Goal: Contribute content: Contribute content

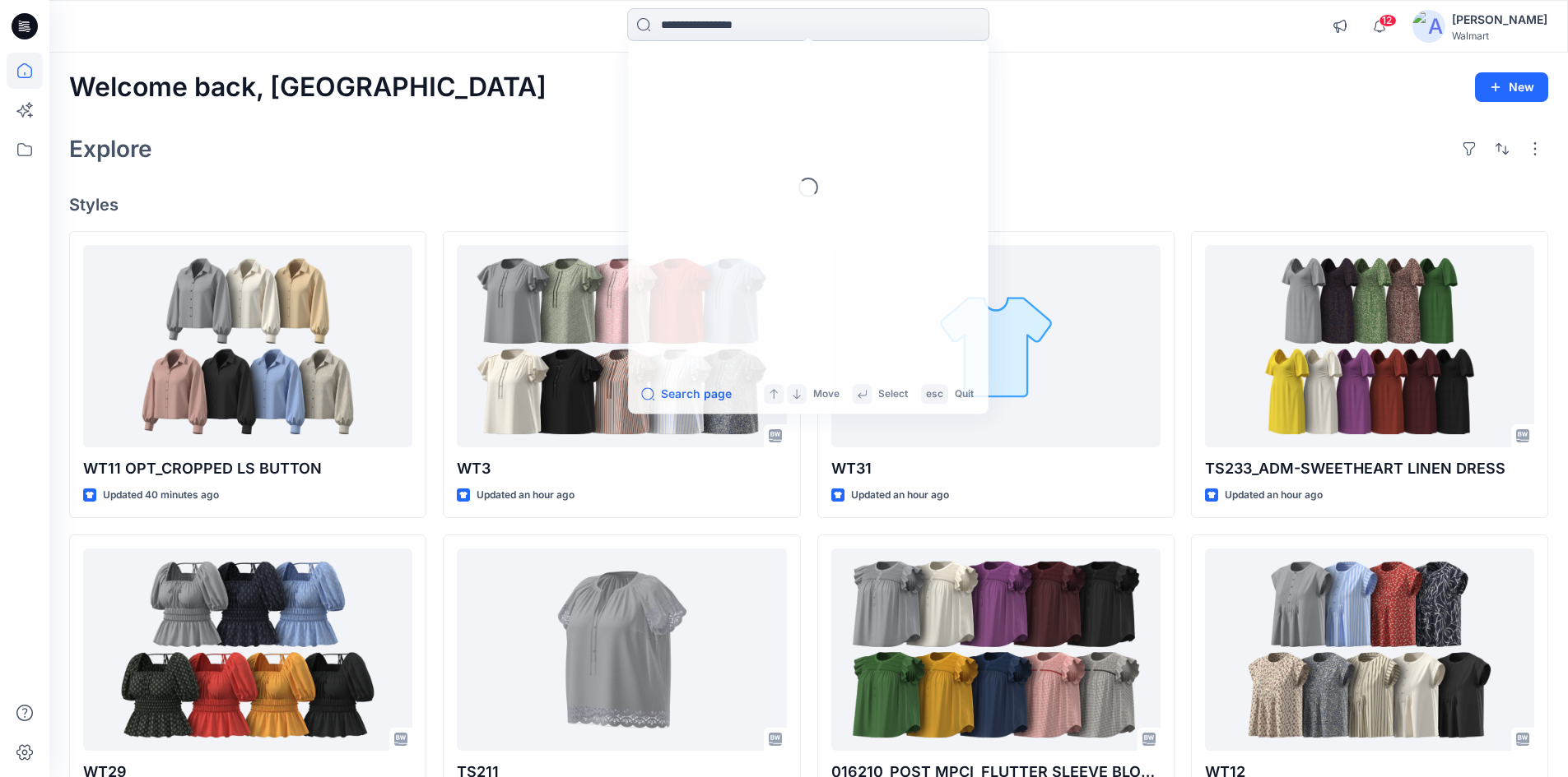
click at [767, 28] on input at bounding box center [808, 24] width 362 height 33
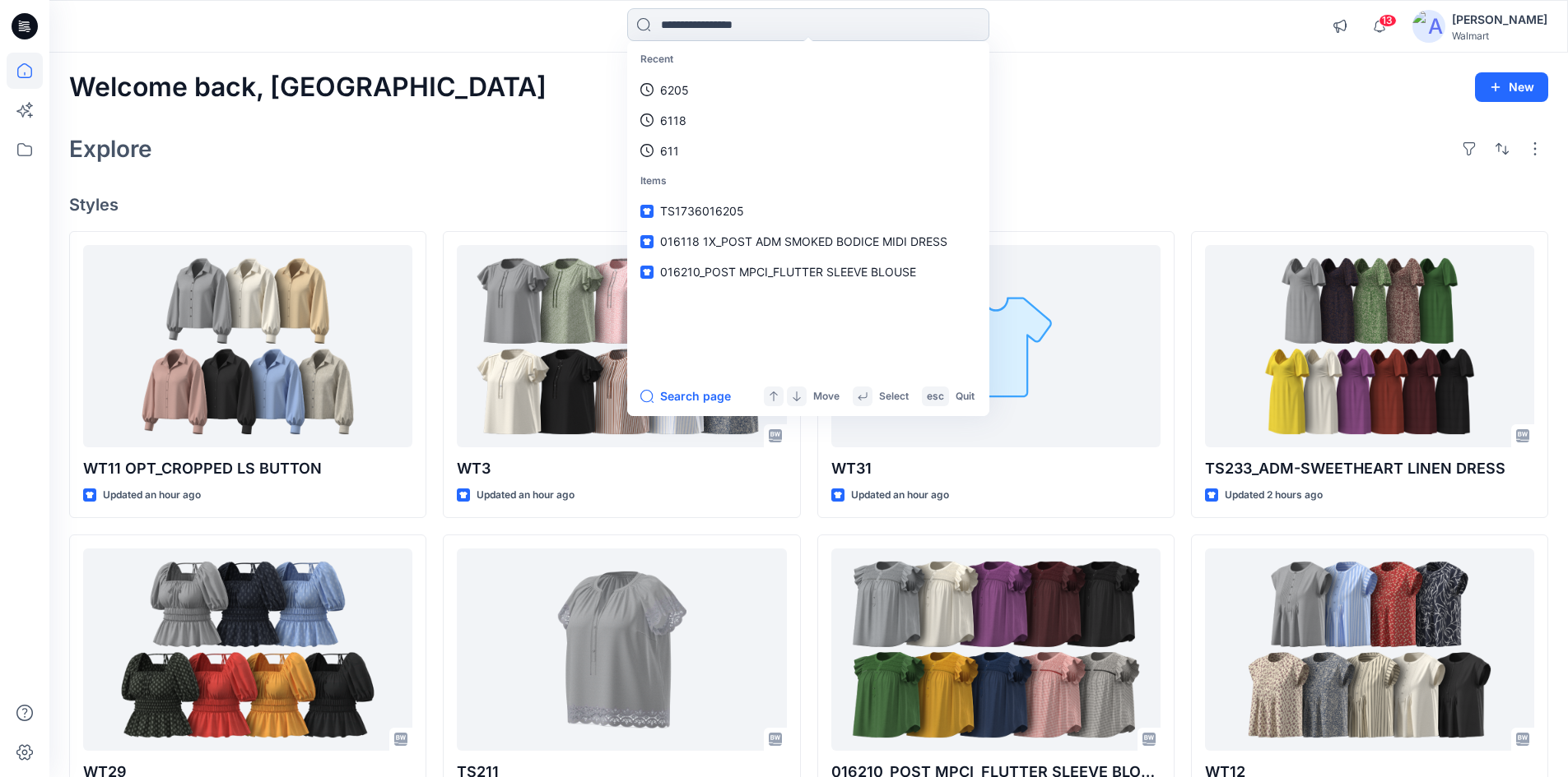
click at [714, 26] on input at bounding box center [808, 24] width 362 height 33
type input "*****"
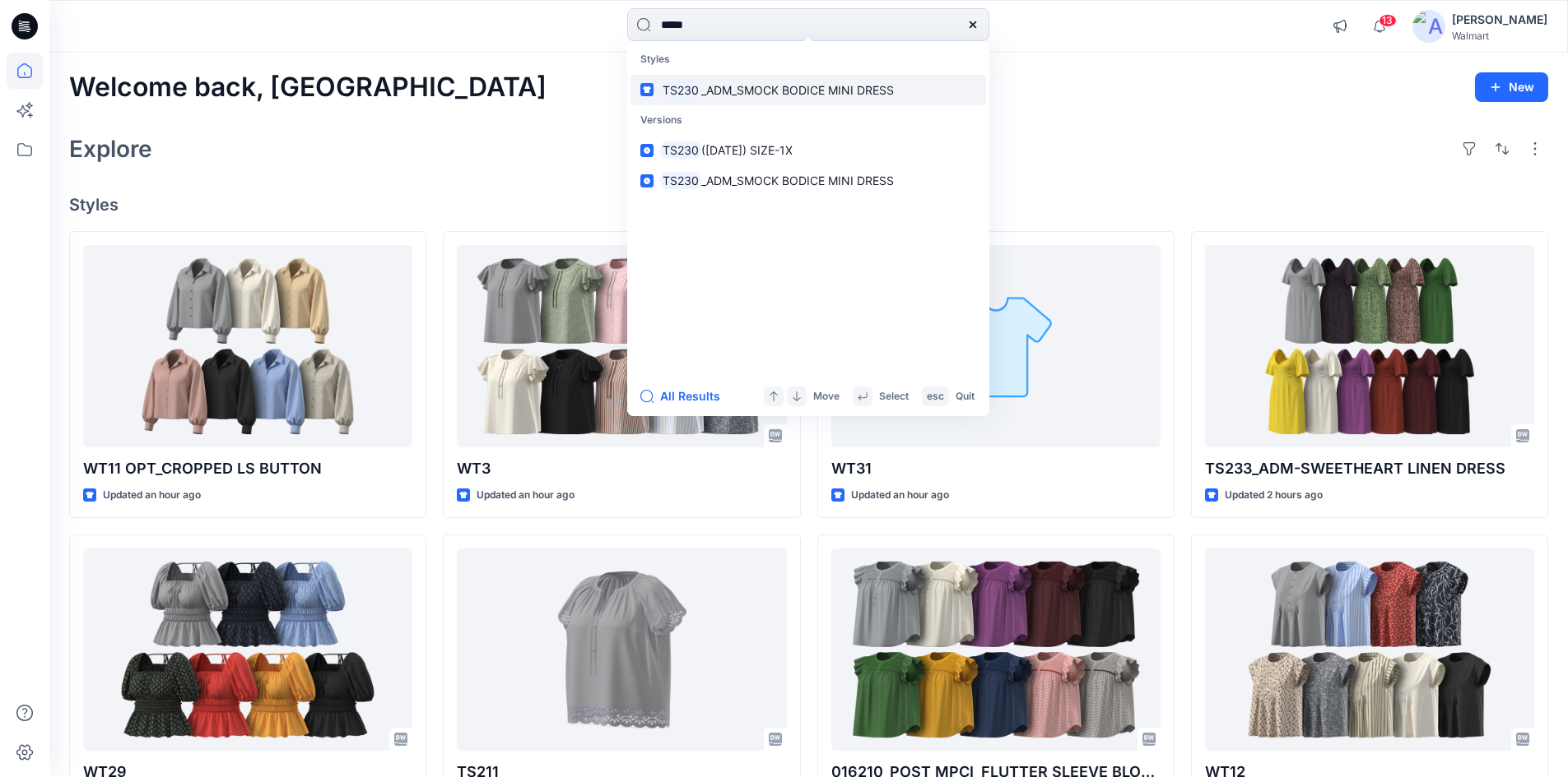
click at [718, 94] on span "_ADM_SMOCK BODICE MINI DRESS" at bounding box center [797, 90] width 193 height 14
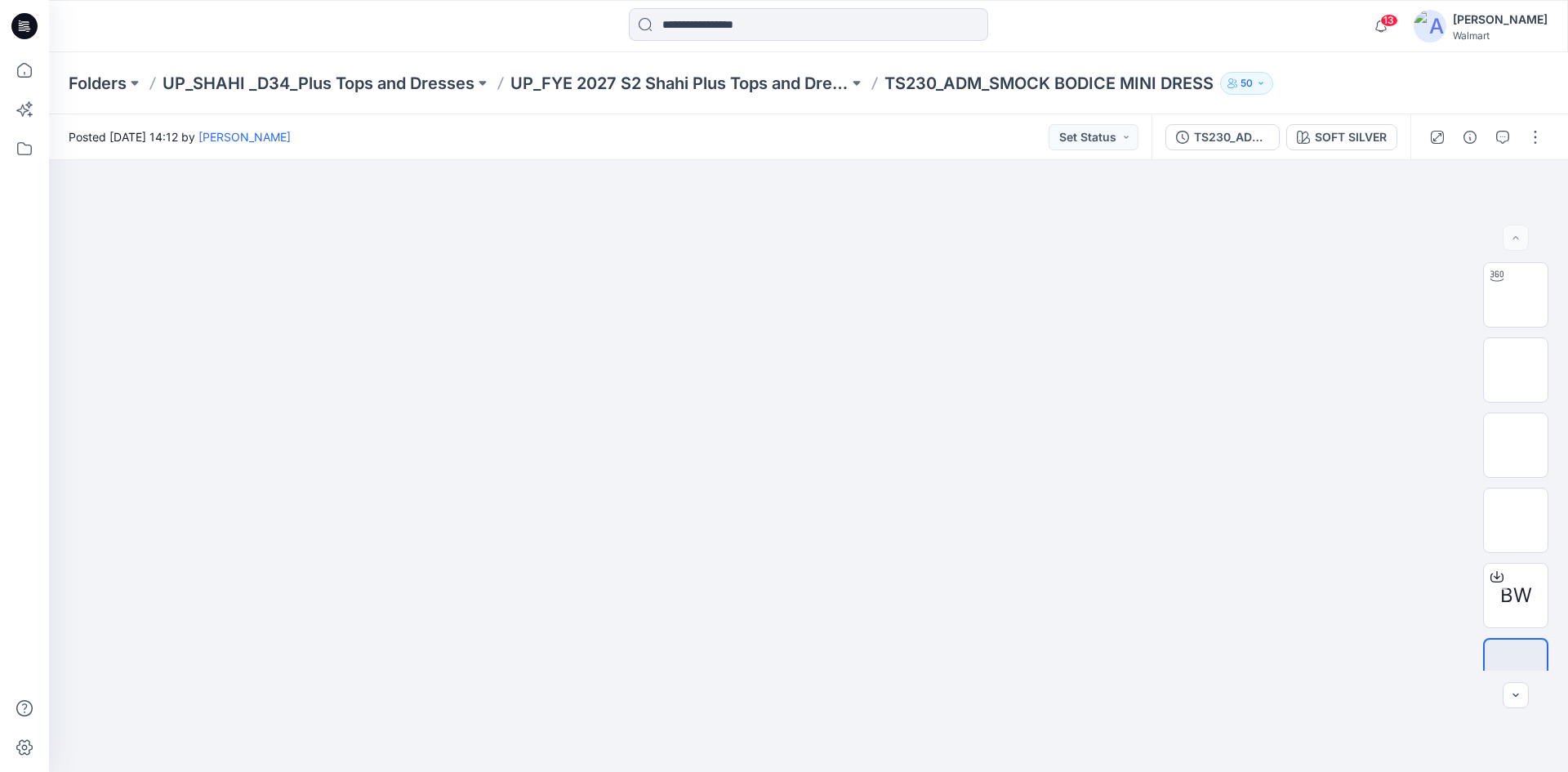
click at [21, 37] on icon at bounding box center [24, 26] width 26 height 26
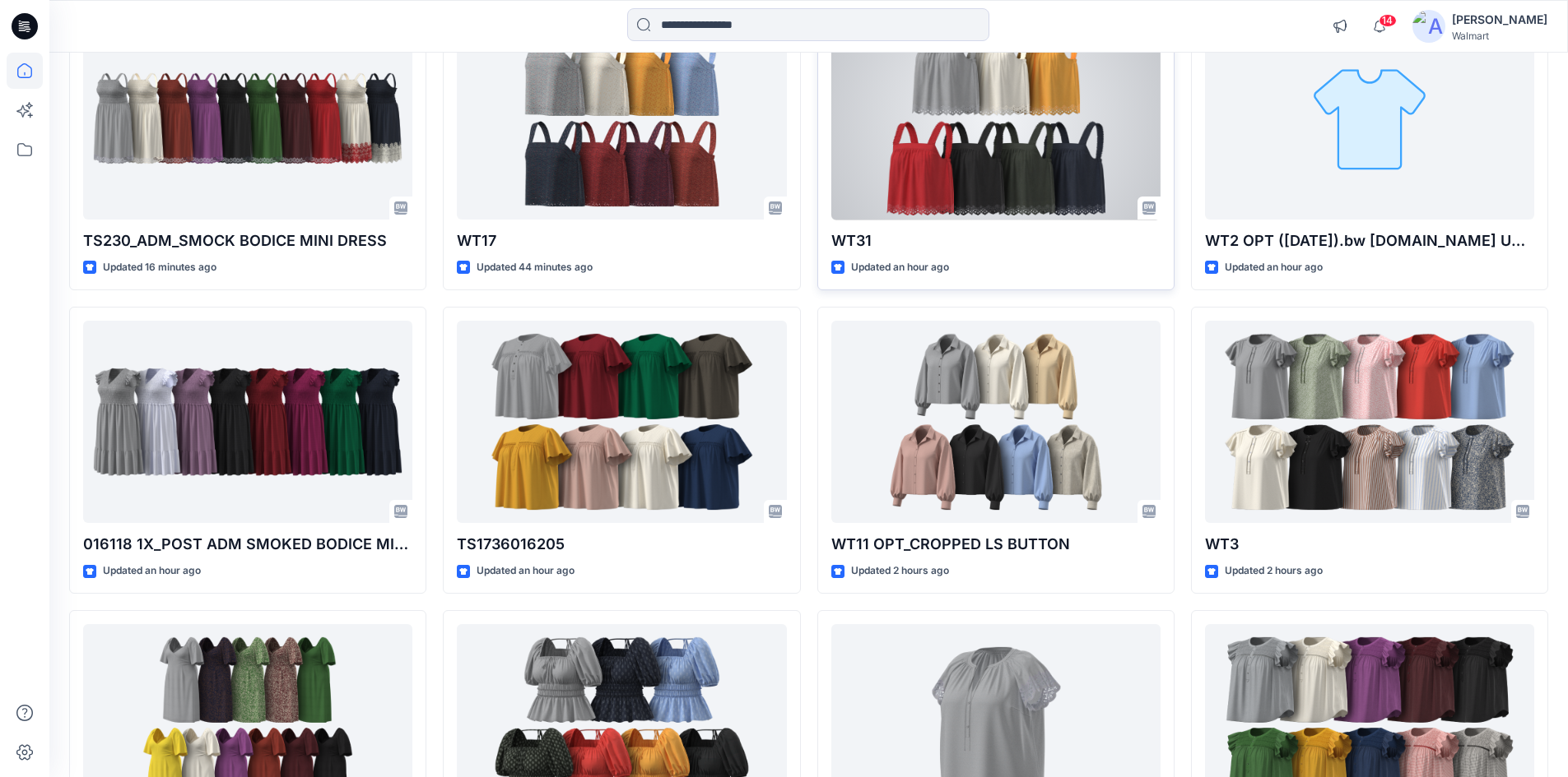
scroll to position [247, 0]
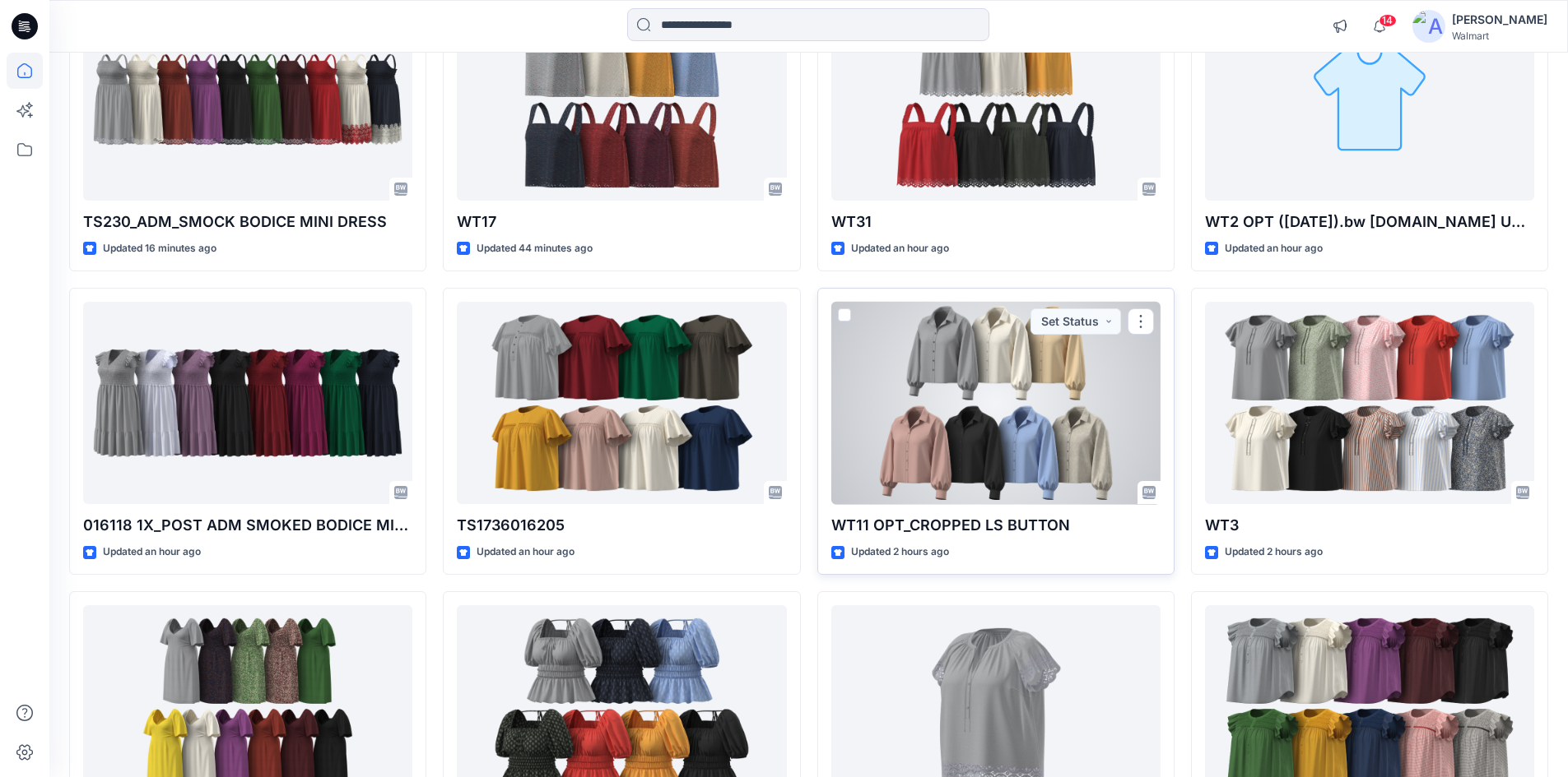
click at [984, 402] on div at bounding box center [996, 404] width 329 height 203
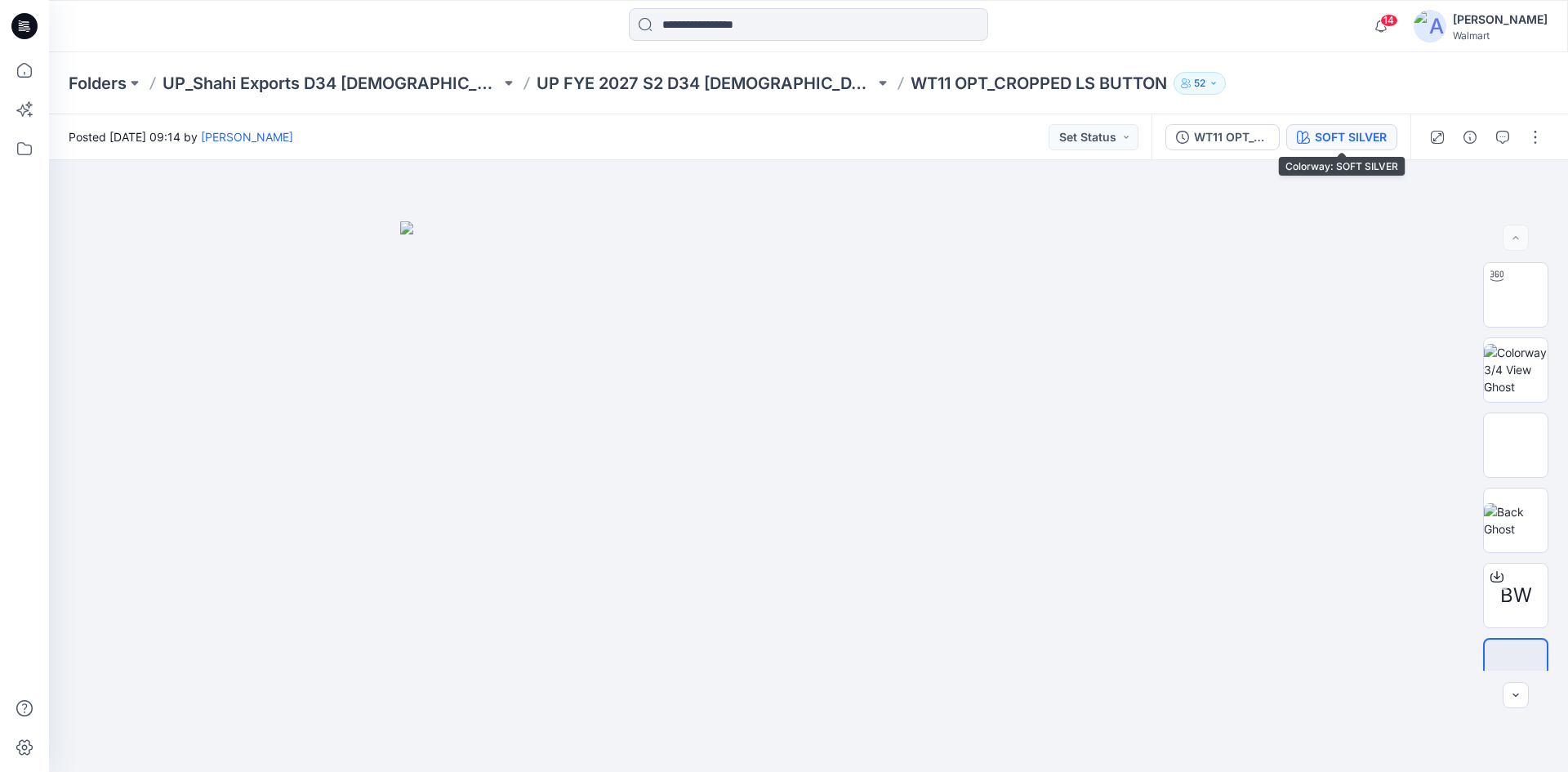
click at [1354, 132] on div "SOFT SILVER" at bounding box center [1350, 137] width 72 height 18
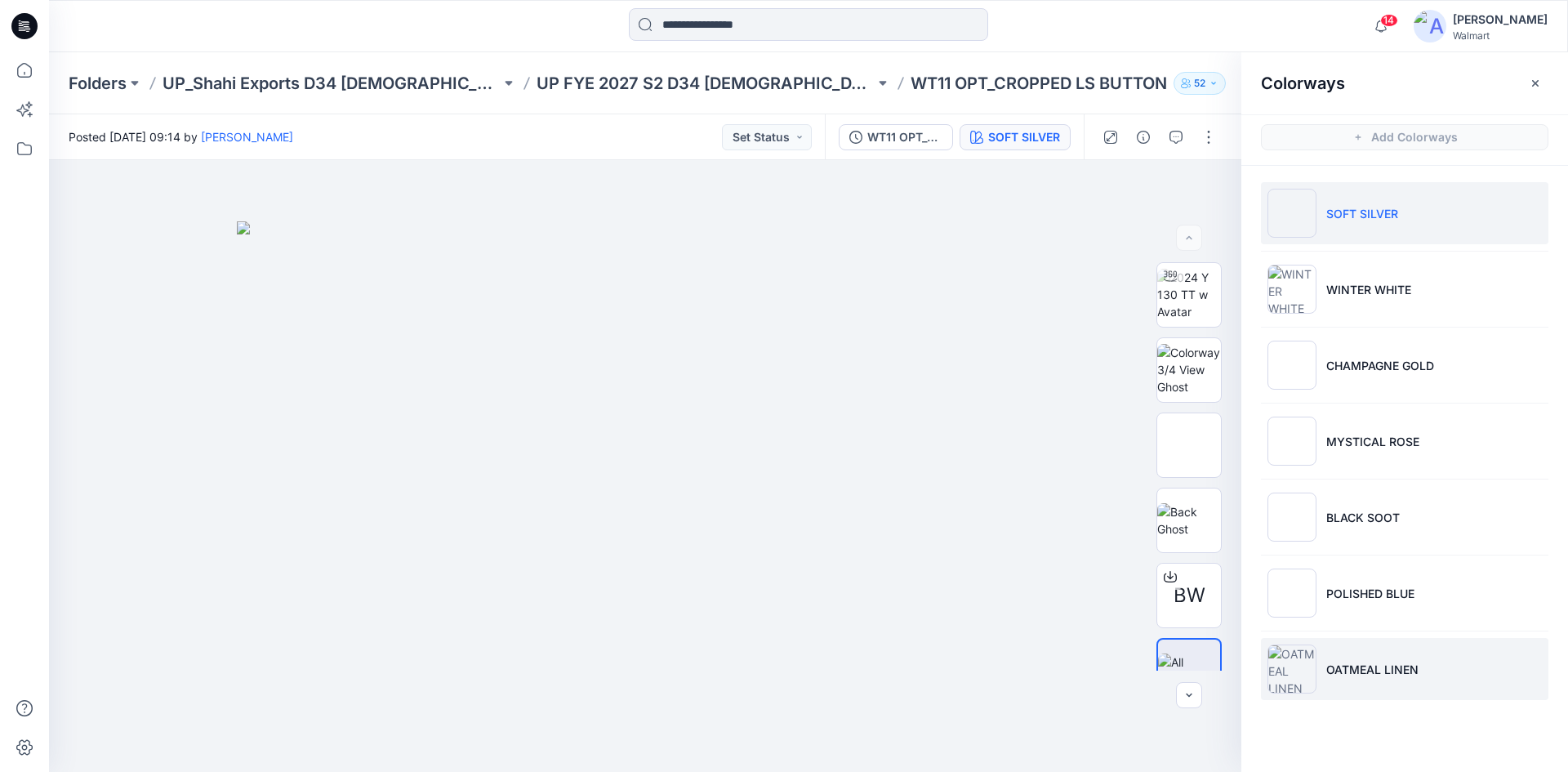
click at [1345, 656] on li "OATMEAL LINEN" at bounding box center [1404, 669] width 287 height 62
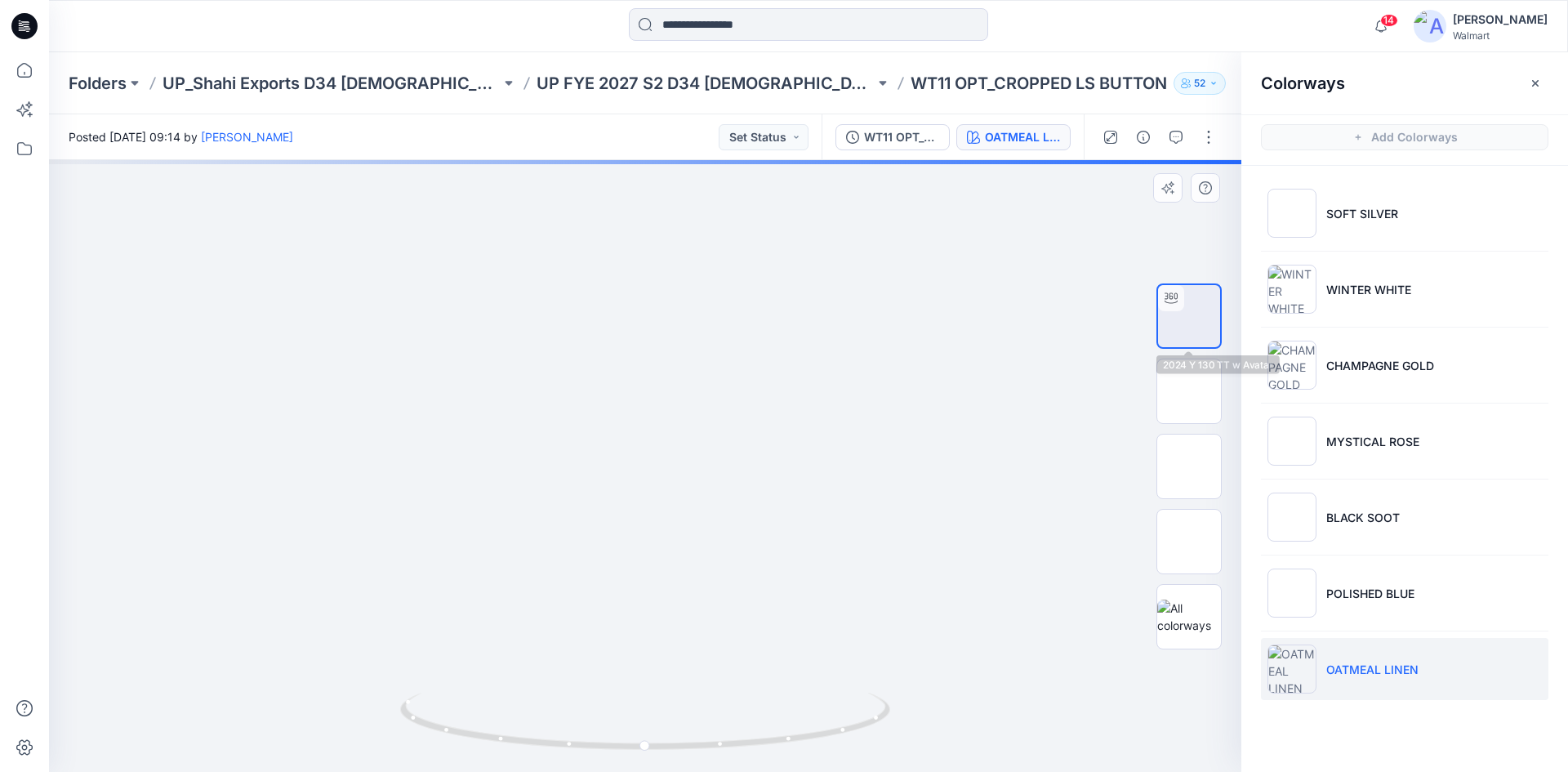
click at [1189, 317] on img at bounding box center [1189, 317] width 0 height 0
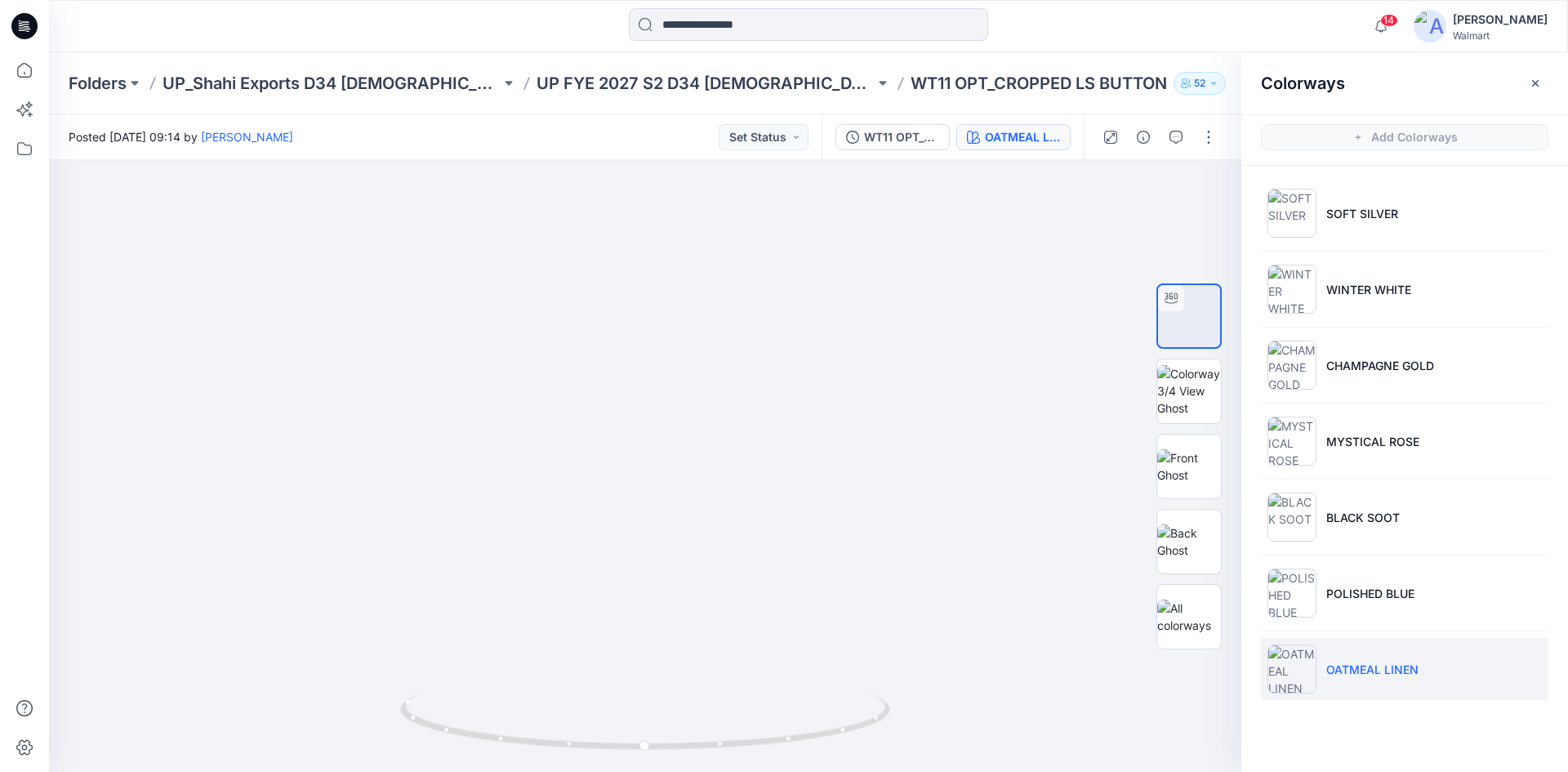
click at [24, 26] on icon at bounding box center [27, 26] width 7 height 1
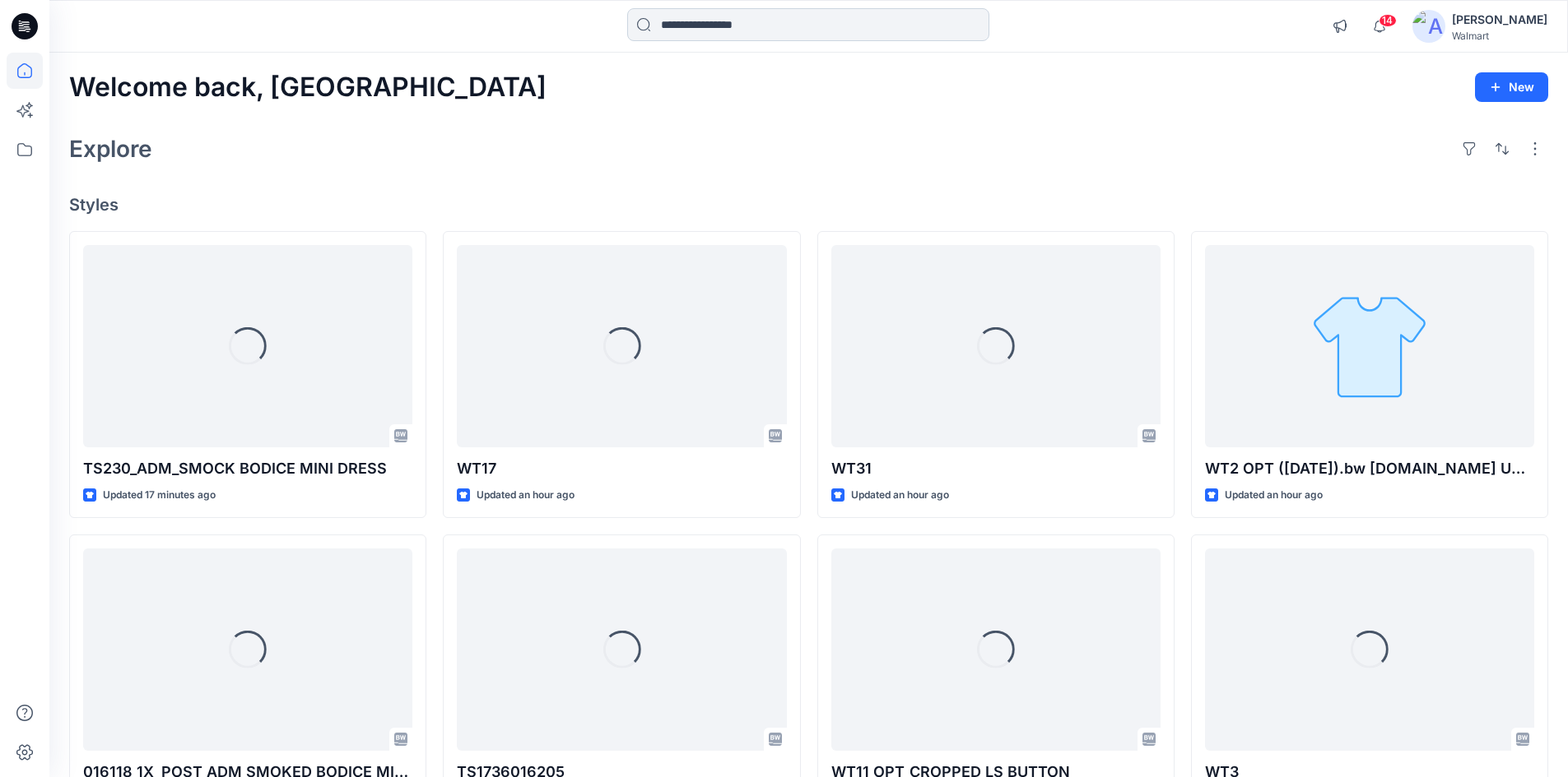
click at [721, 29] on input at bounding box center [808, 24] width 362 height 33
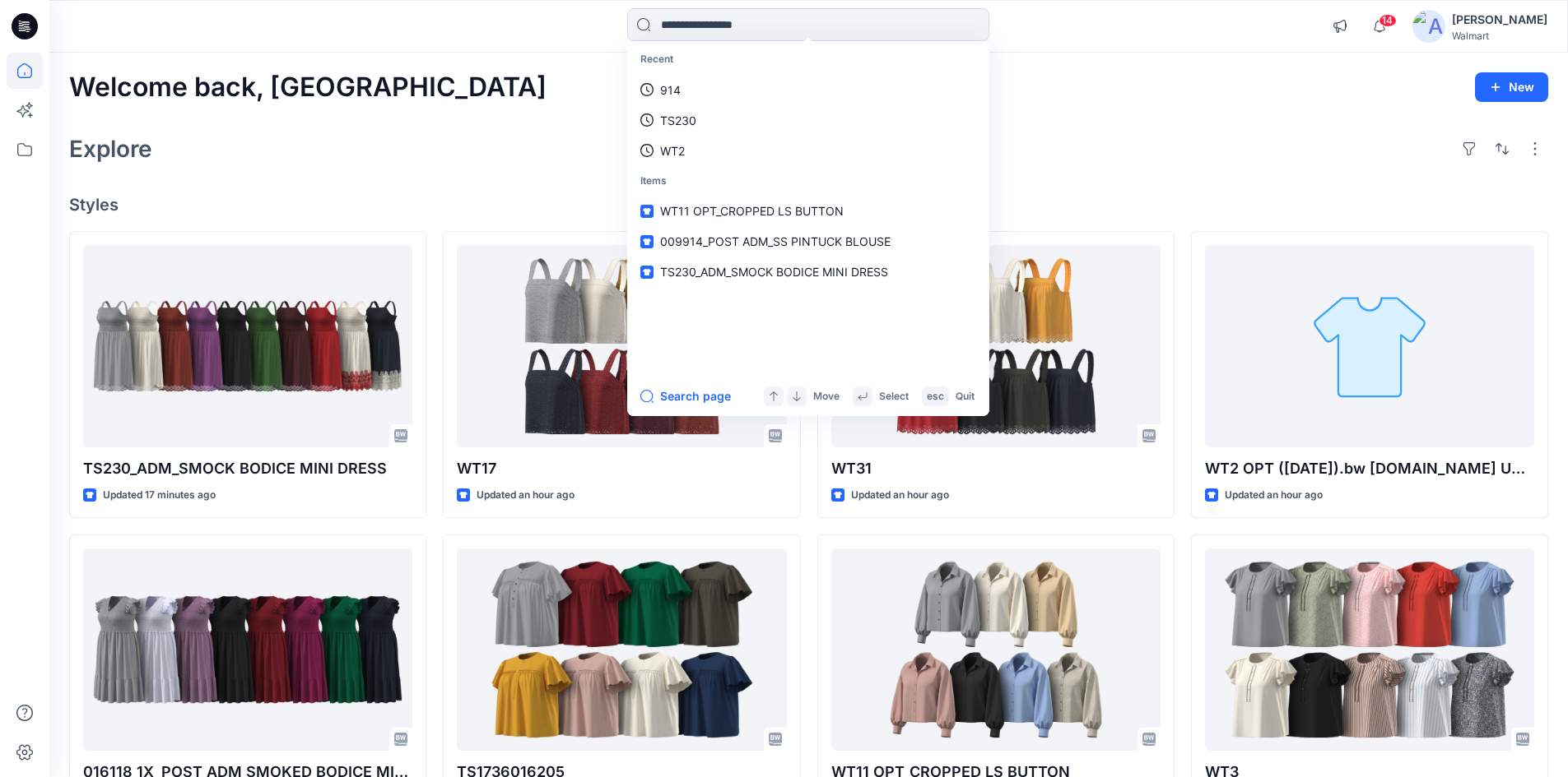
click at [1518, 22] on div "[PERSON_NAME]" at bounding box center [1499, 19] width 96 height 20
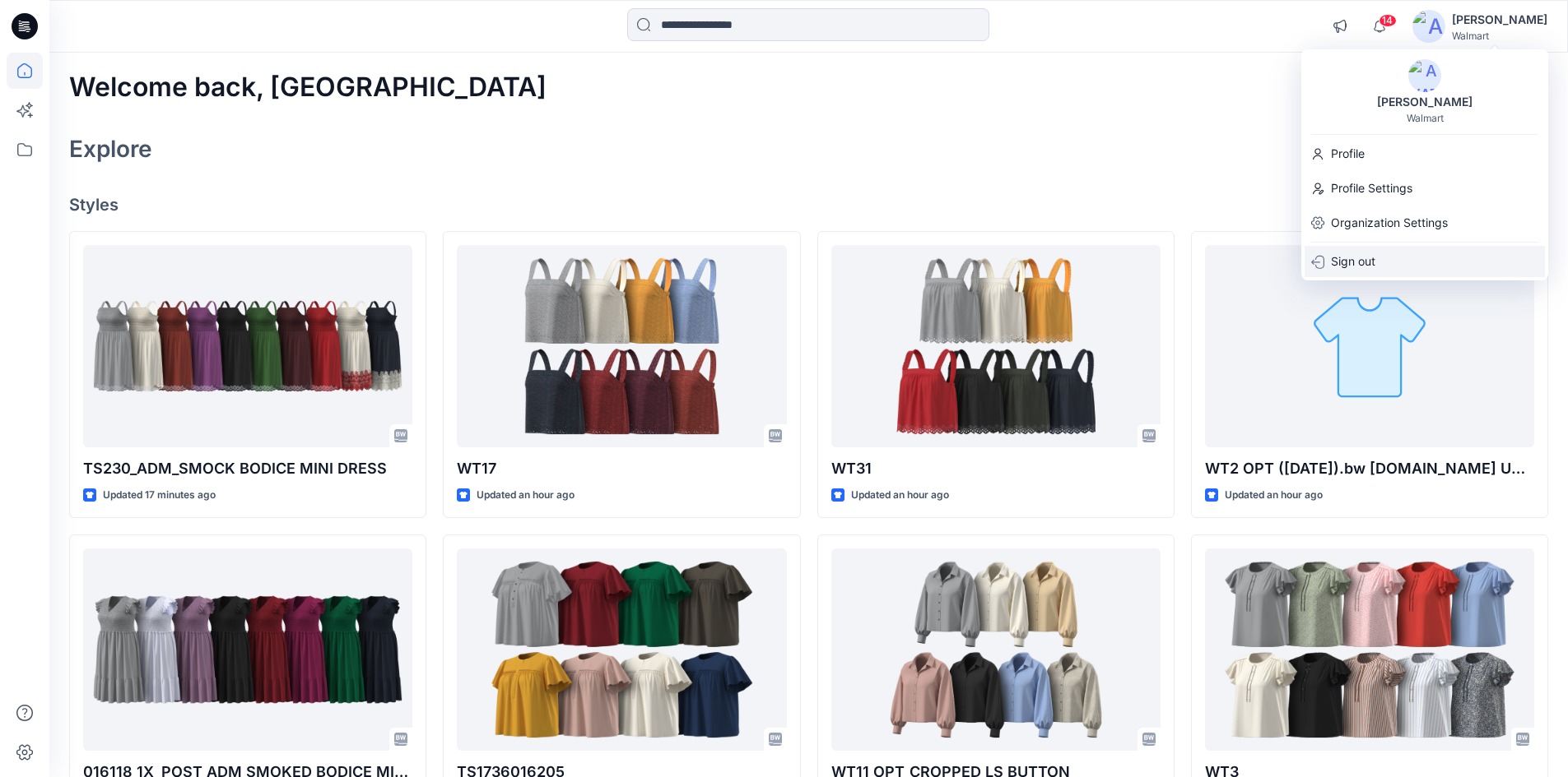
click at [1408, 260] on div "Sign out" at bounding box center [1424, 261] width 241 height 31
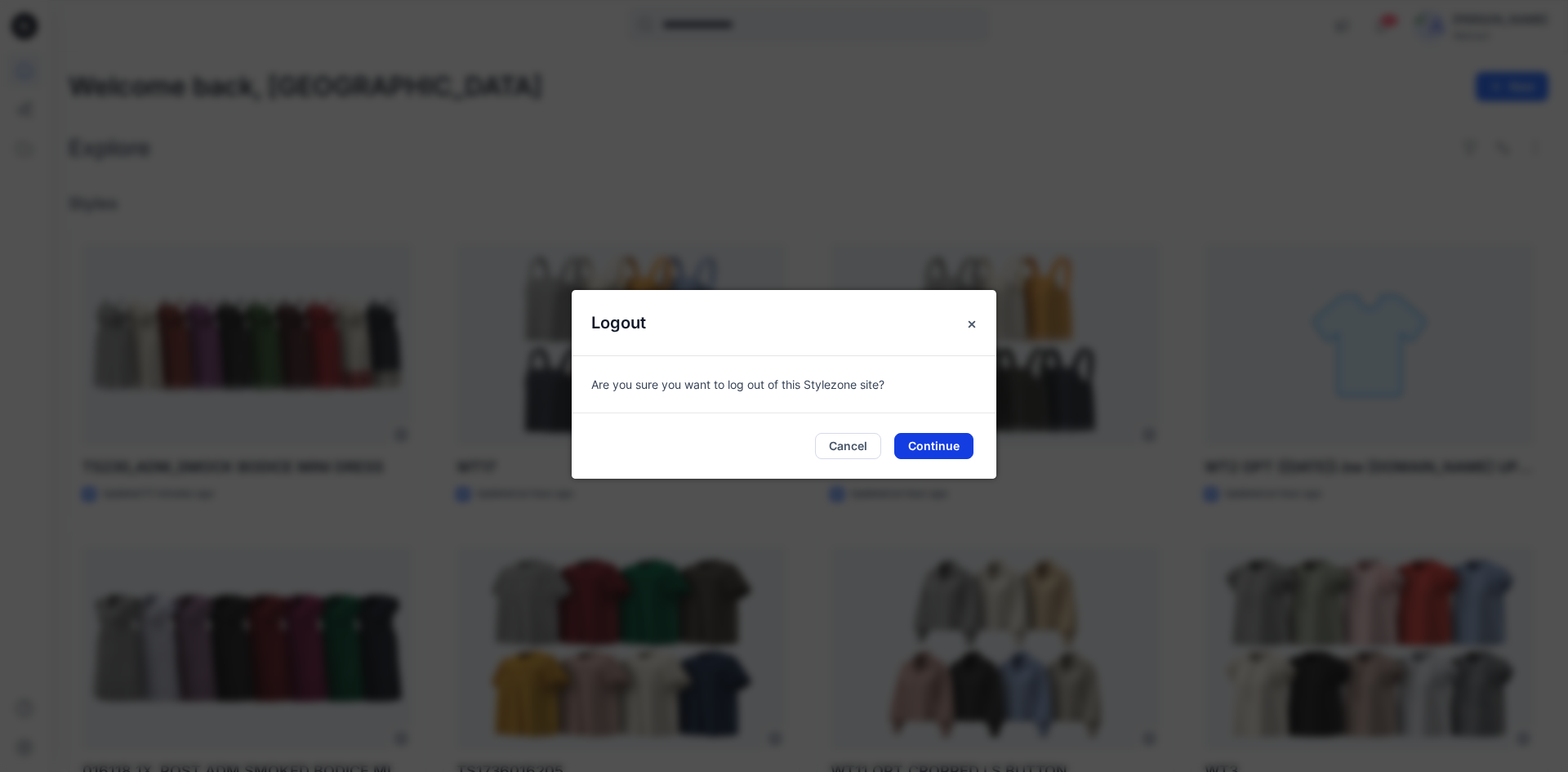
drag, startPoint x: 916, startPoint y: 455, endPoint x: 941, endPoint y: 445, distance: 26.9
click at [920, 454] on button "Continue" at bounding box center [934, 446] width 79 height 26
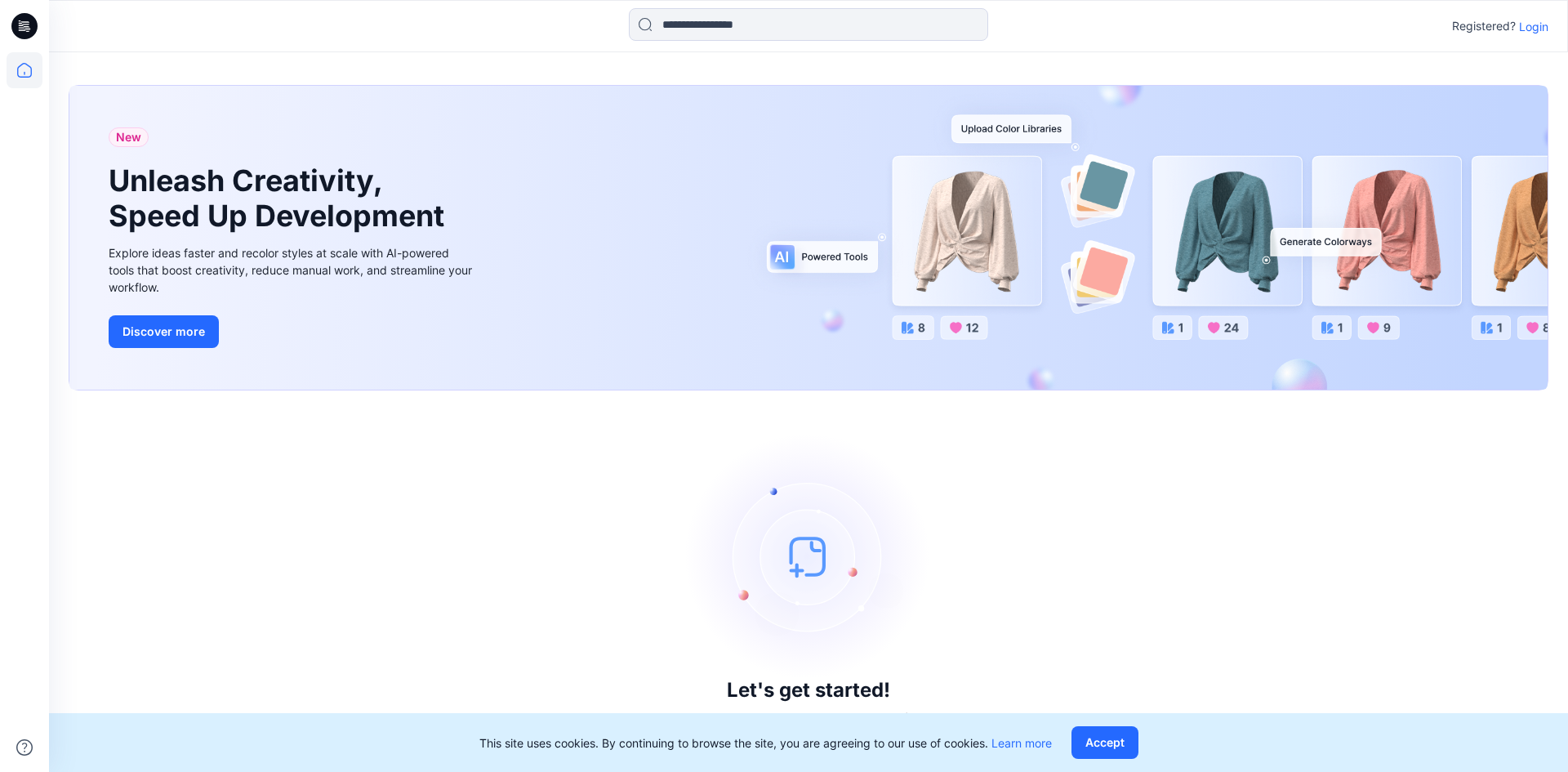
drag, startPoint x: 1521, startPoint y: 28, endPoint x: 1517, endPoint y: 41, distance: 13.6
click at [1521, 28] on p "Login" at bounding box center [1534, 27] width 29 height 17
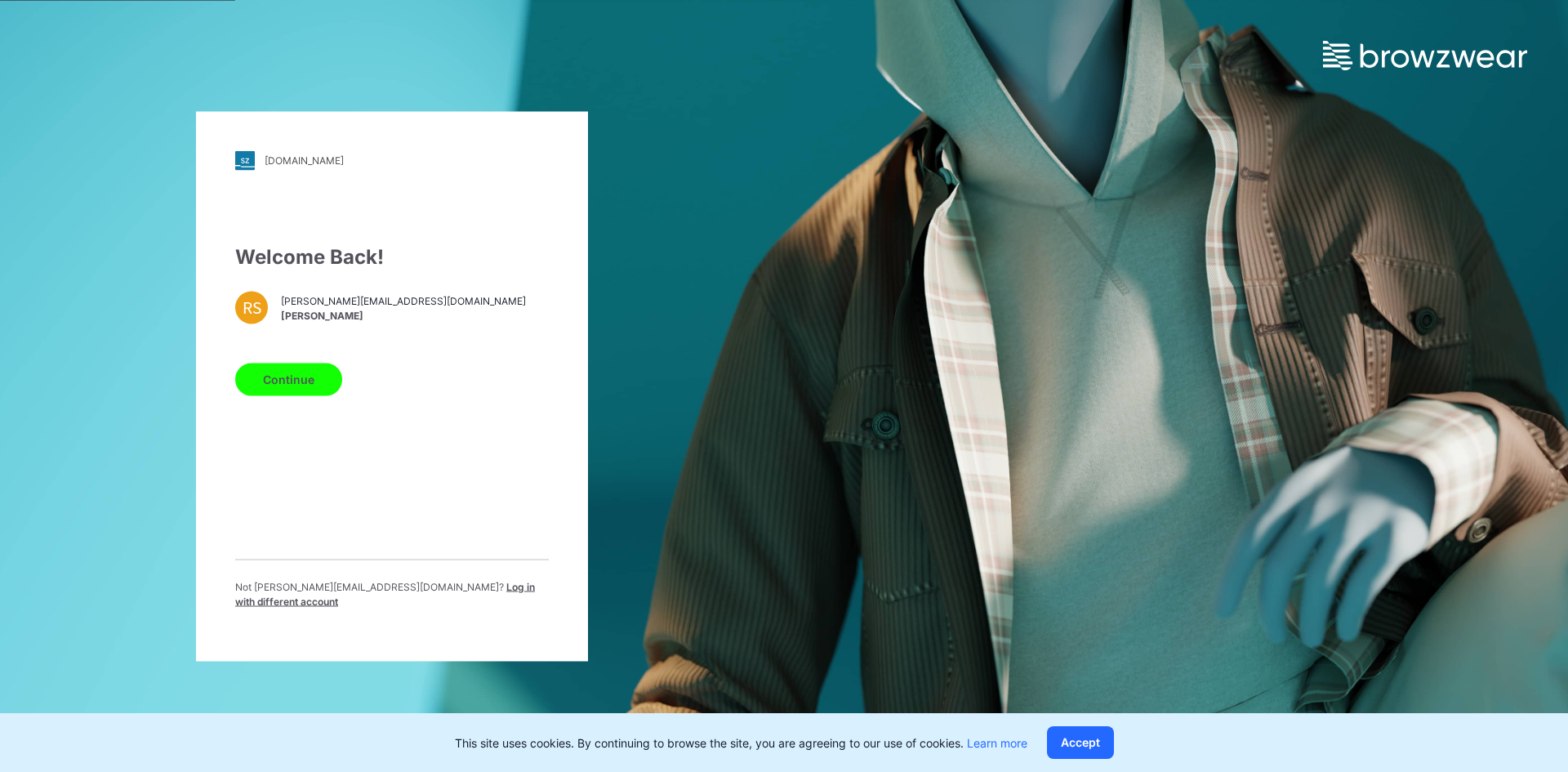
click at [471, 594] on span "Log in with different account" at bounding box center [385, 593] width 300 height 27
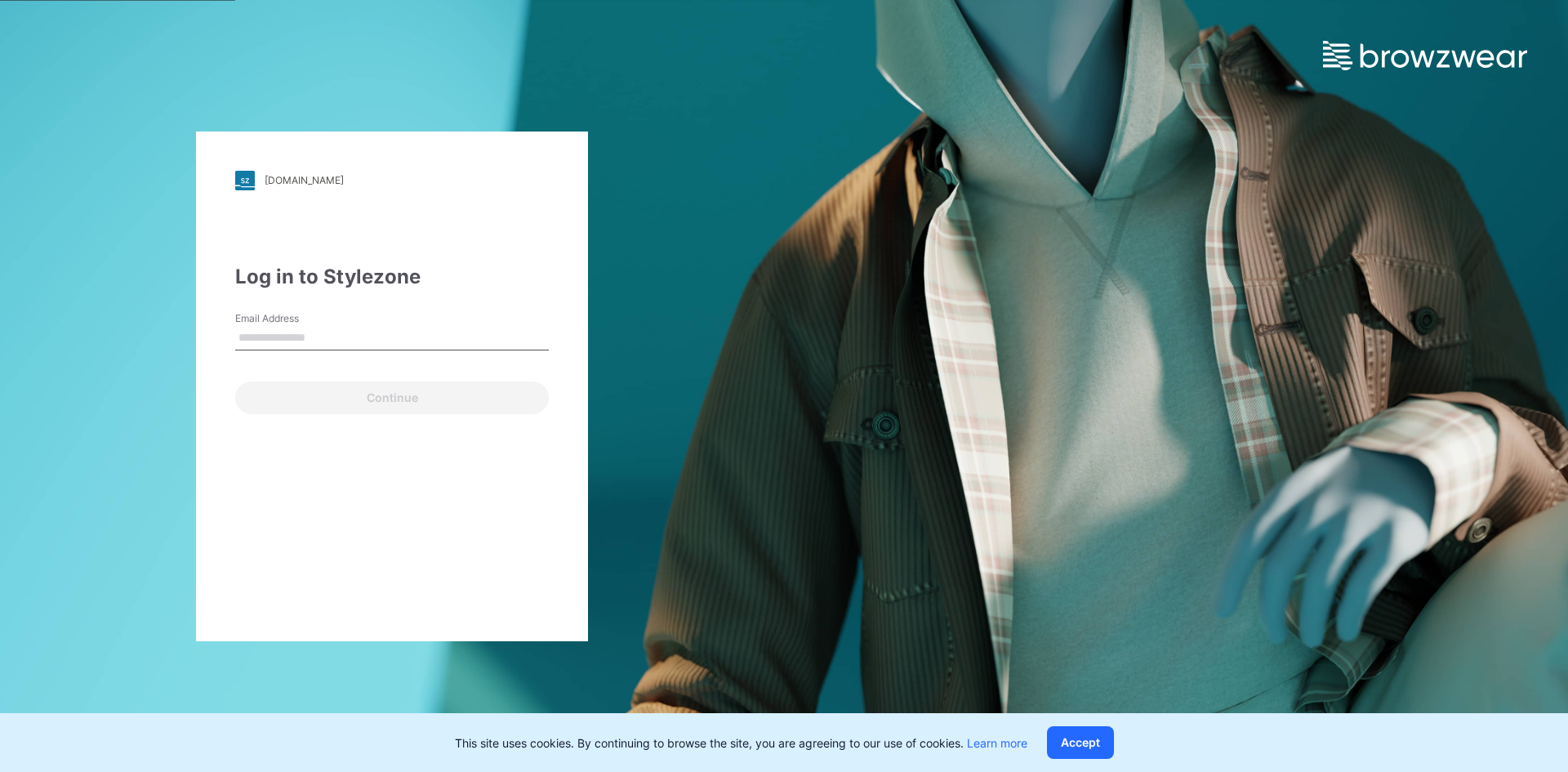
type input "**********"
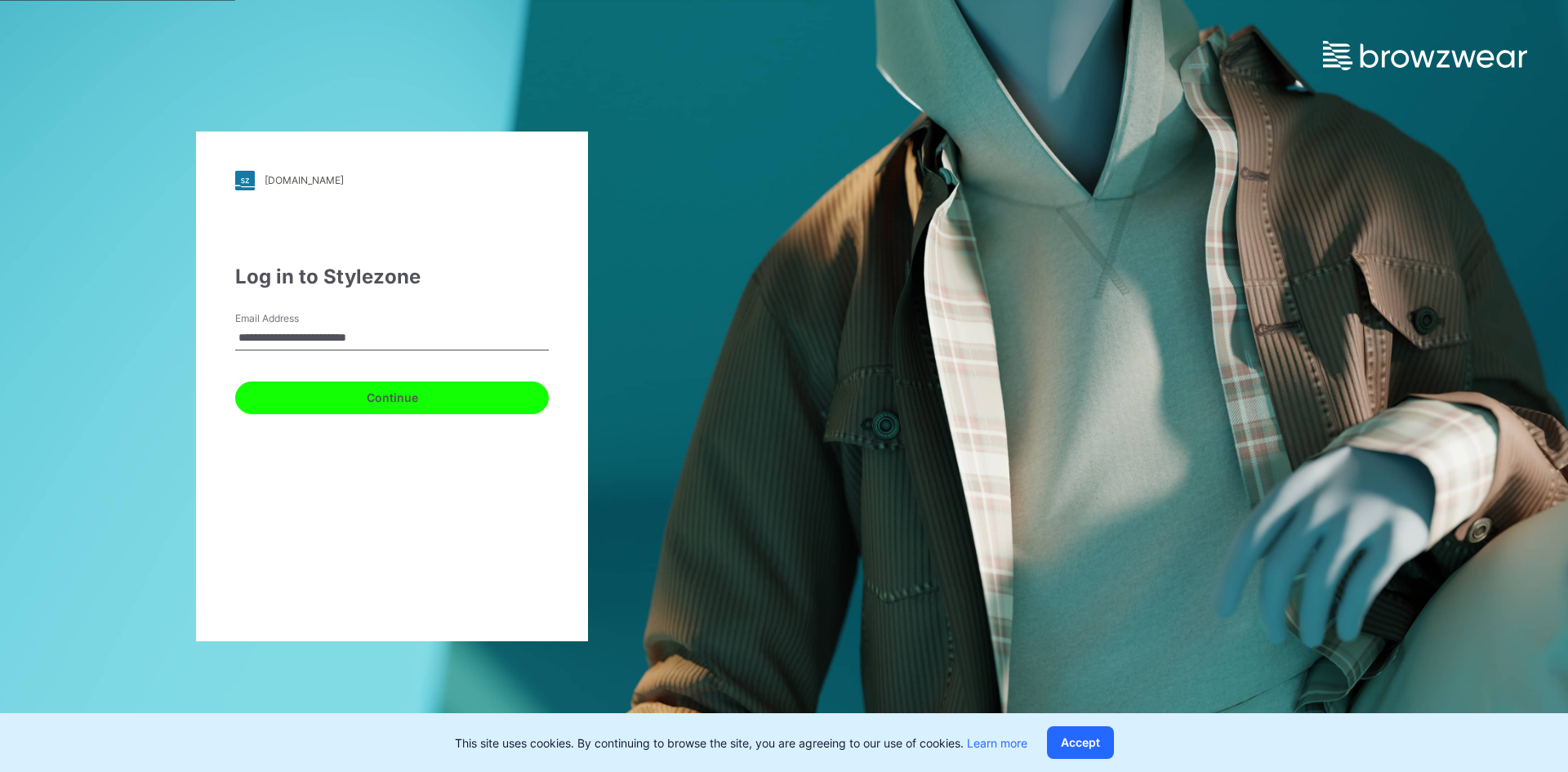
click at [303, 385] on button "Continue" at bounding box center [392, 398] width 314 height 33
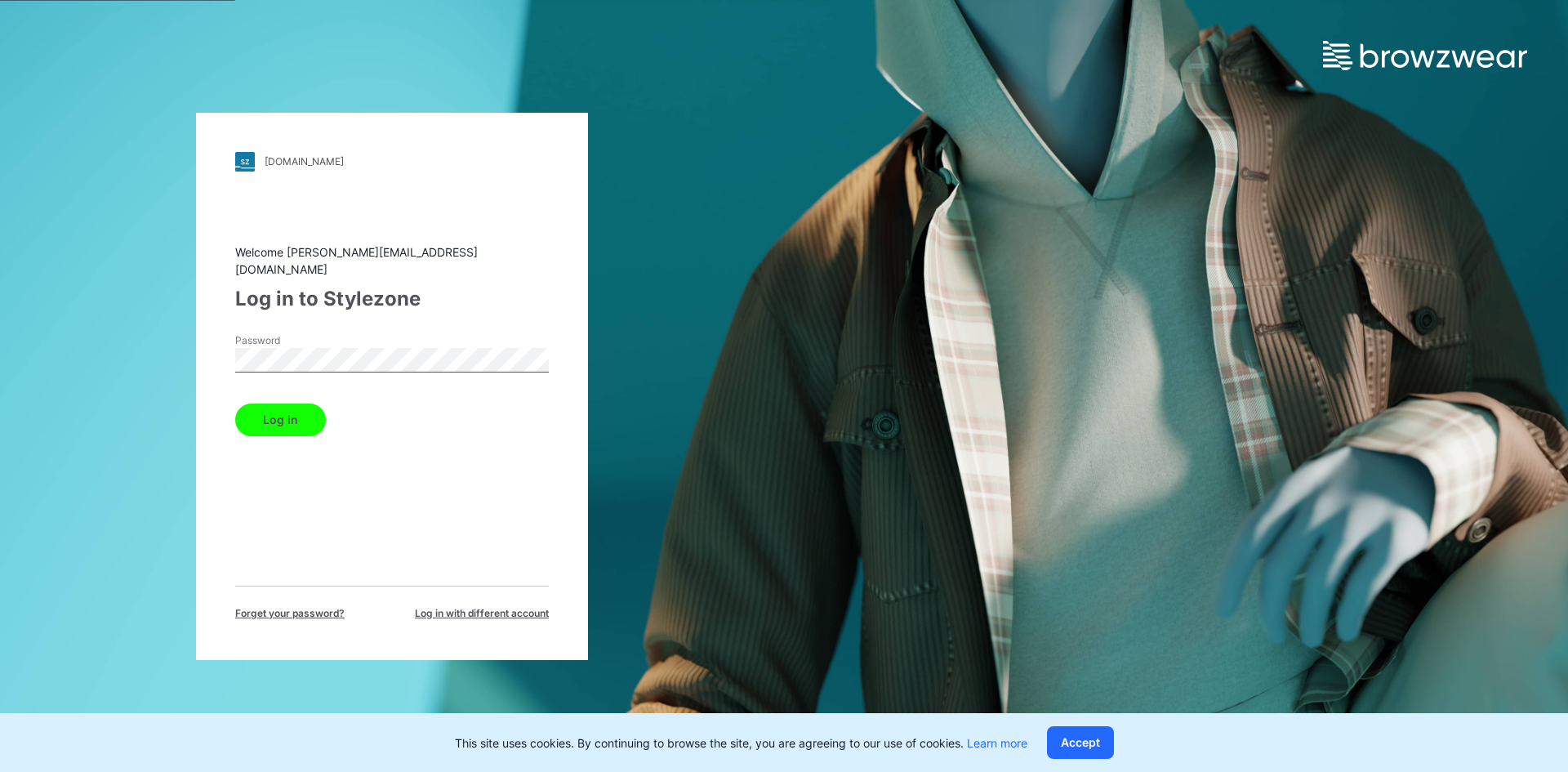
click at [261, 408] on button "Log in" at bounding box center [280, 420] width 91 height 33
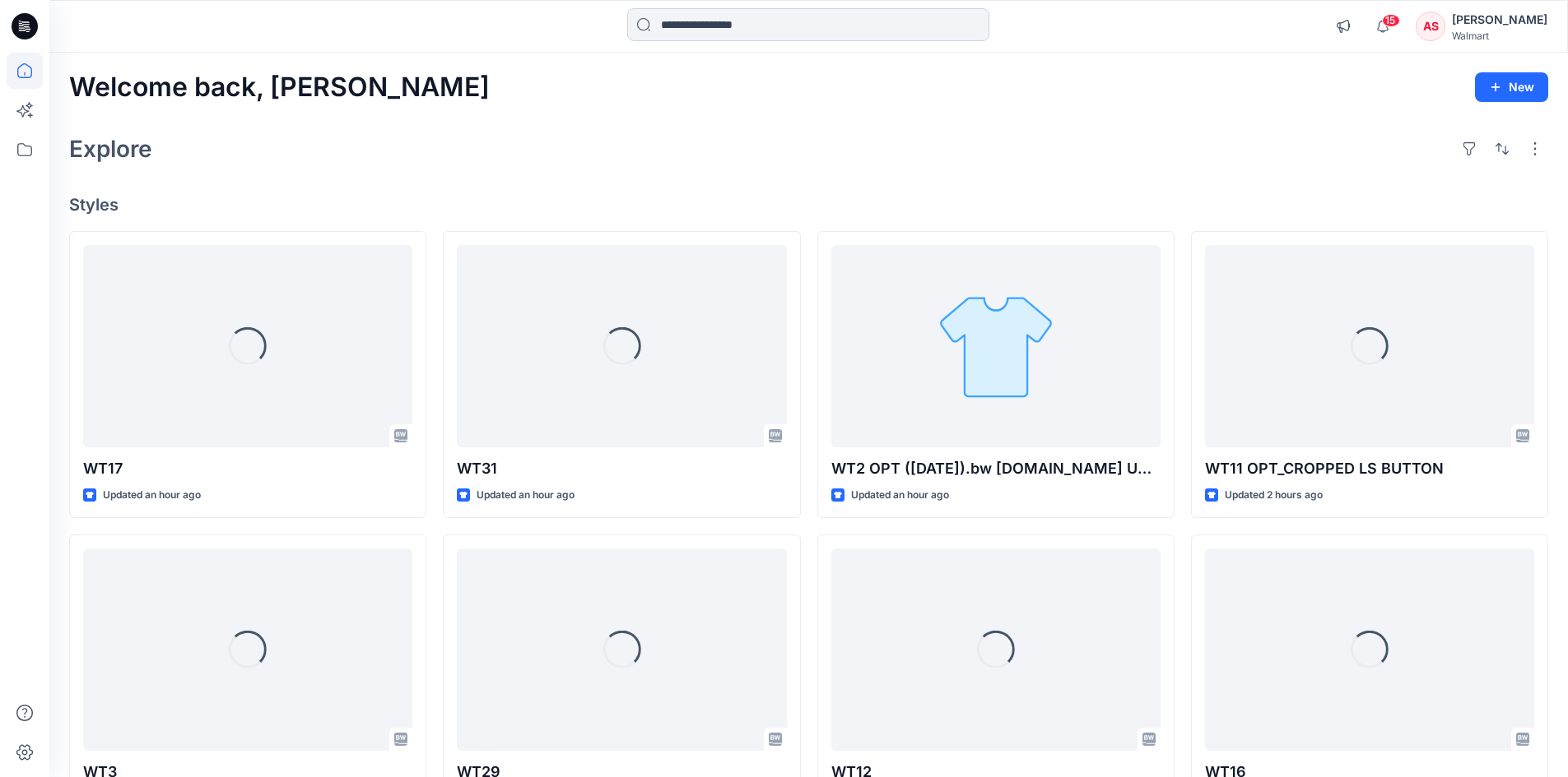
click at [757, 30] on input at bounding box center [808, 24] width 362 height 33
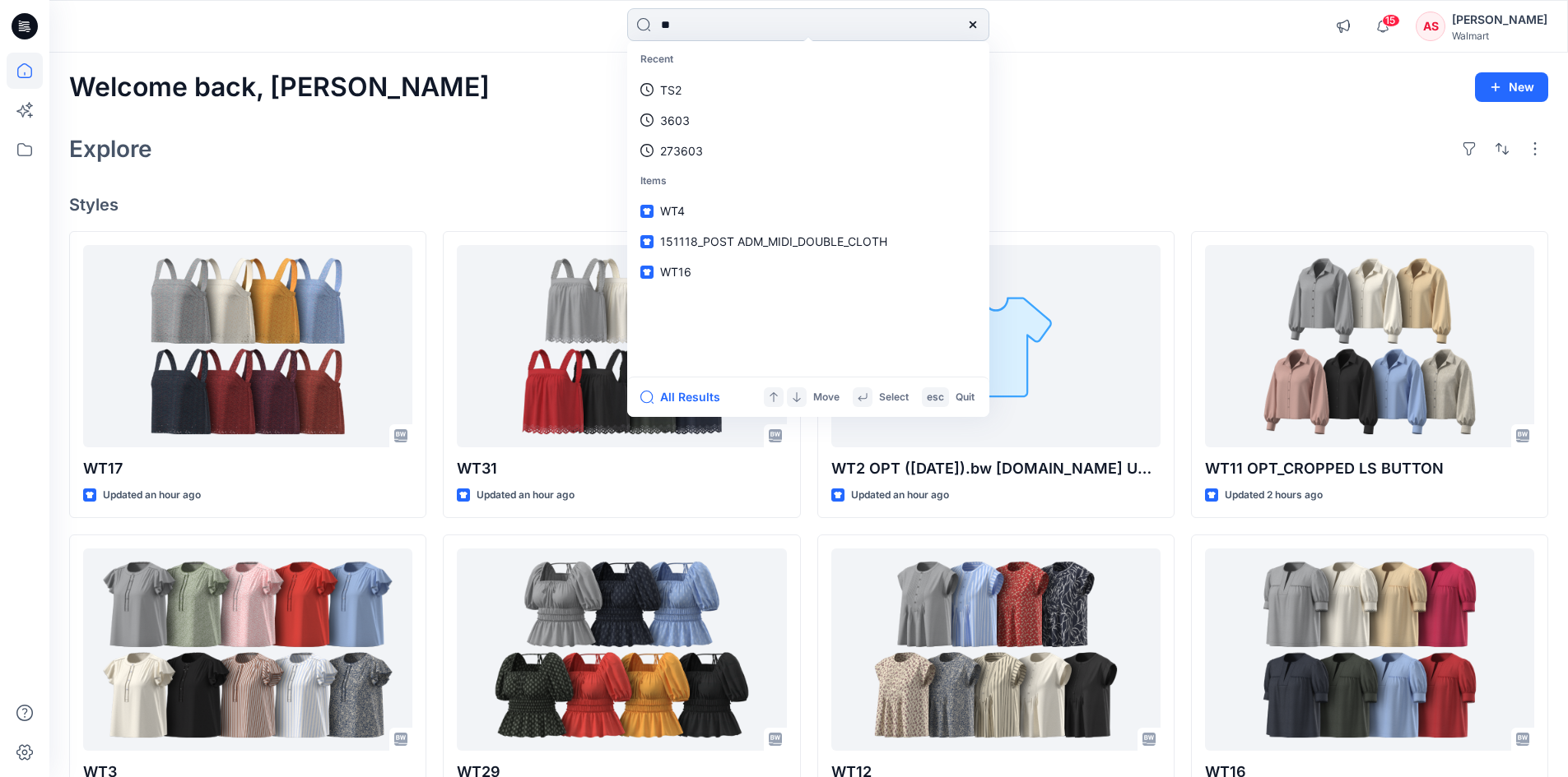
type input "*"
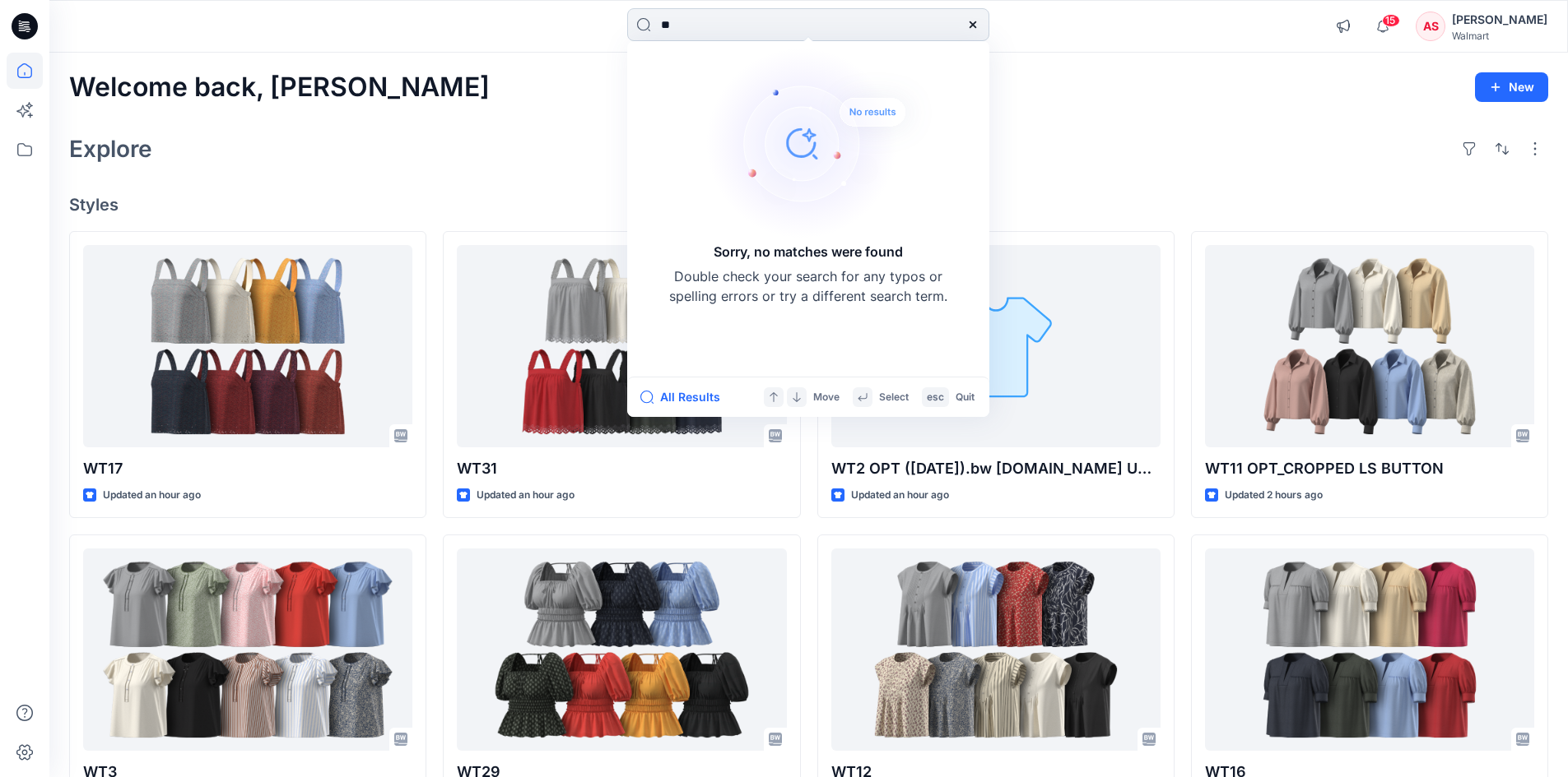
type input "*"
click at [1181, 117] on div "Welcome back, Annanya New Explore Styles WT17 Updated an hour ago WT3 Updated 2…" at bounding box center [809, 629] width 1518 height 1151
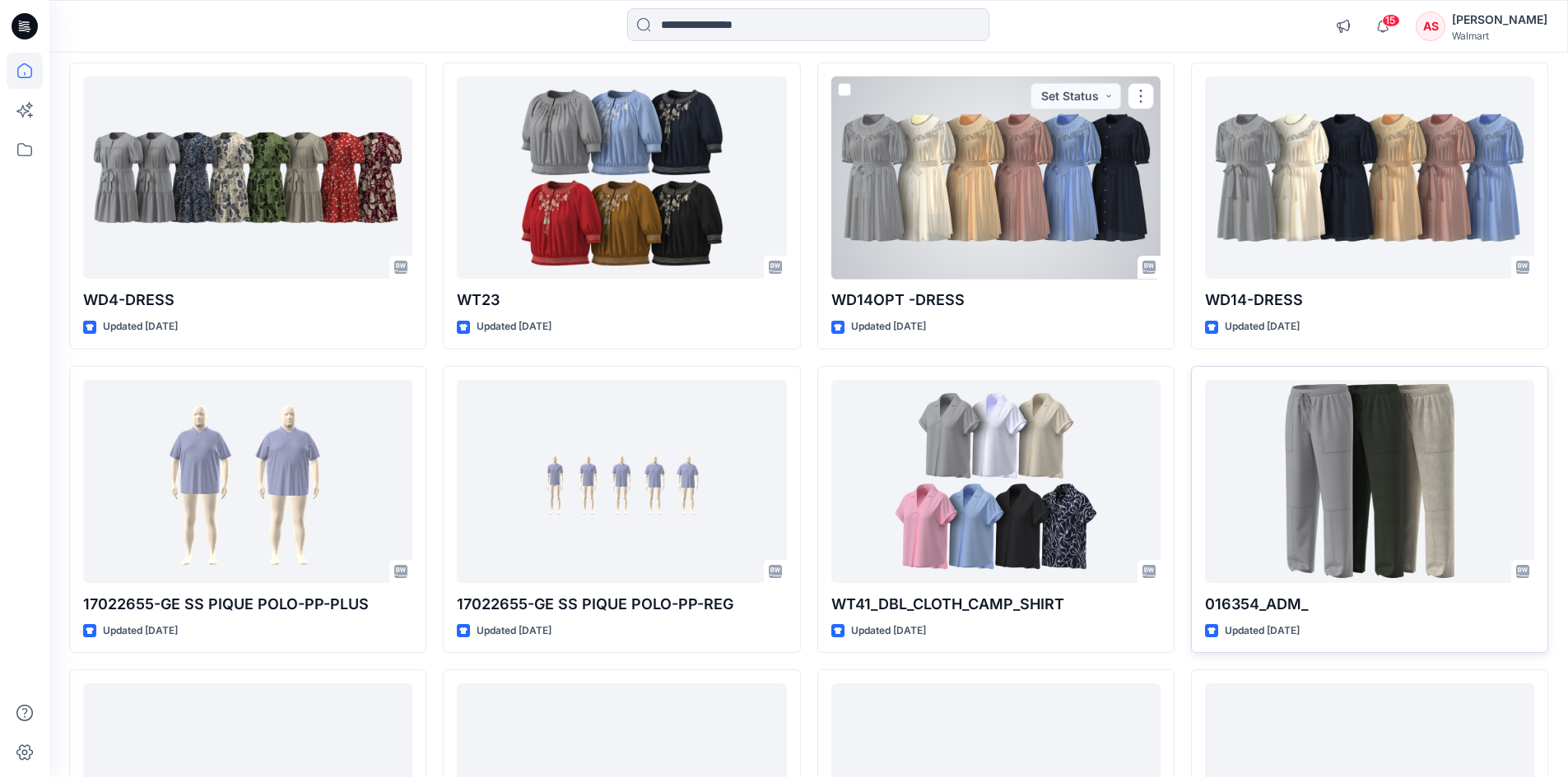
scroll to position [1996, 0]
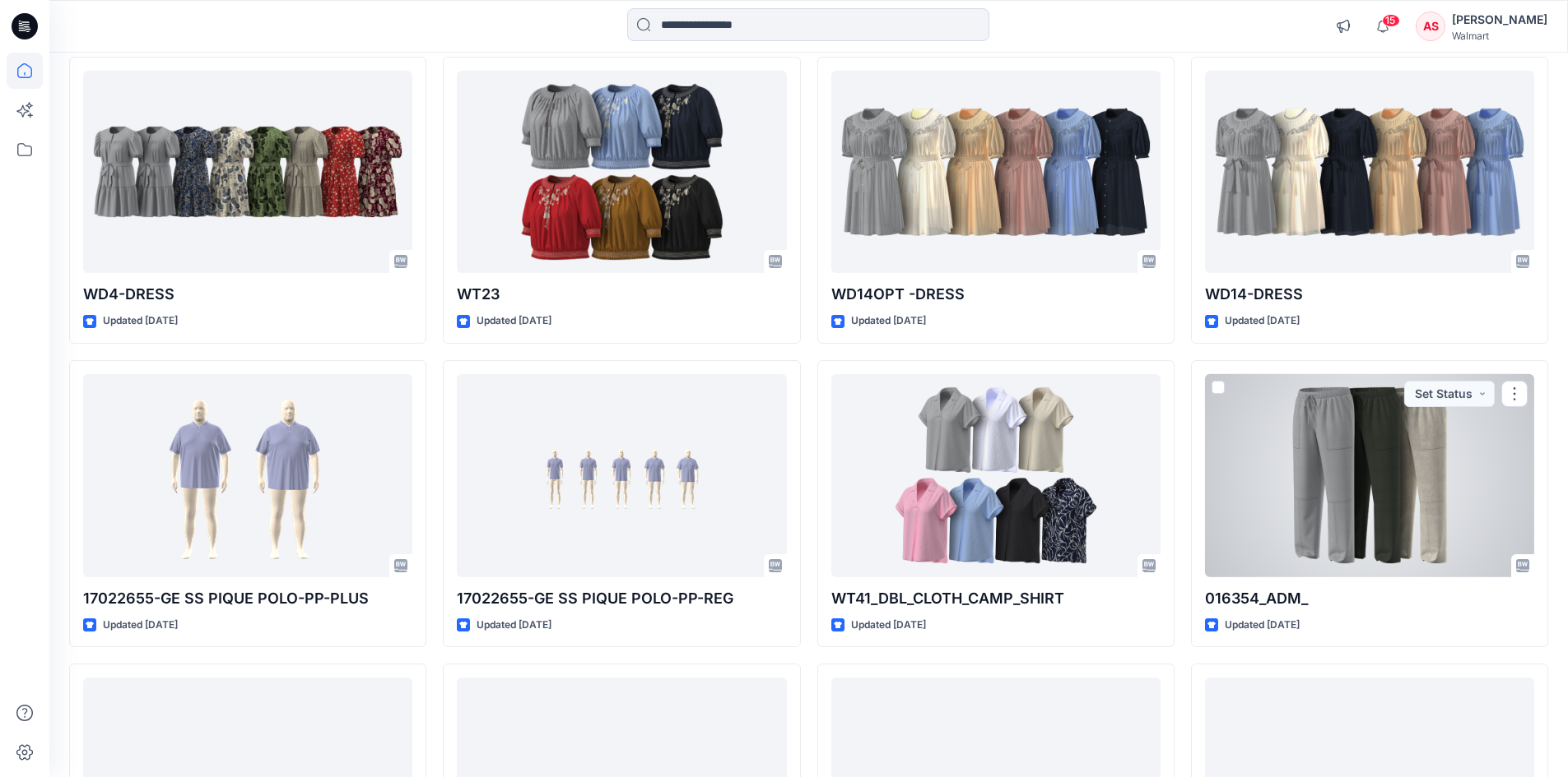
click at [1244, 444] on div at bounding box center [1369, 476] width 329 height 203
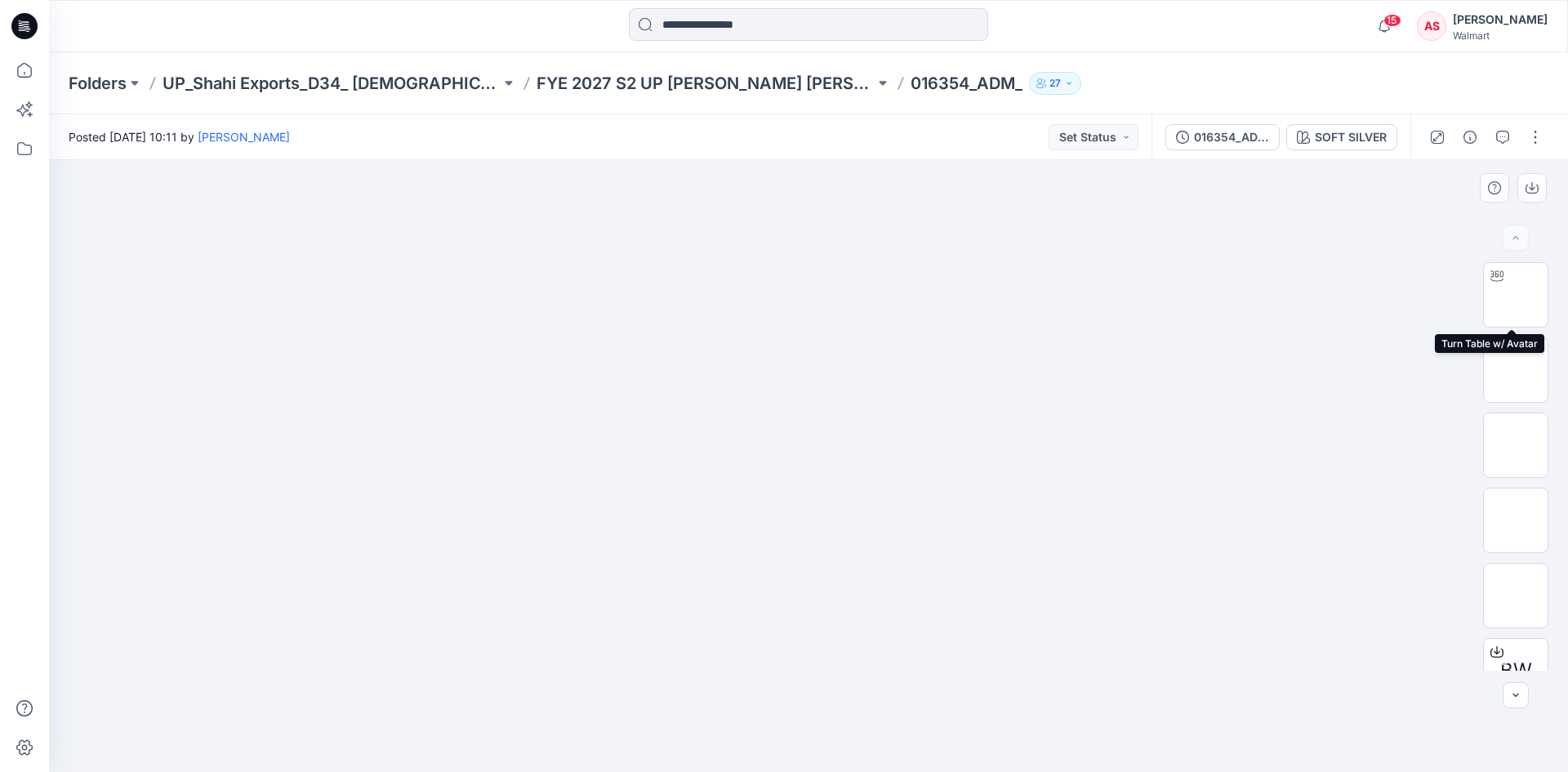
drag, startPoint x: 1525, startPoint y: 302, endPoint x: 1429, endPoint y: 239, distance: 114.8
click at [1515, 295] on img at bounding box center [1515, 295] width 0 height 0
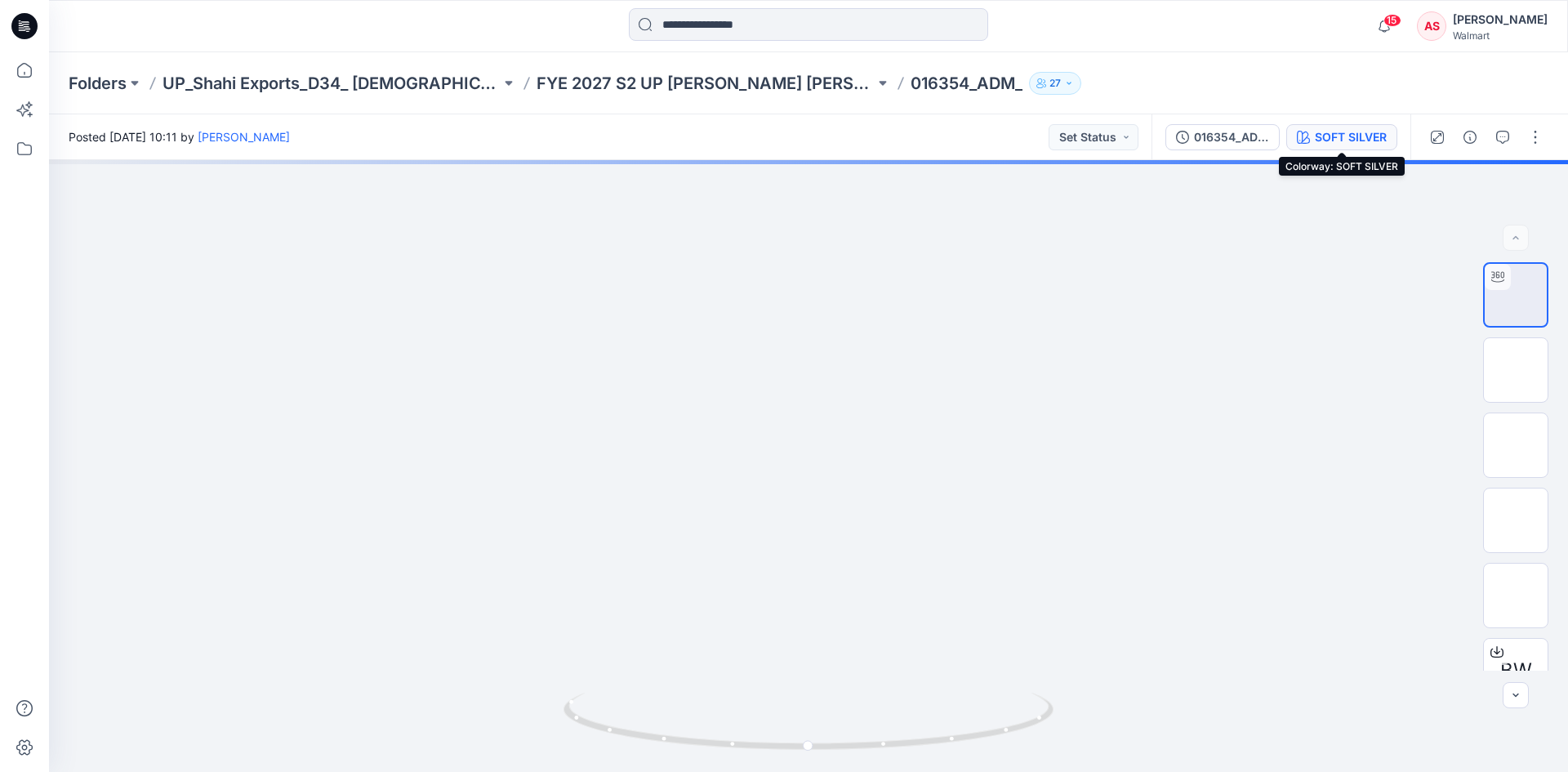
click at [1354, 127] on button "SOFT SILVER" at bounding box center [1341, 137] width 111 height 26
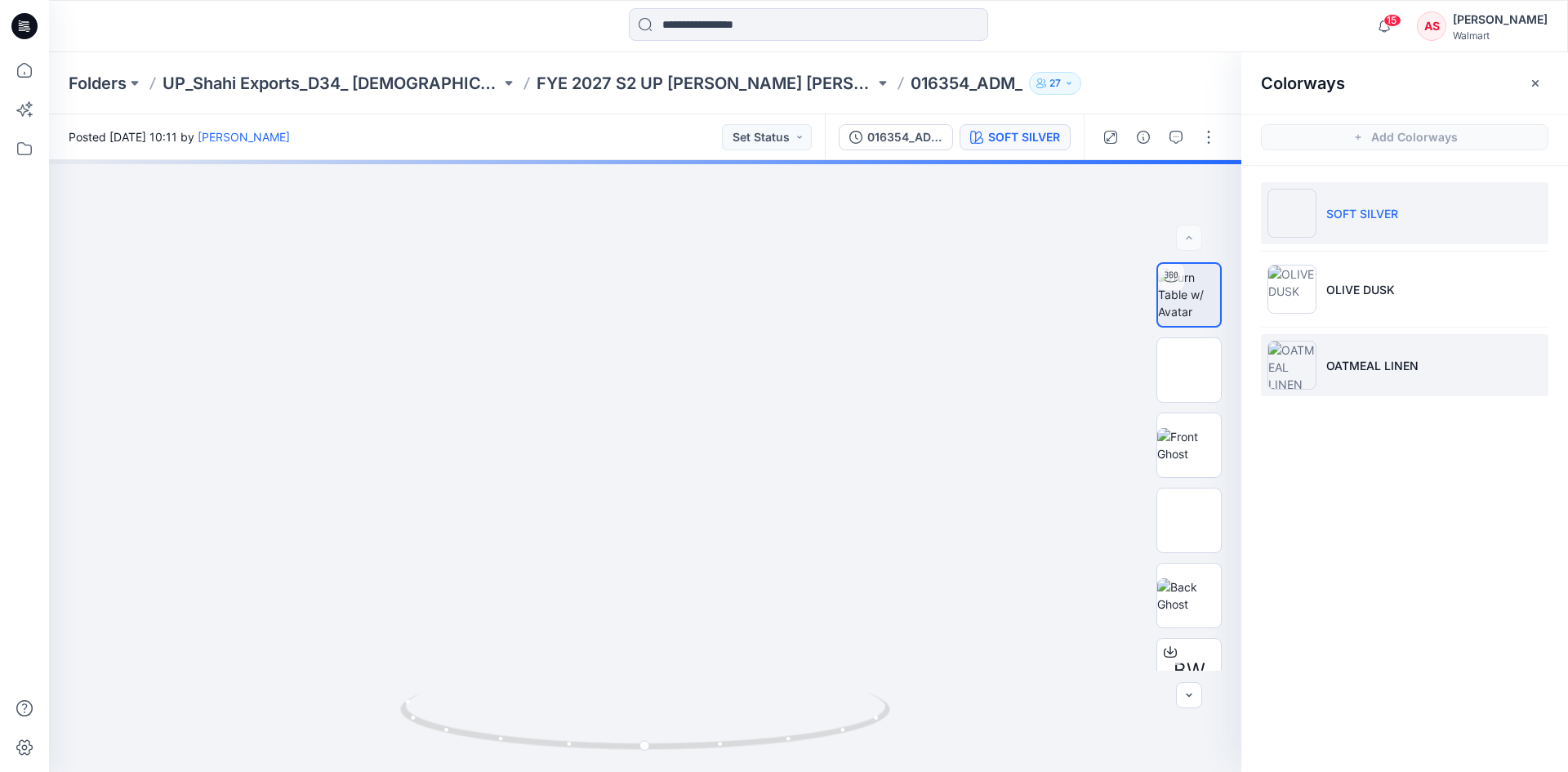
click at [1408, 379] on li "OATMEAL LINEN" at bounding box center [1404, 365] width 287 height 62
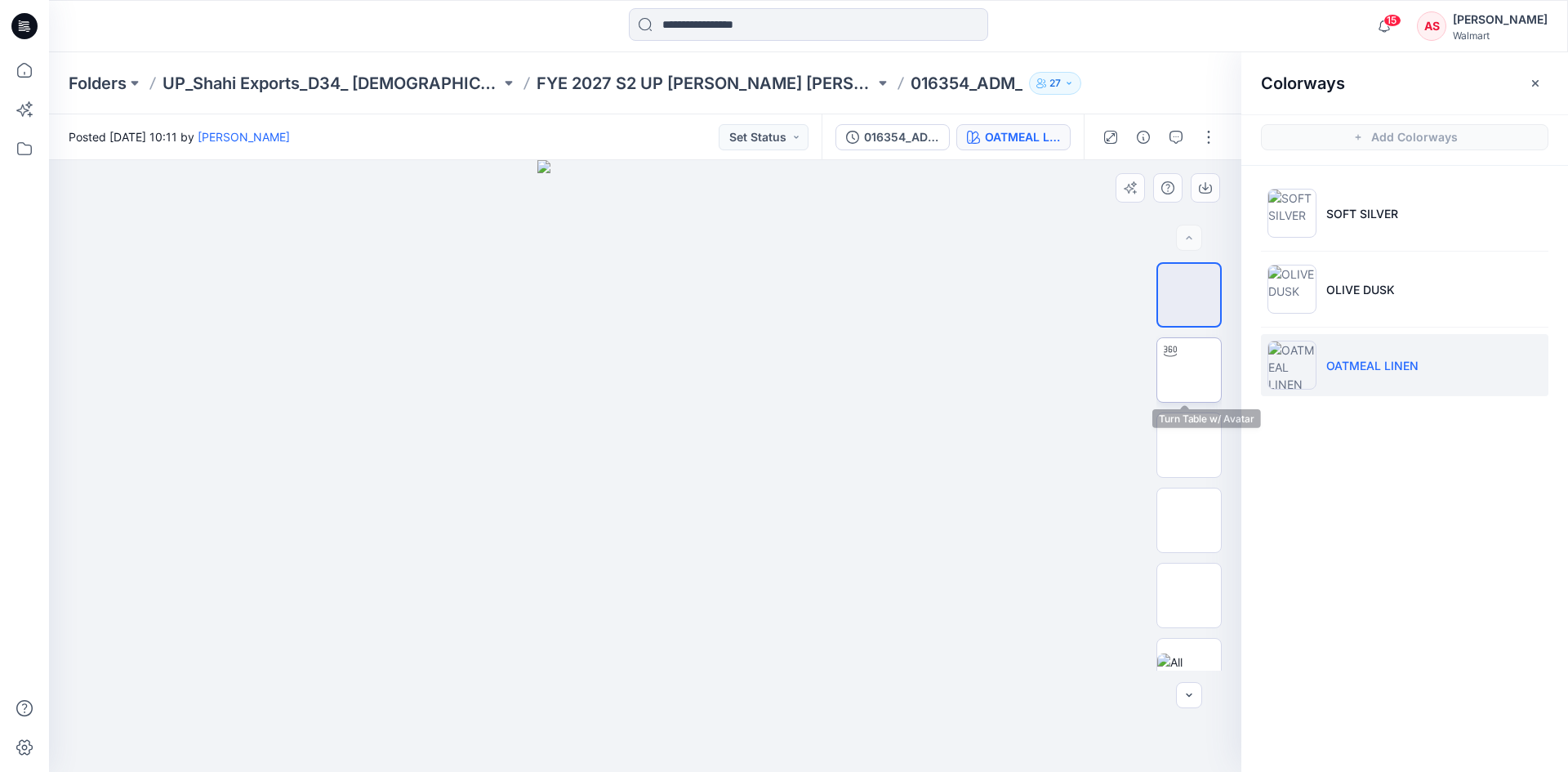
click at [1189, 370] on img at bounding box center [1189, 370] width 0 height 0
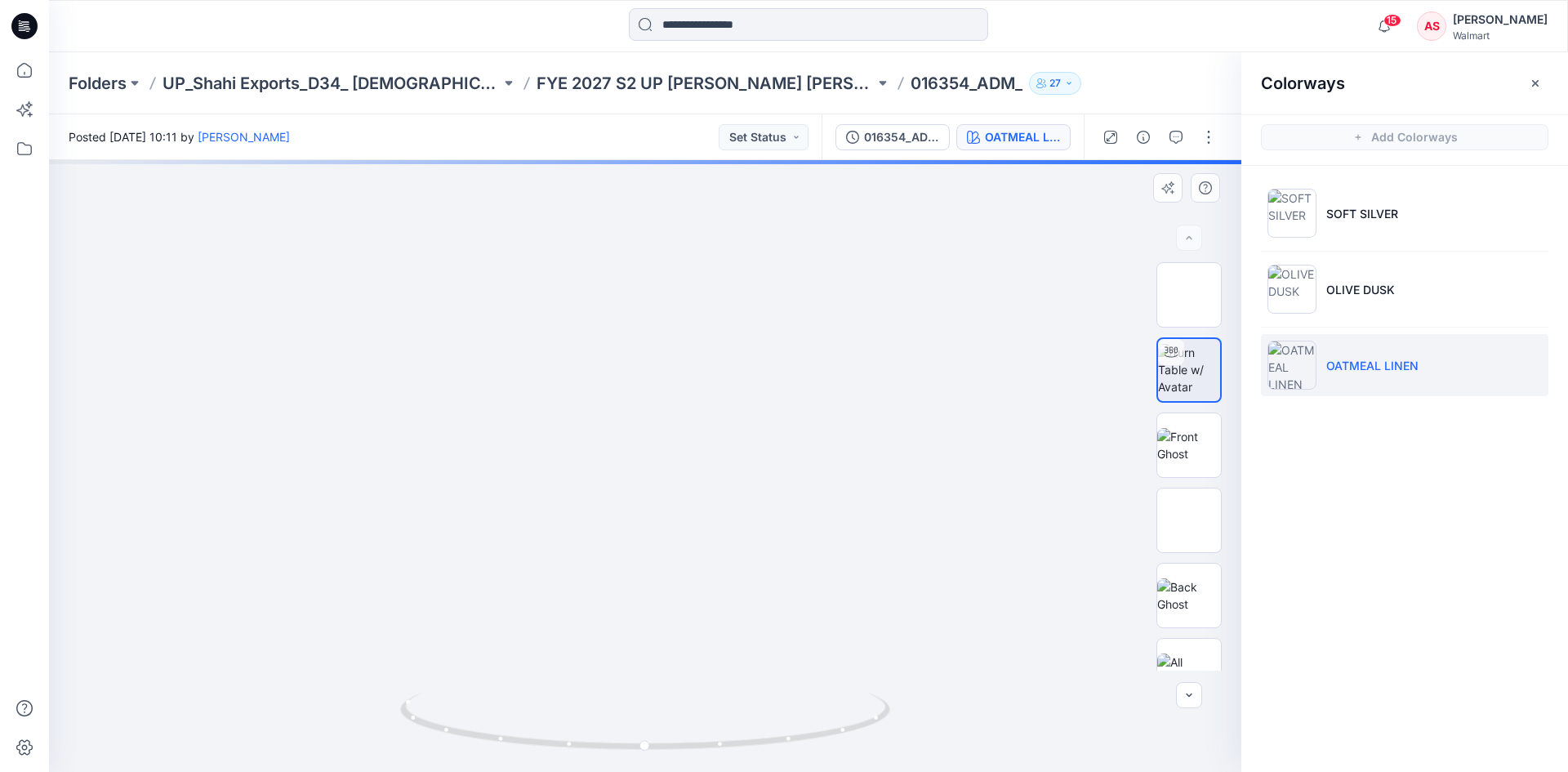
drag, startPoint x: 790, startPoint y: 583, endPoint x: 934, endPoint y: 325, distance: 295.5
click at [937, 319] on img at bounding box center [661, 65] width 2174 height 1416
drag, startPoint x: 761, startPoint y: 496, endPoint x: 811, endPoint y: 405, distance: 103.8
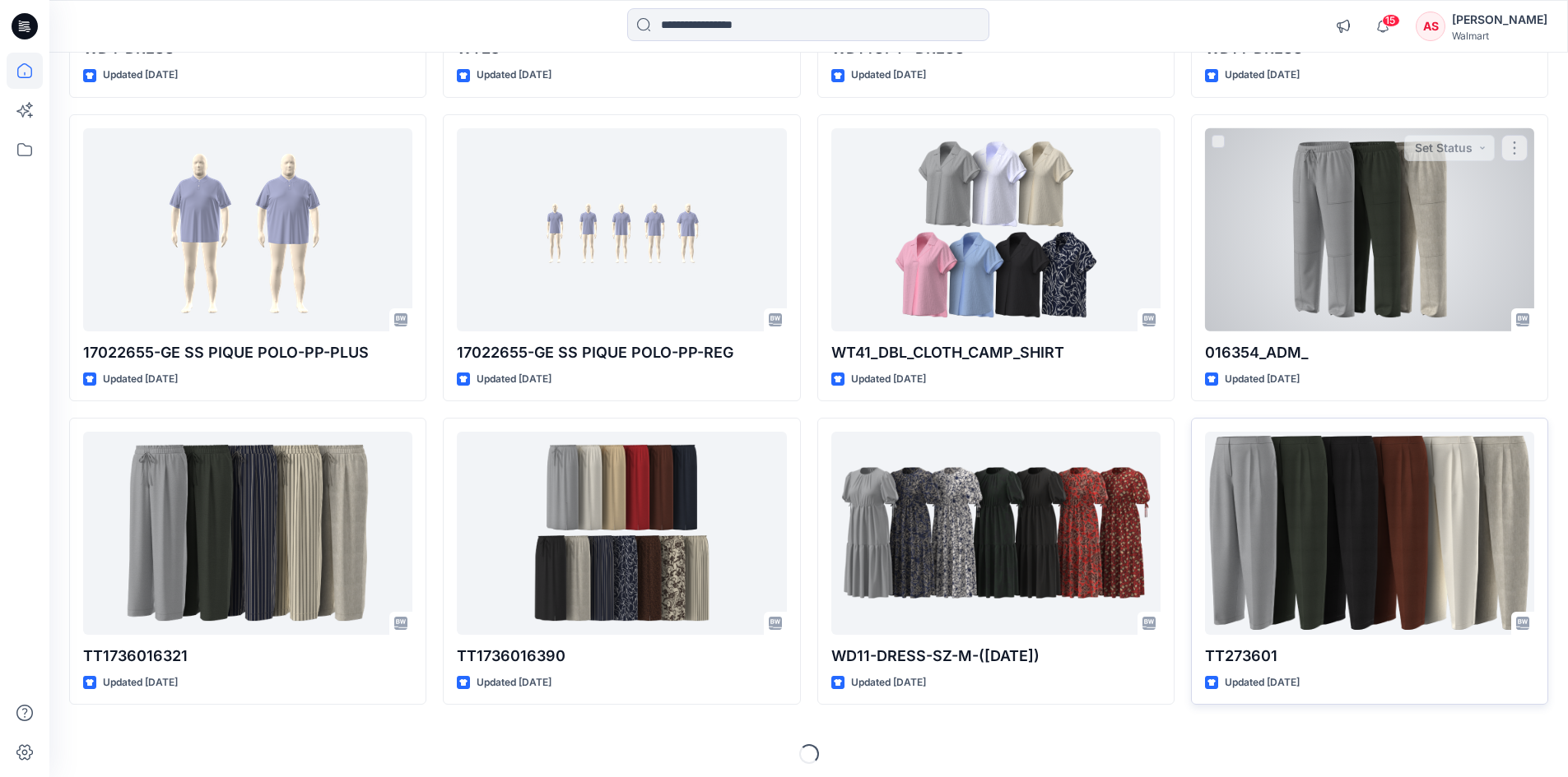
scroll to position [2242, 0]
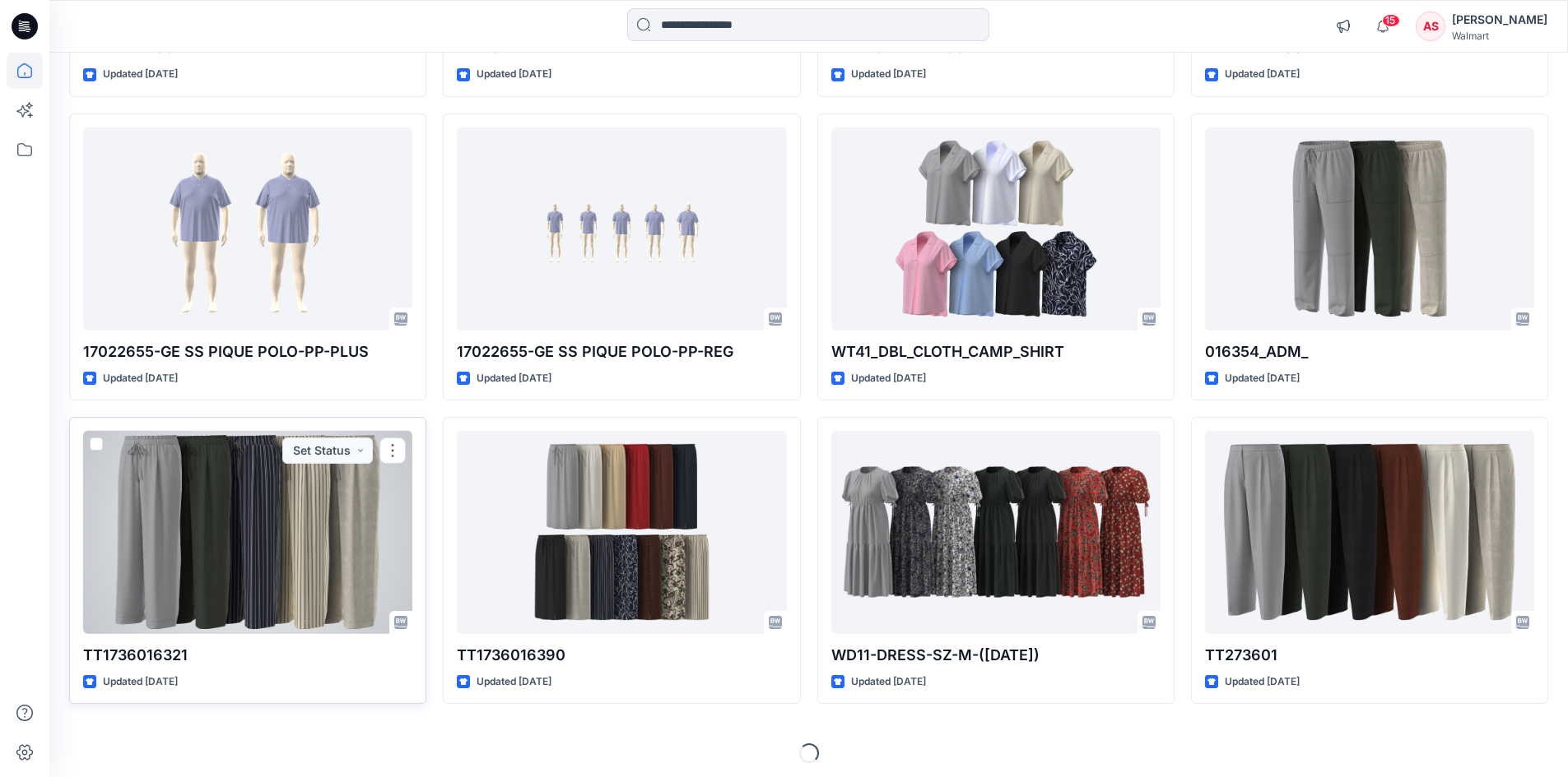
click at [278, 548] on div at bounding box center [248, 532] width 329 height 203
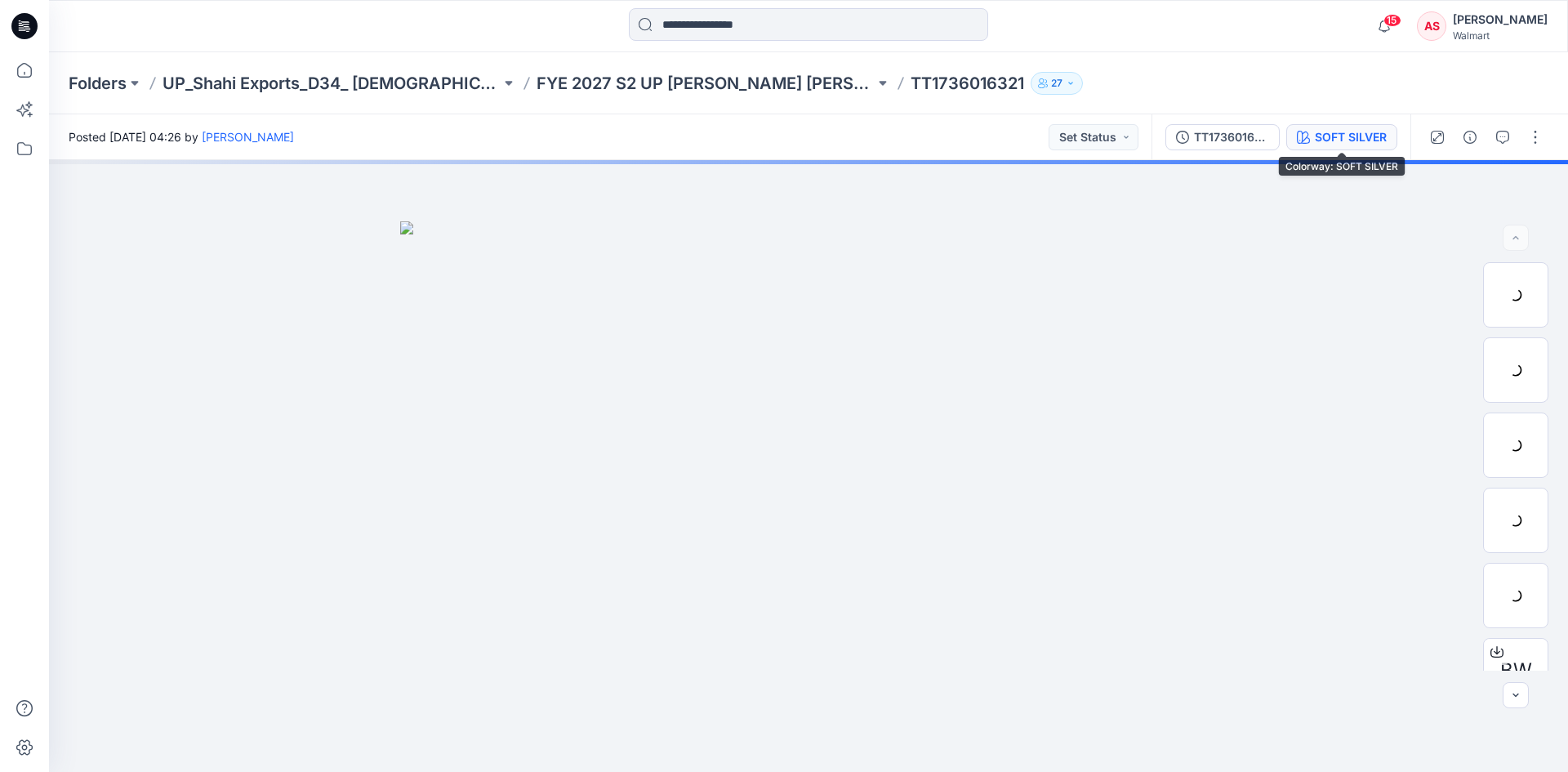
click at [1357, 135] on div "SOFT SILVER" at bounding box center [1350, 137] width 72 height 18
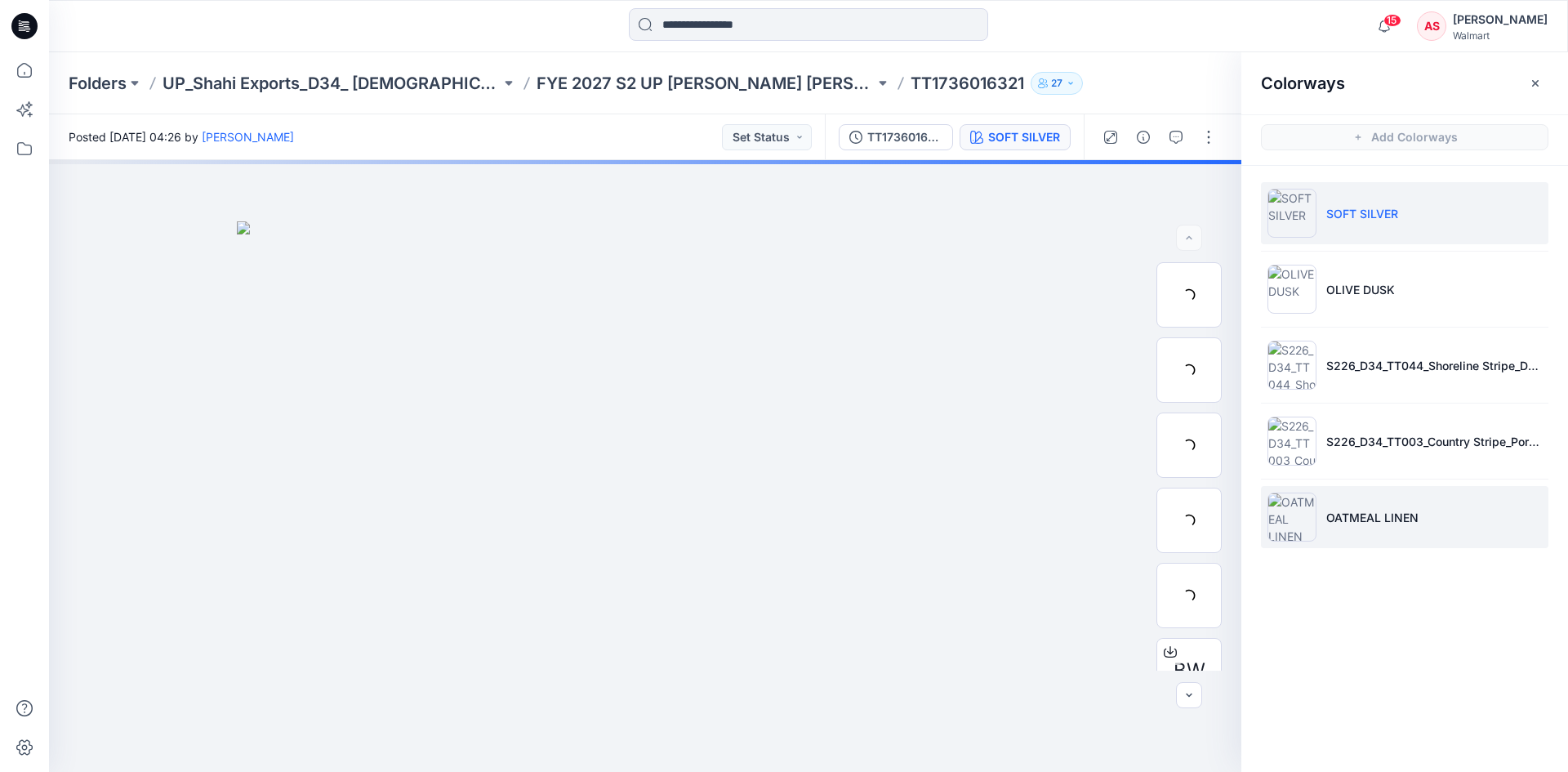
click at [1379, 512] on p "OATMEAL LINEN" at bounding box center [1371, 518] width 92 height 17
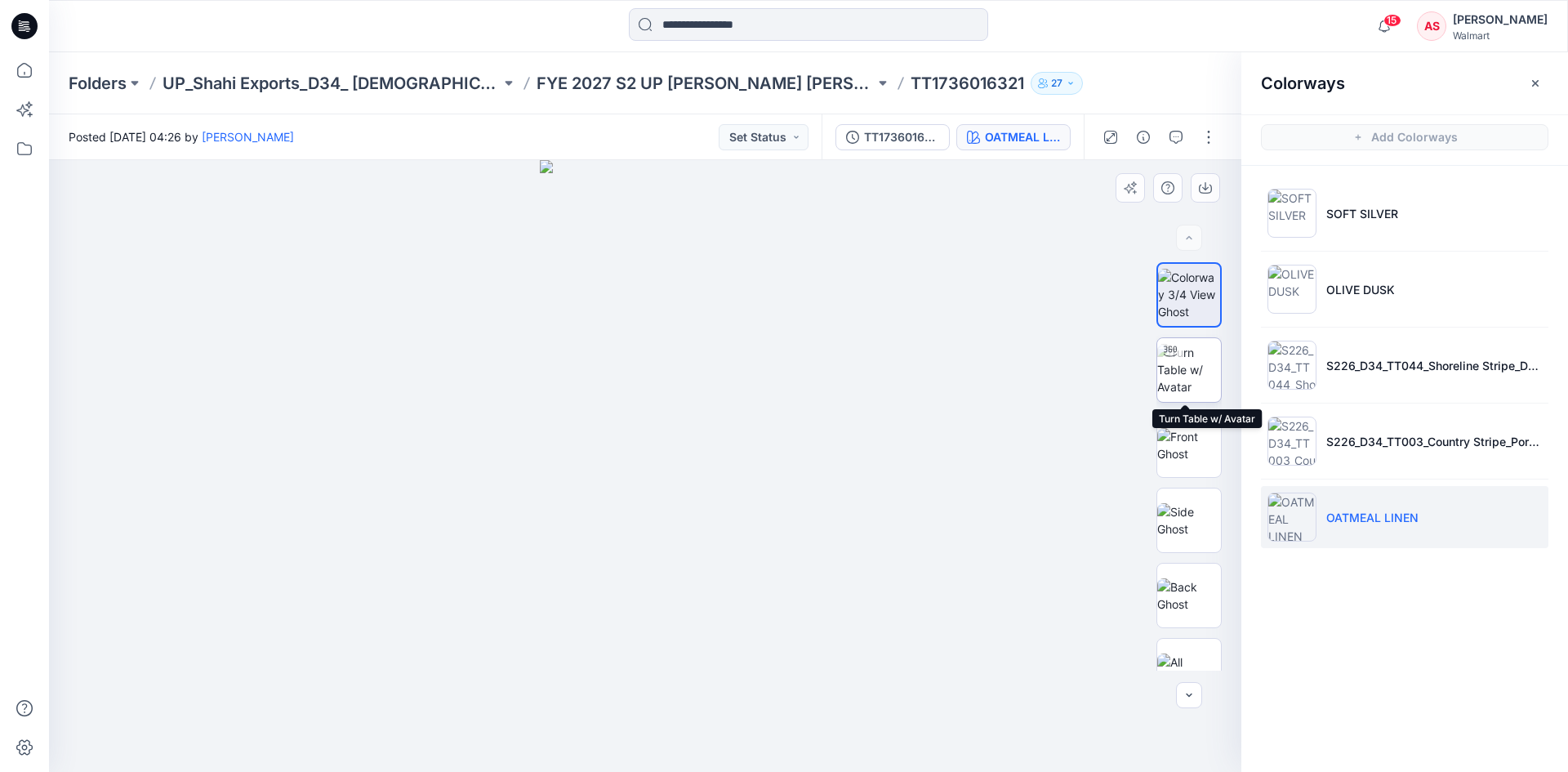
click at [1175, 367] on img at bounding box center [1189, 370] width 64 height 52
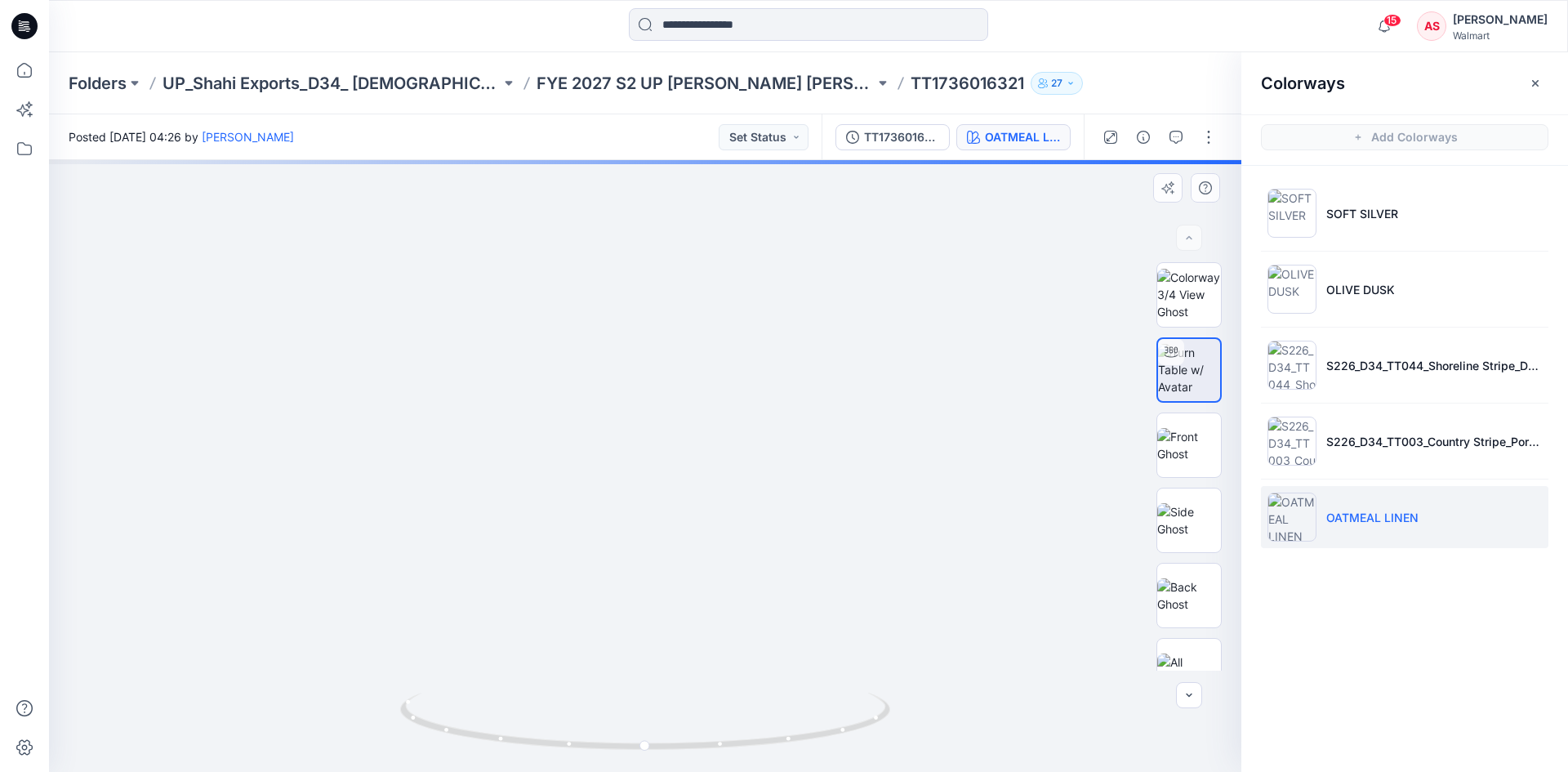
drag, startPoint x: 690, startPoint y: 551, endPoint x: 745, endPoint y: 487, distance: 84.4
click at [745, 487] on img at bounding box center [697, 45] width 2174 height 1453
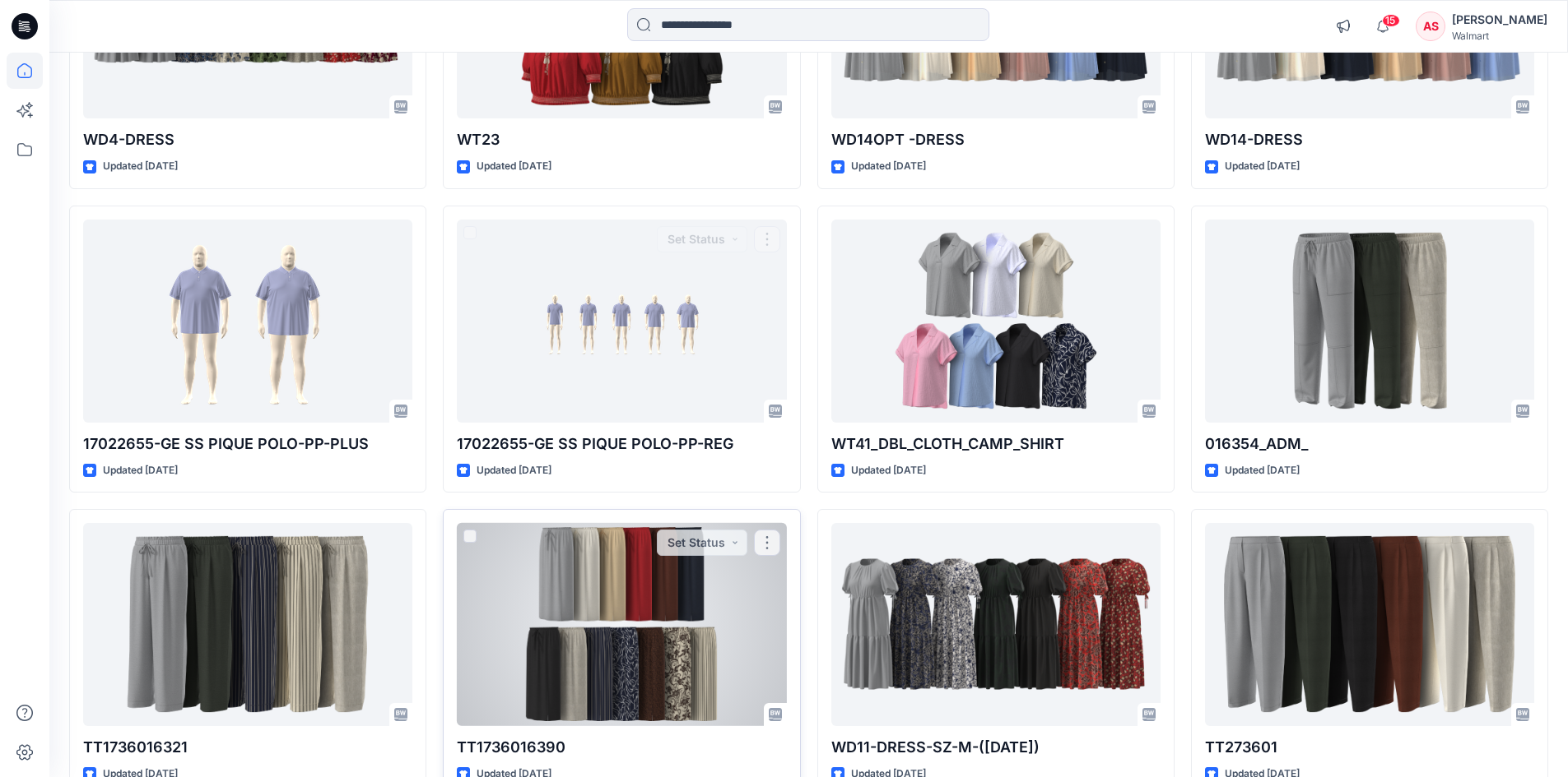
scroll to position [2249, 0]
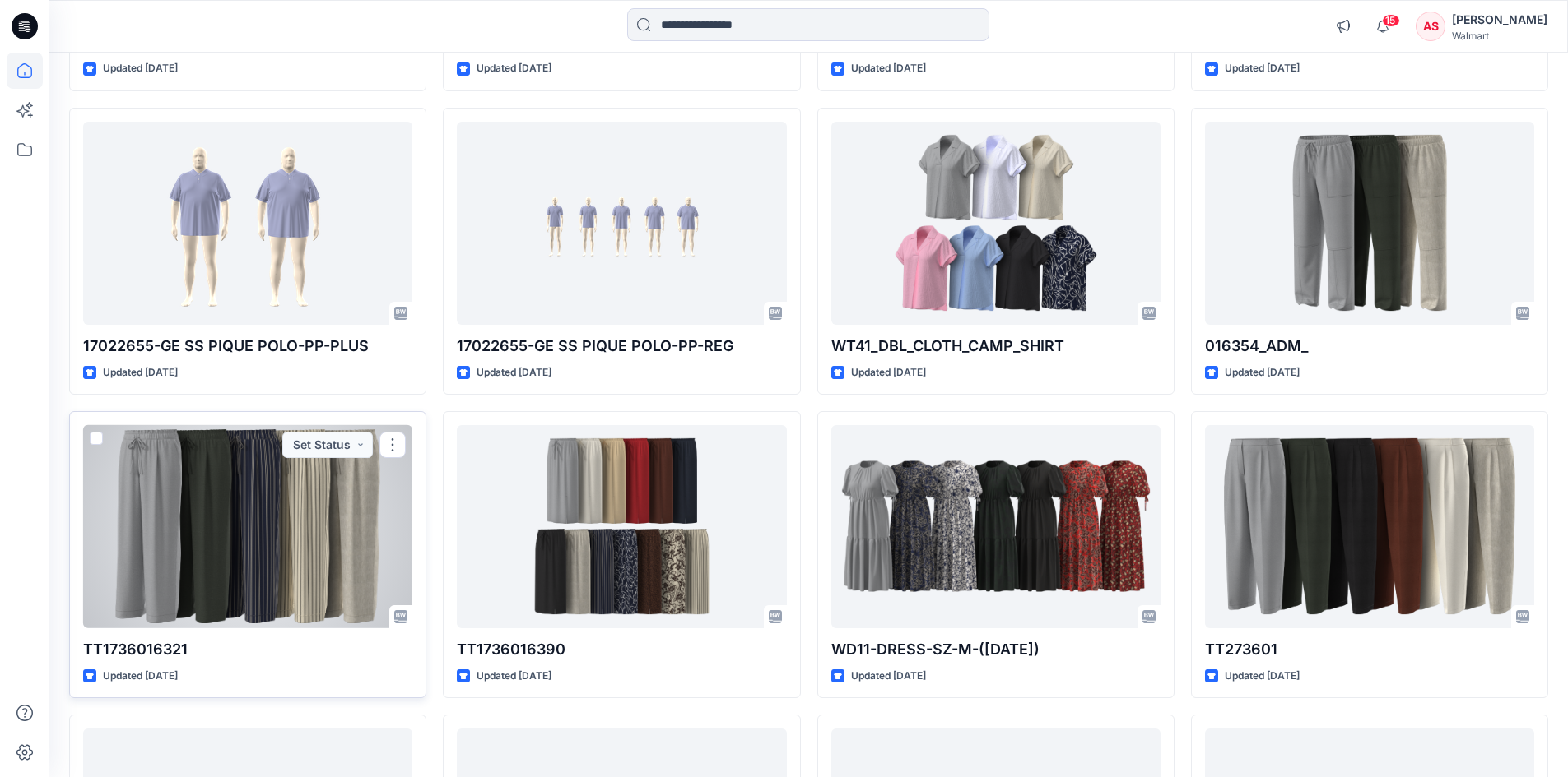
drag, startPoint x: 317, startPoint y: 537, endPoint x: 329, endPoint y: 534, distance: 12.4
click at [316, 537] on div at bounding box center [248, 527] width 329 height 203
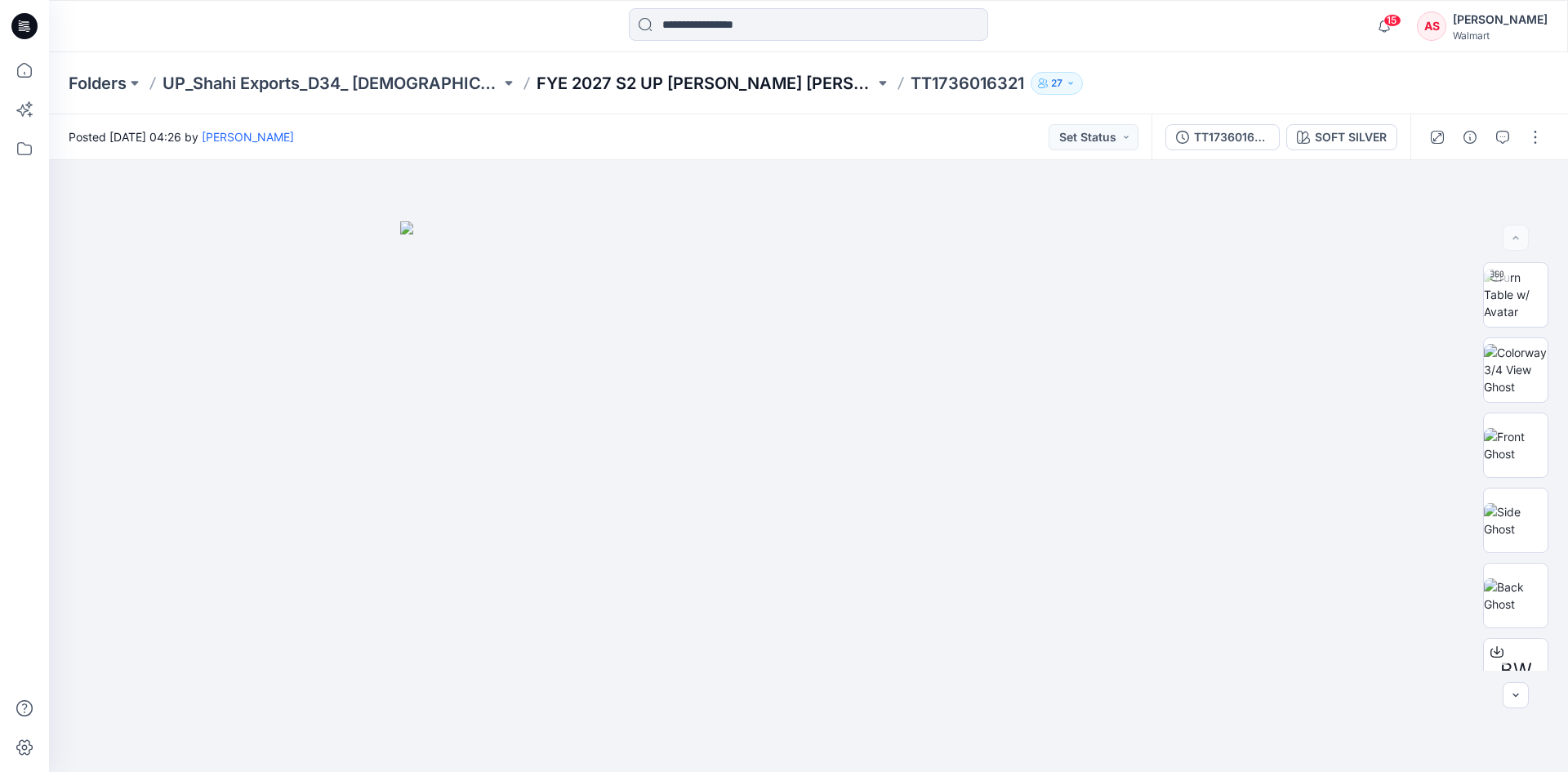
click at [732, 88] on p "FYE 2027 S2 UP [PERSON_NAME] [PERSON_NAME]" at bounding box center [705, 83] width 338 height 23
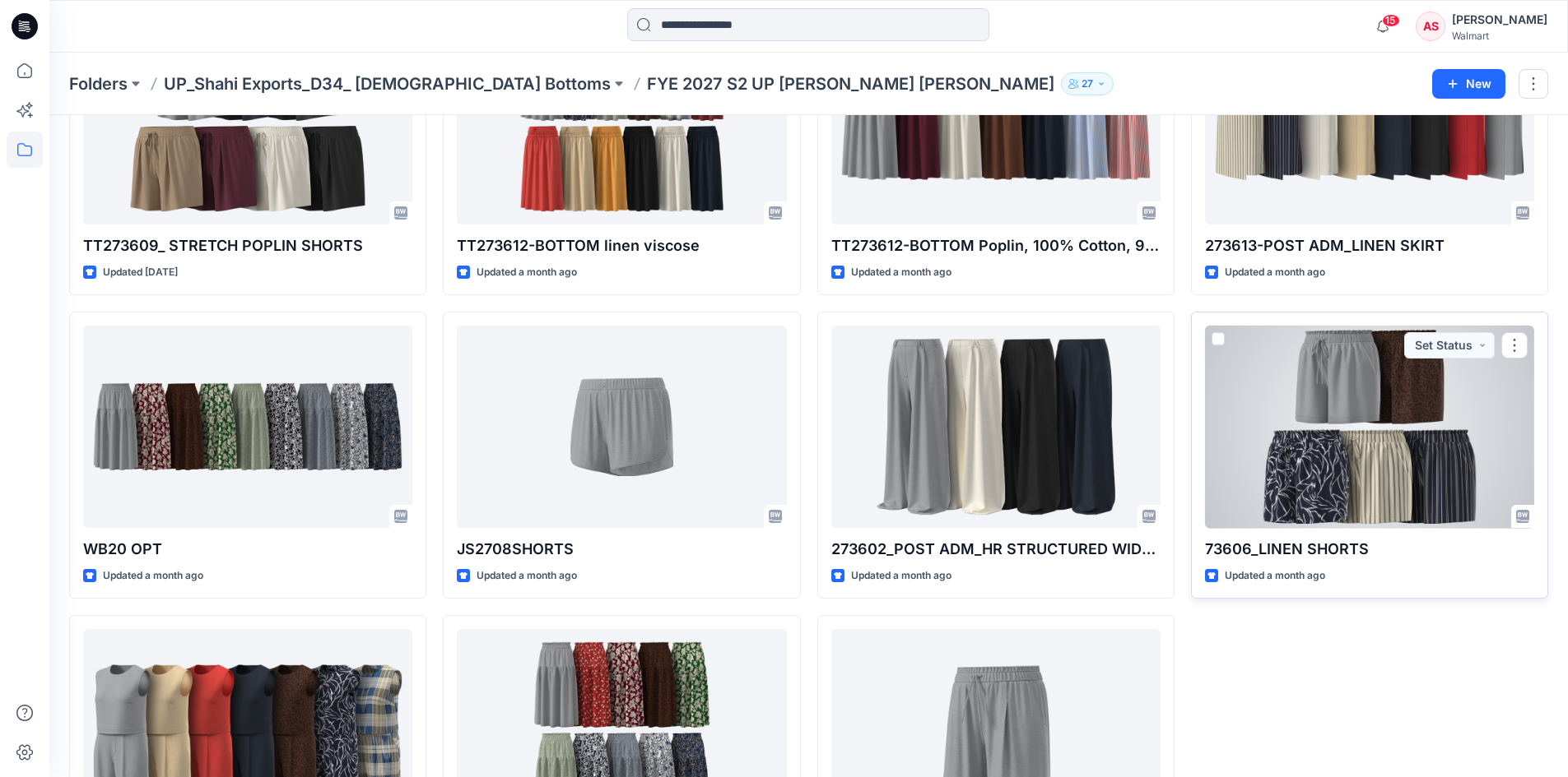
scroll to position [822, 0]
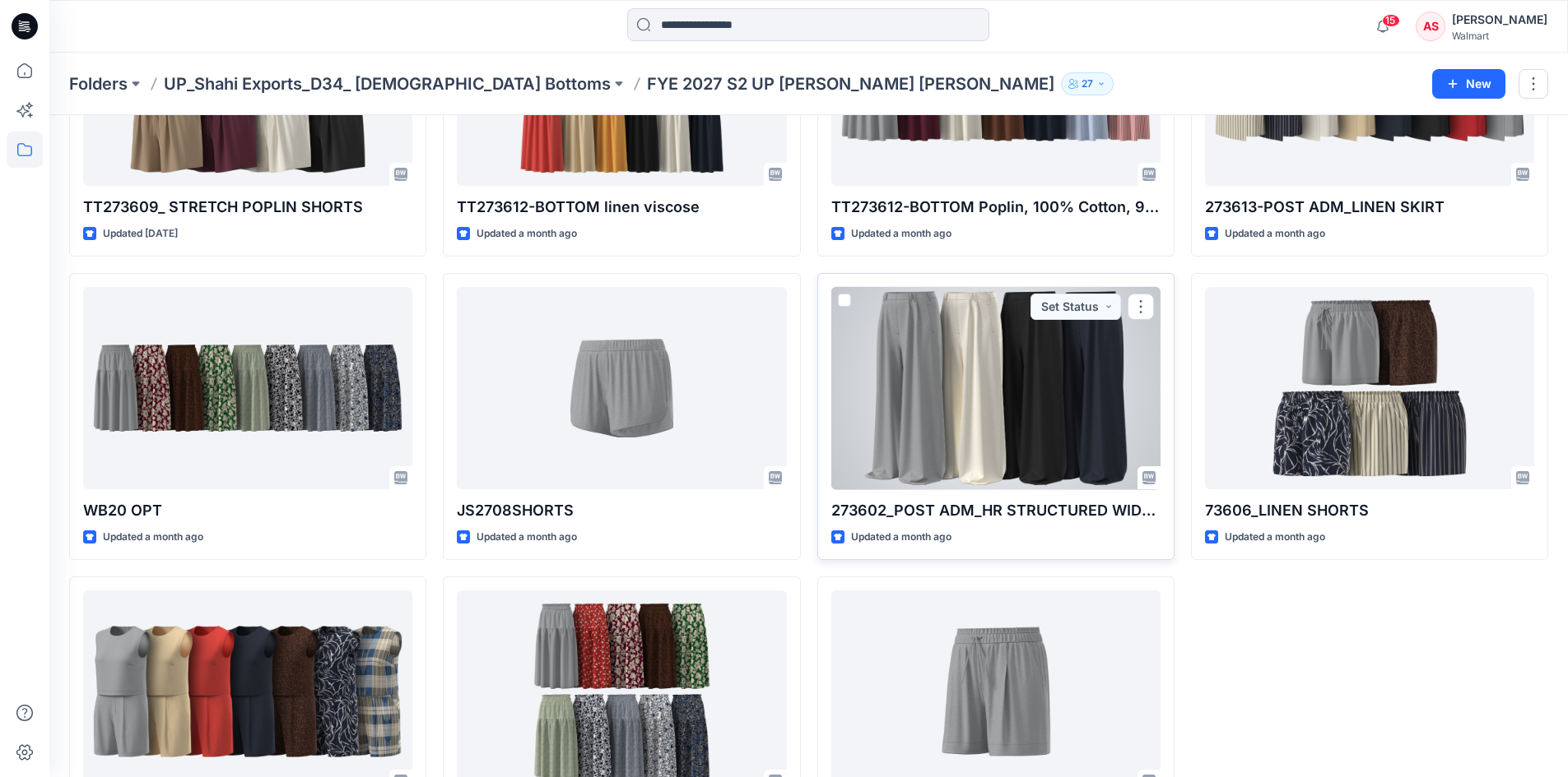
click at [985, 418] on div at bounding box center [996, 389] width 329 height 203
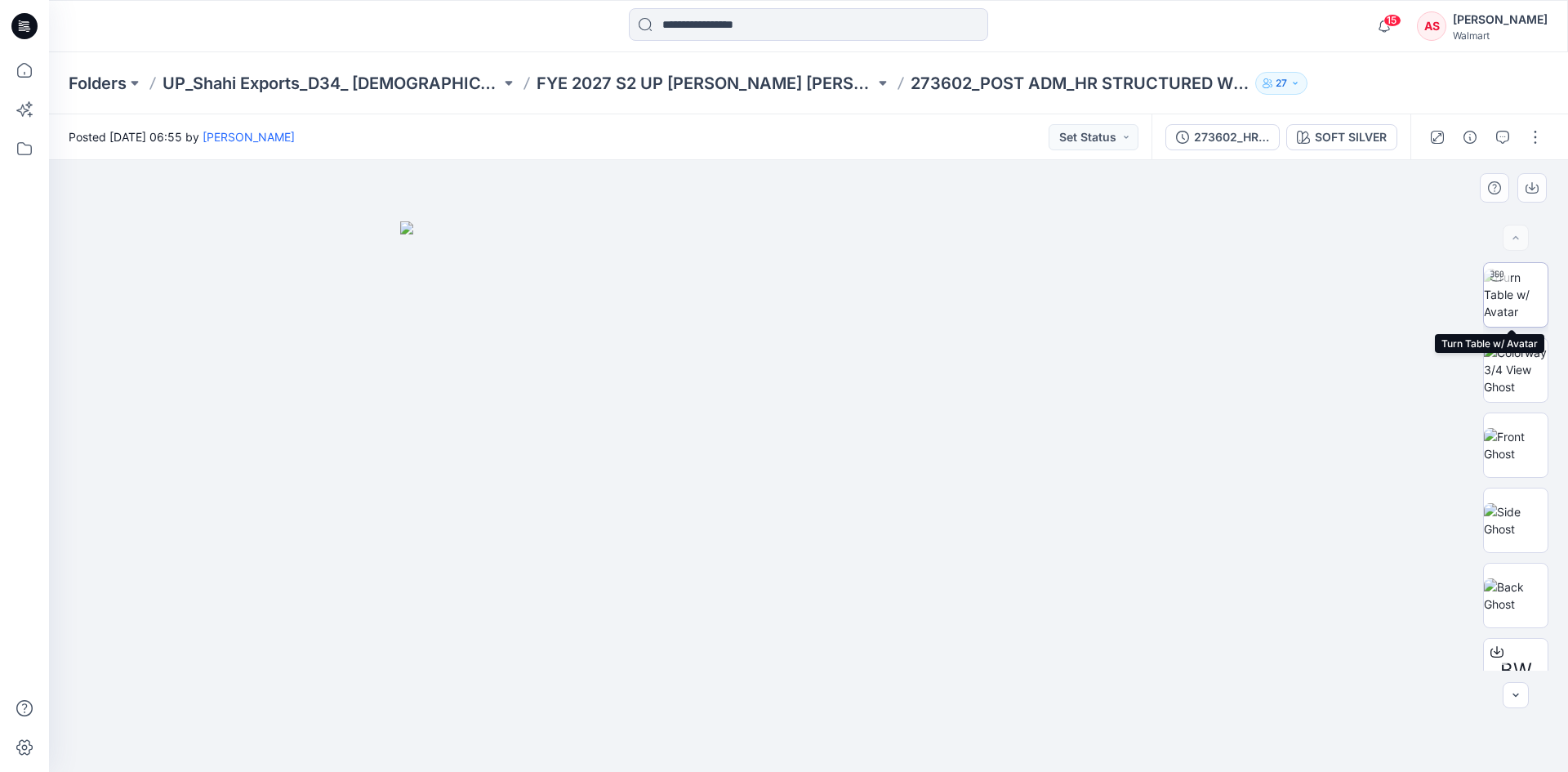
drag, startPoint x: 1517, startPoint y: 298, endPoint x: 1481, endPoint y: 303, distance: 36.3
click at [1517, 298] on img at bounding box center [1515, 295] width 64 height 52
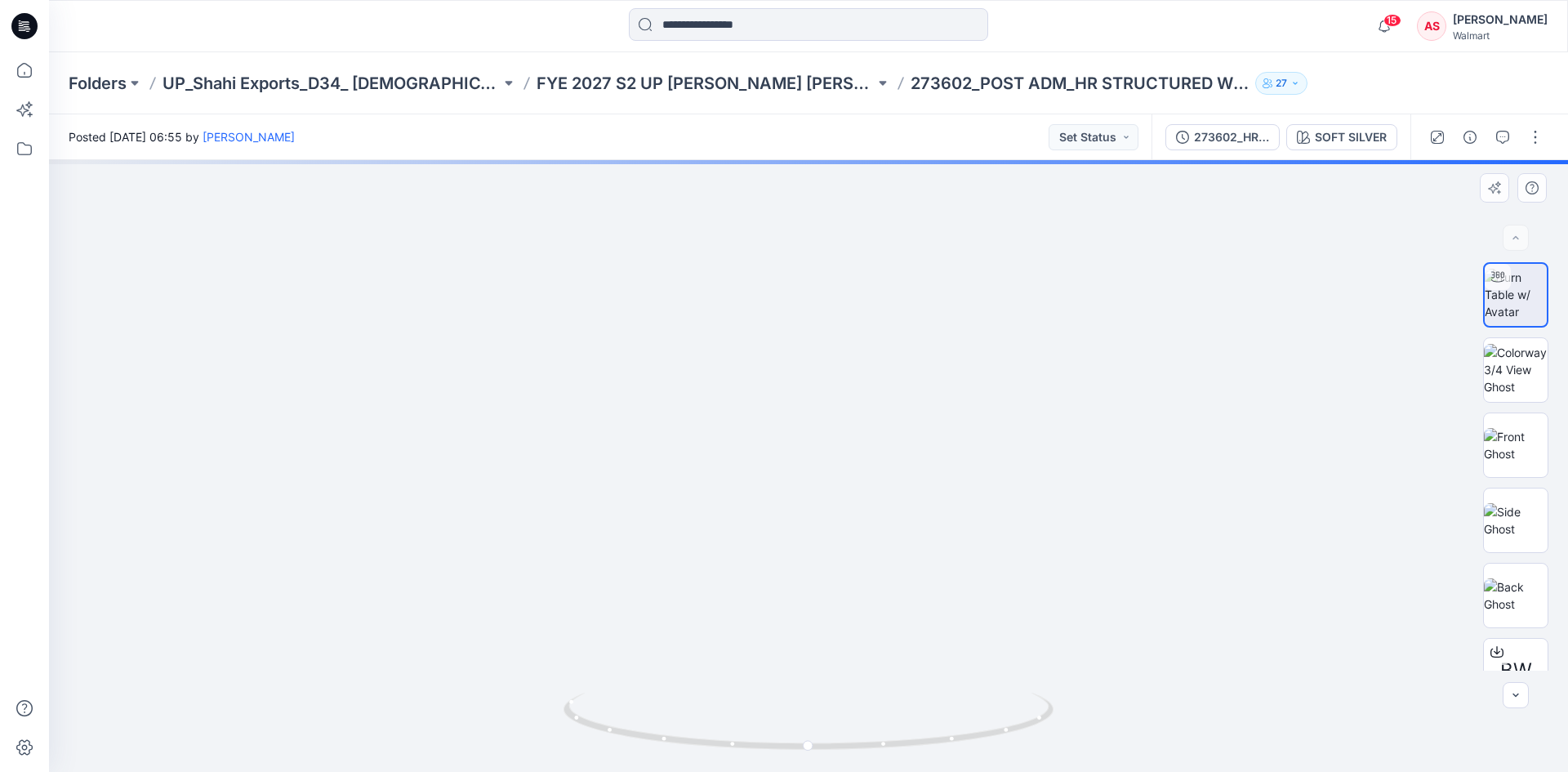
drag, startPoint x: 871, startPoint y: 507, endPoint x: 858, endPoint y: 457, distance: 51.7
click at [858, 457] on img at bounding box center [796, 107] width 1950 height 1330
drag, startPoint x: 890, startPoint y: 524, endPoint x: 871, endPoint y: 402, distance: 123.5
click at [882, 344] on div at bounding box center [809, 466] width 1519 height 612
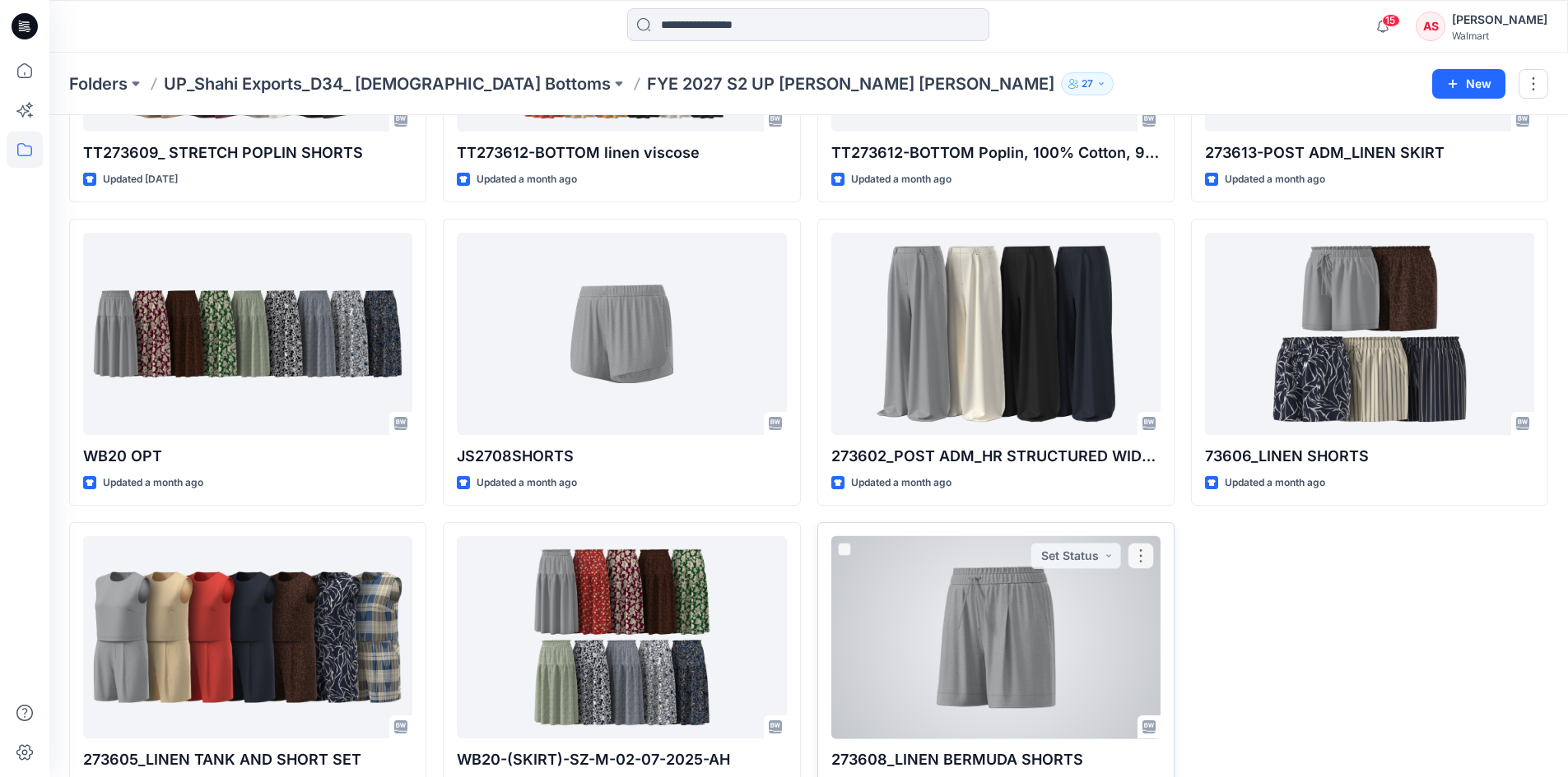
scroll to position [928, 0]
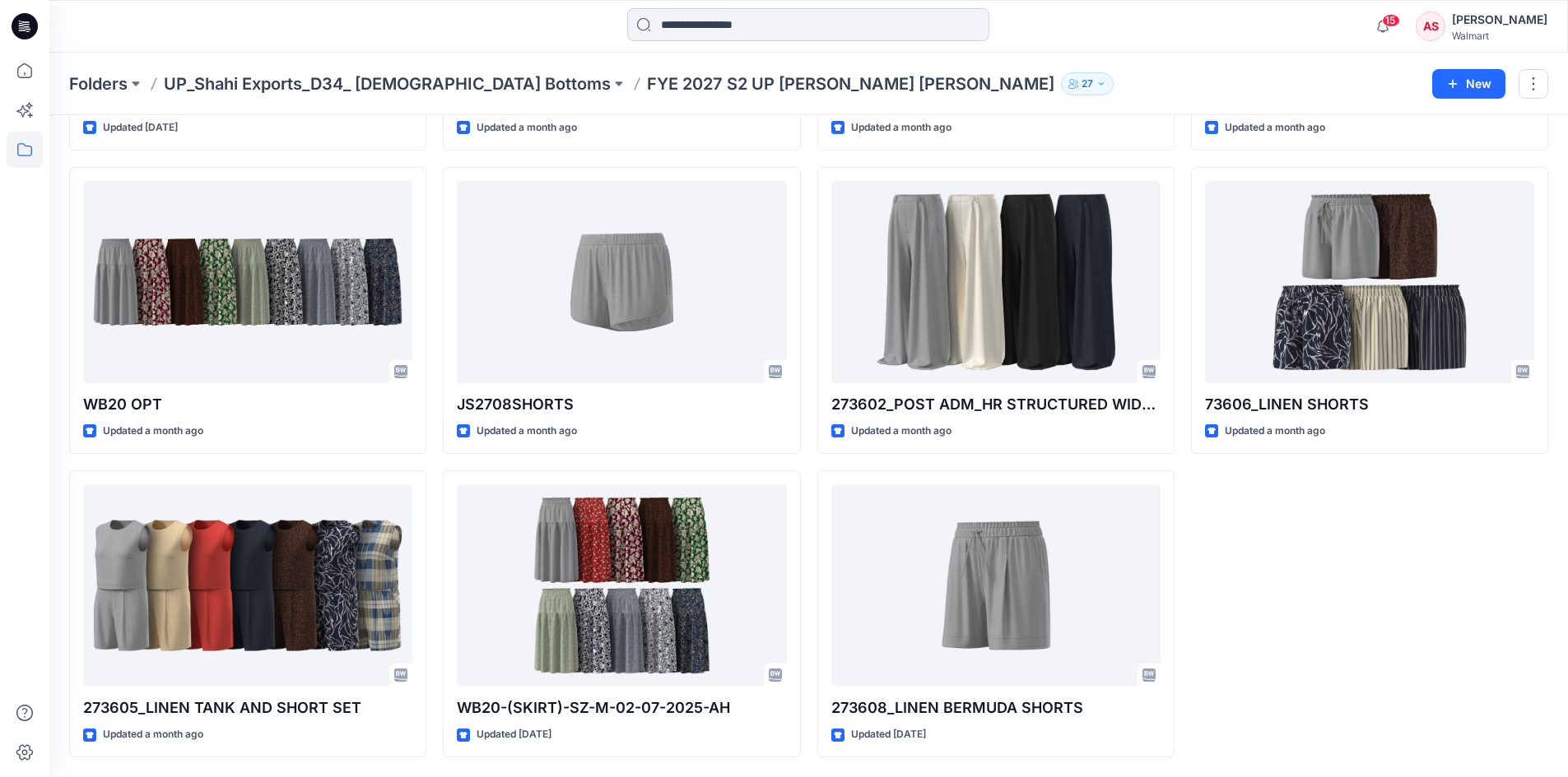
click at [699, 30] on input at bounding box center [808, 24] width 362 height 33
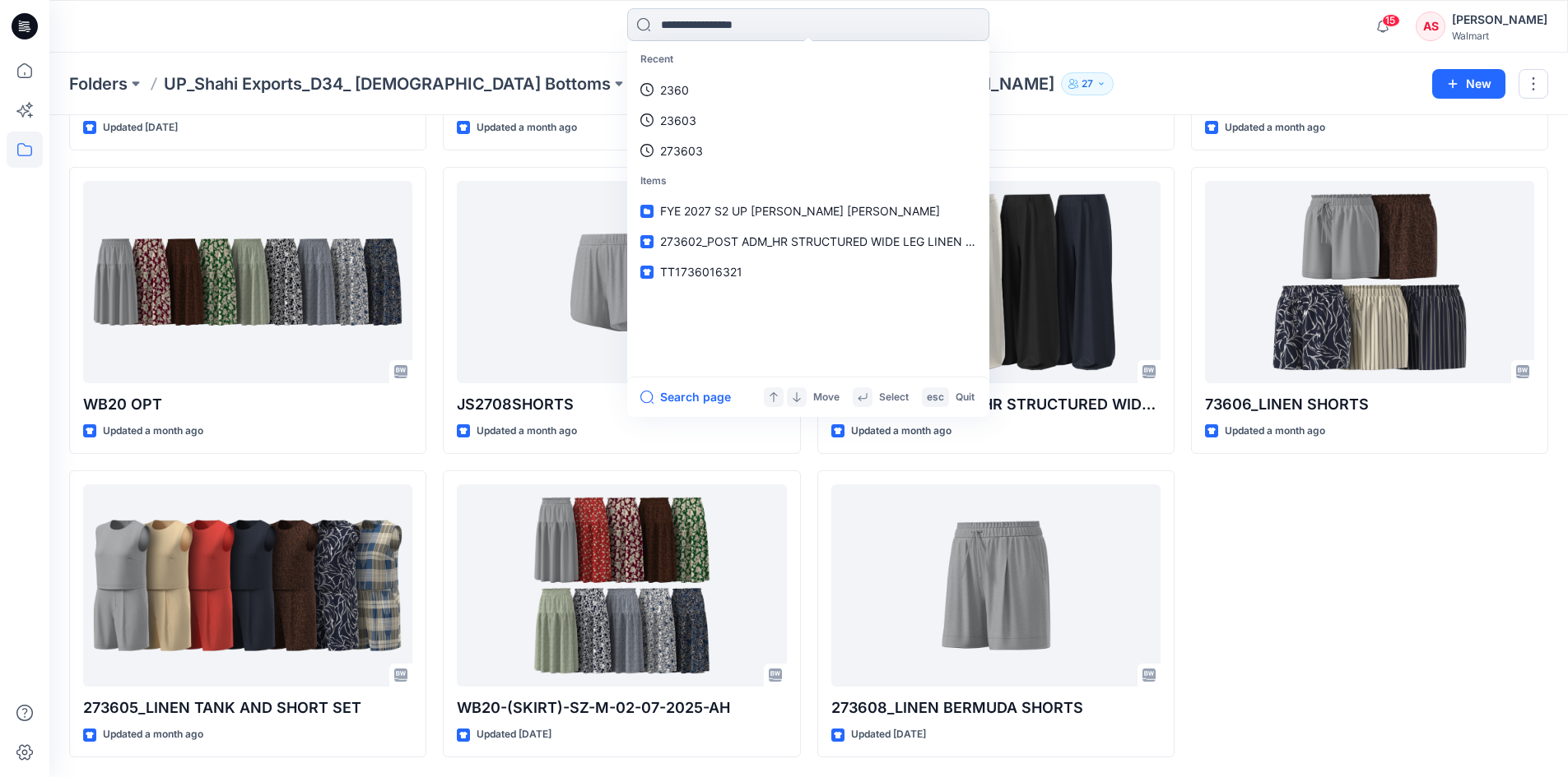
click at [748, 24] on input at bounding box center [808, 24] width 362 height 33
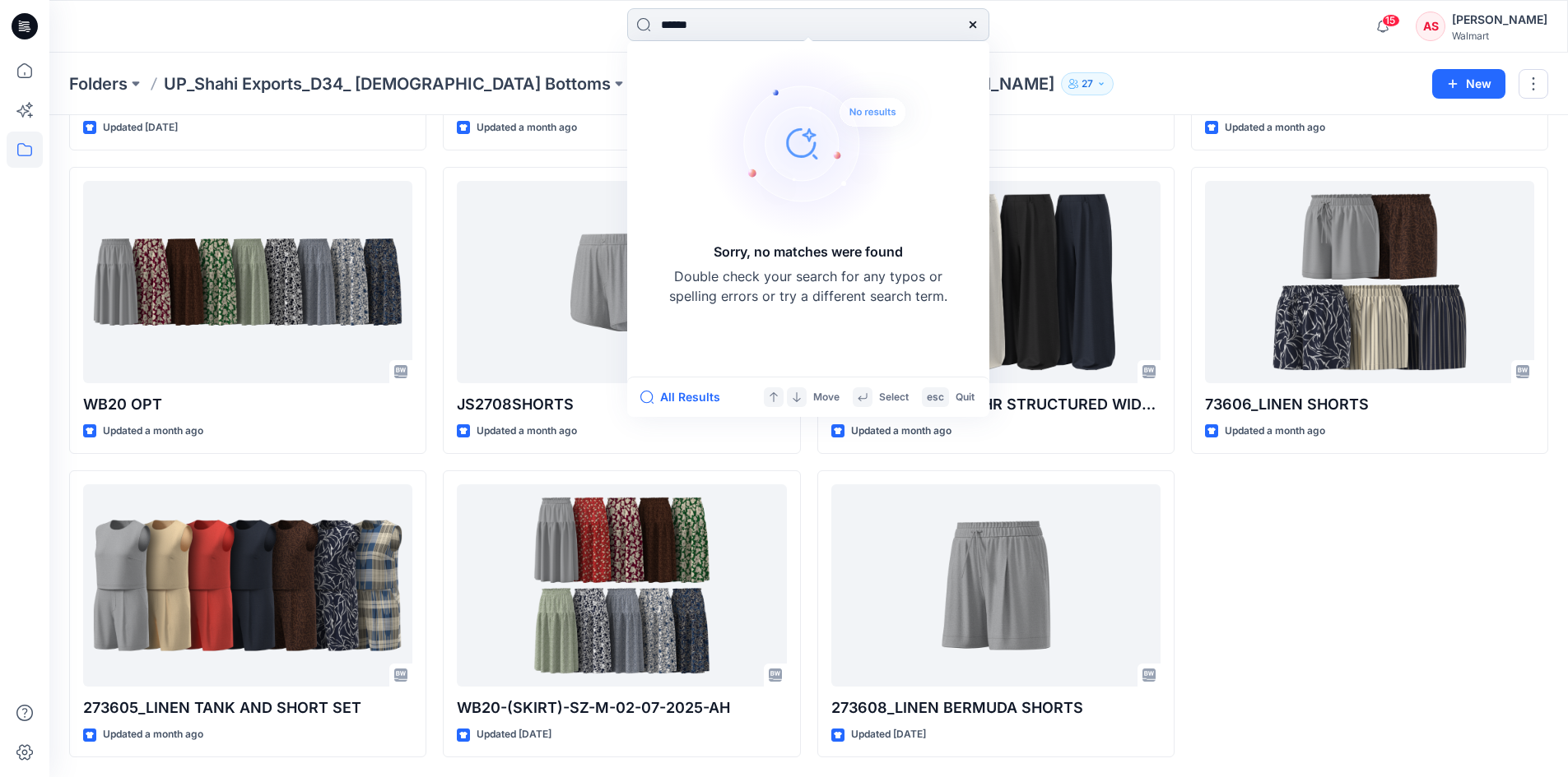
click at [775, 30] on input "******" at bounding box center [808, 24] width 362 height 33
type input "*"
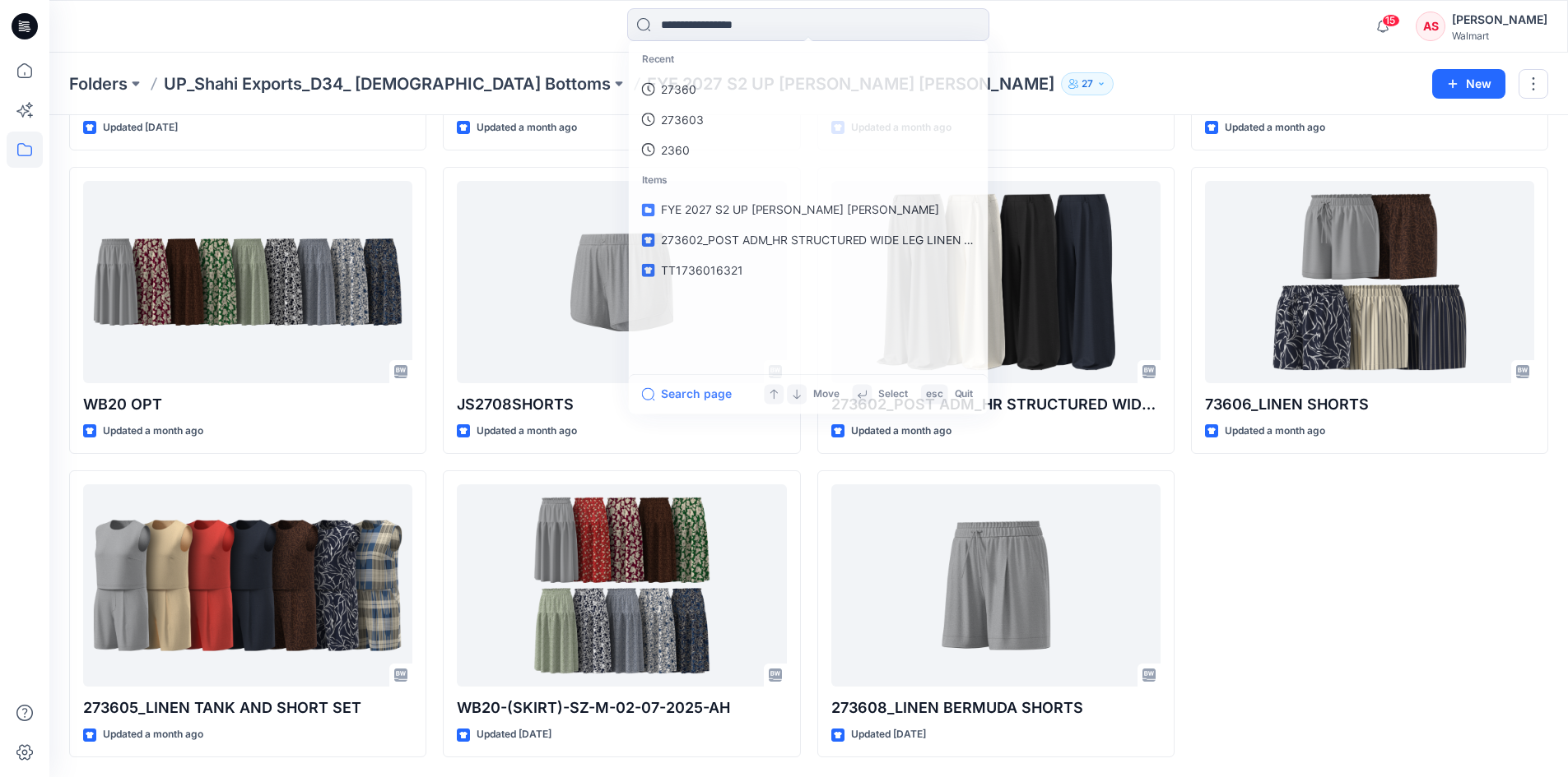
click at [1379, 605] on div "TT273601 Updated 13 days ago TT273610 Updated 15 days ago 273613-POST ADM_LINEN…" at bounding box center [1369, 7] width 357 height 1502
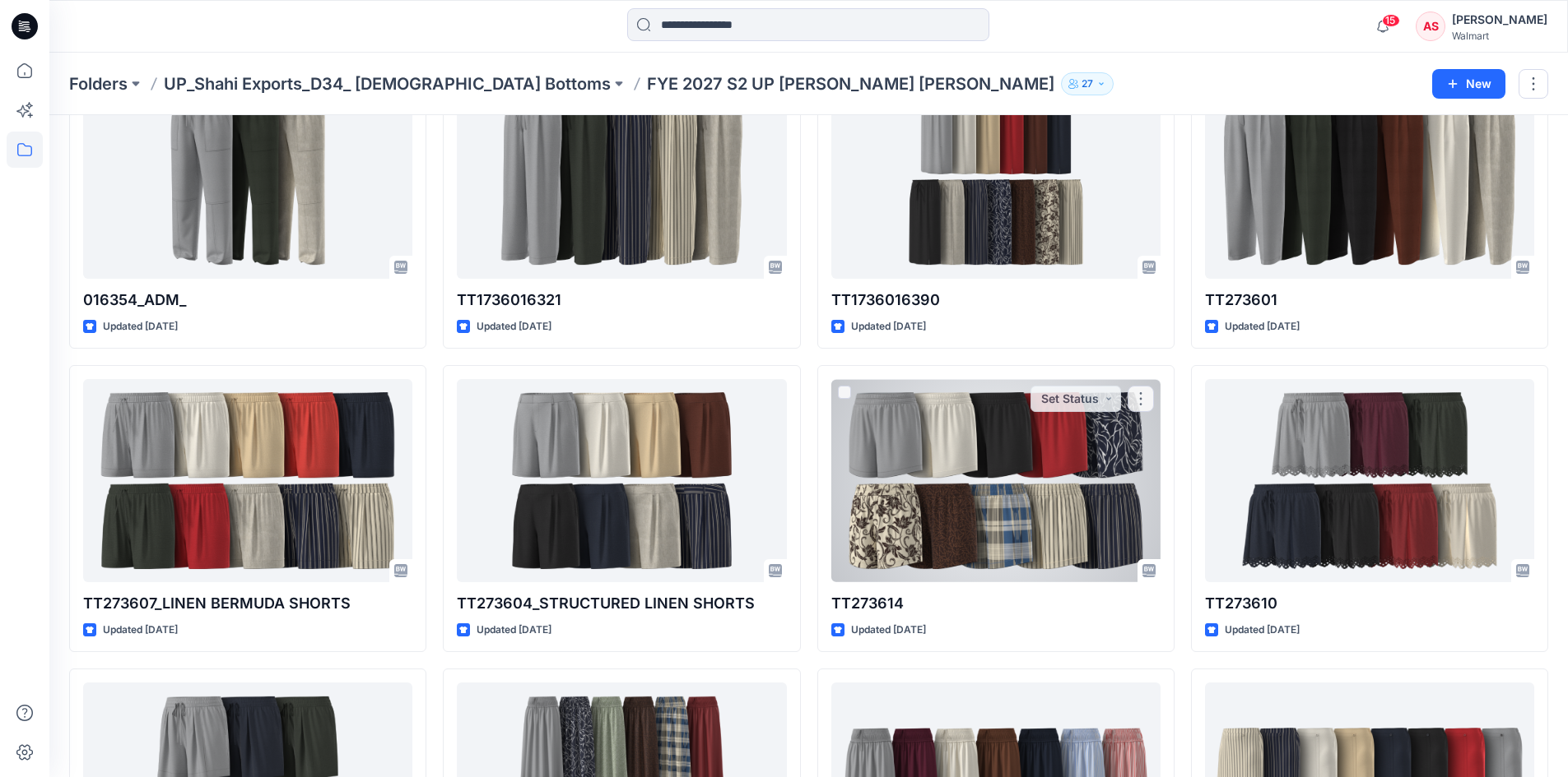
scroll to position [0, 0]
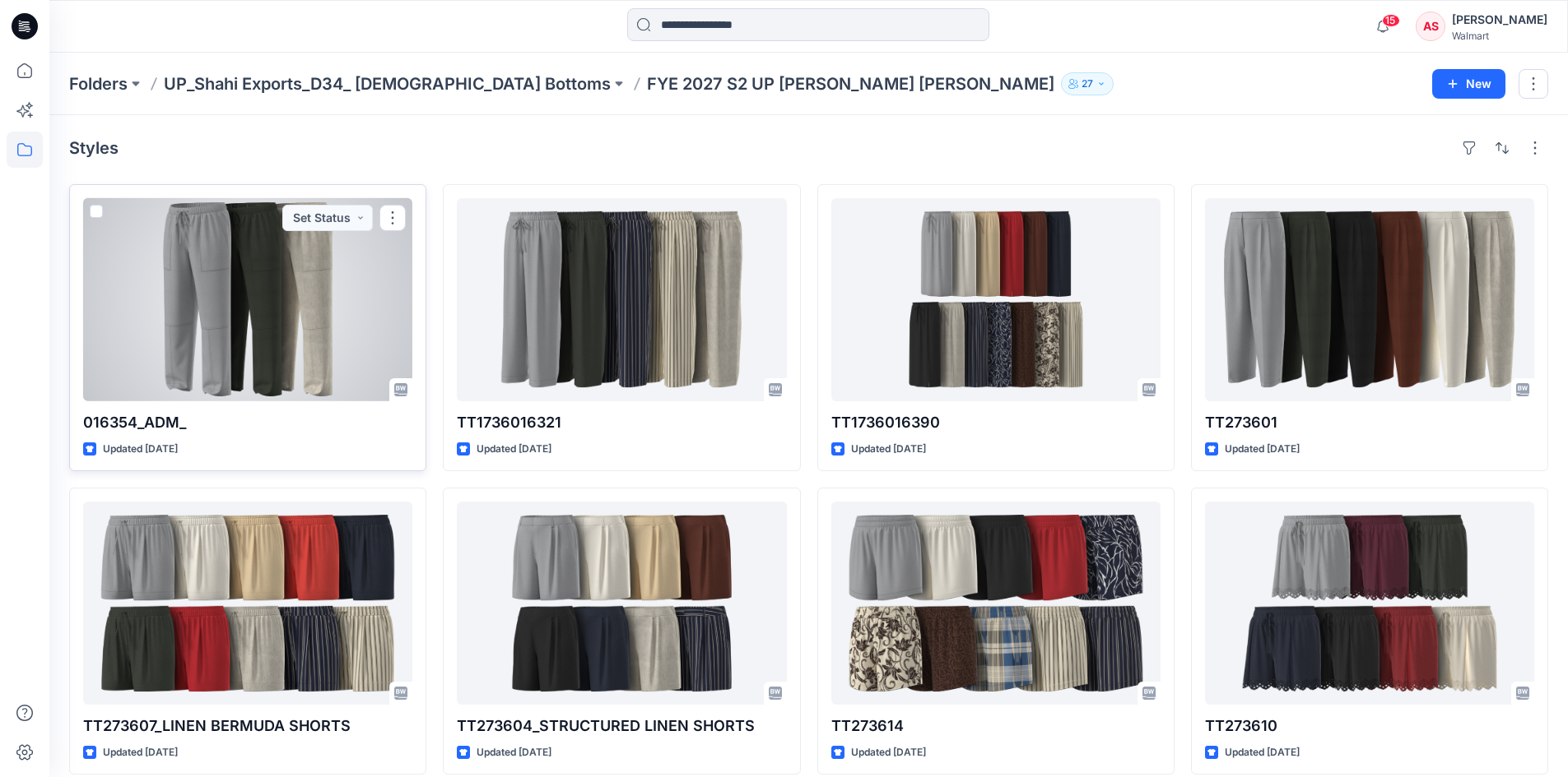
click at [288, 289] on div at bounding box center [248, 300] width 329 height 203
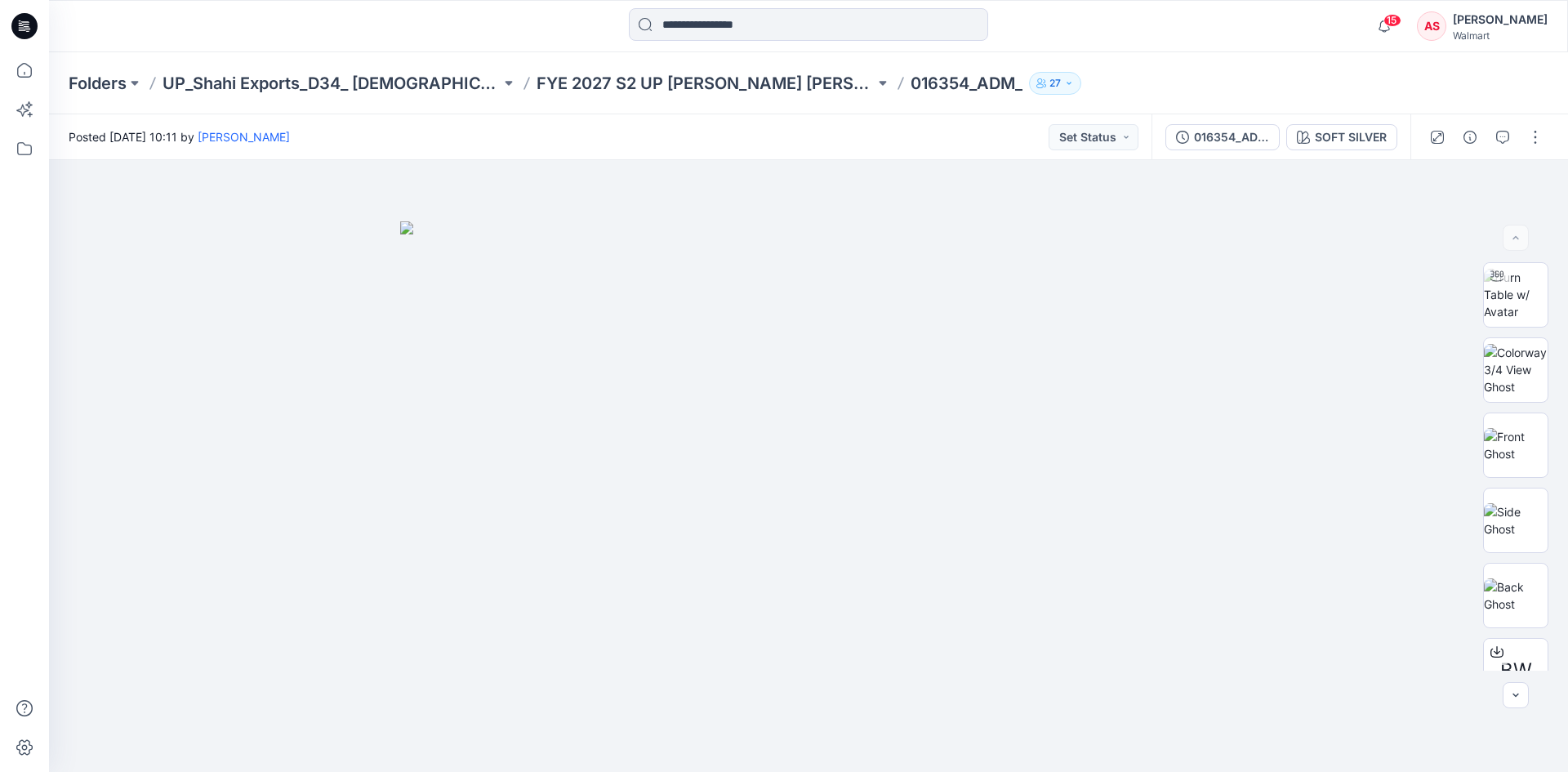
click at [24, 27] on icon at bounding box center [27, 26] width 7 height 1
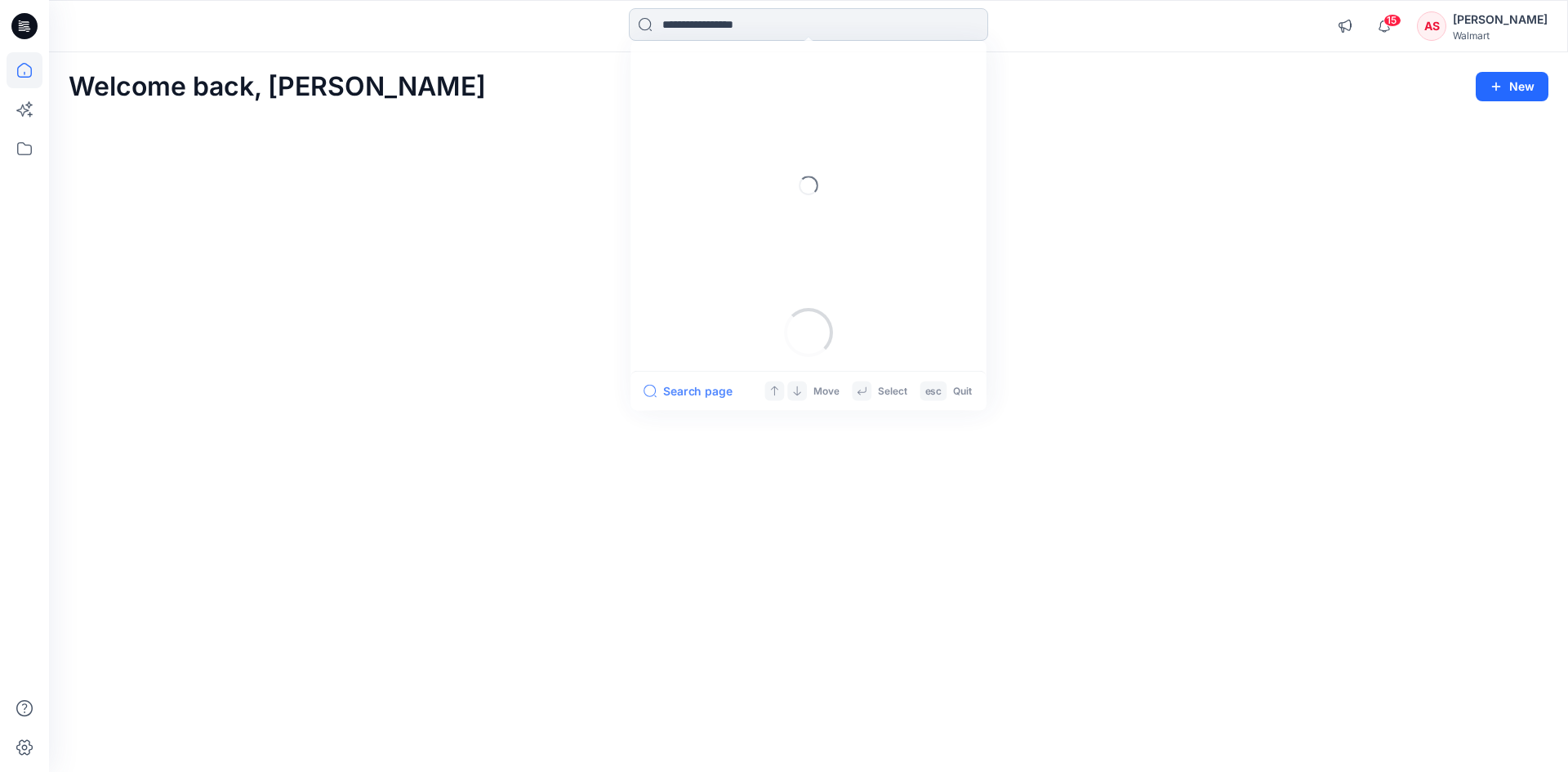
click at [680, 32] on input at bounding box center [808, 24] width 359 height 33
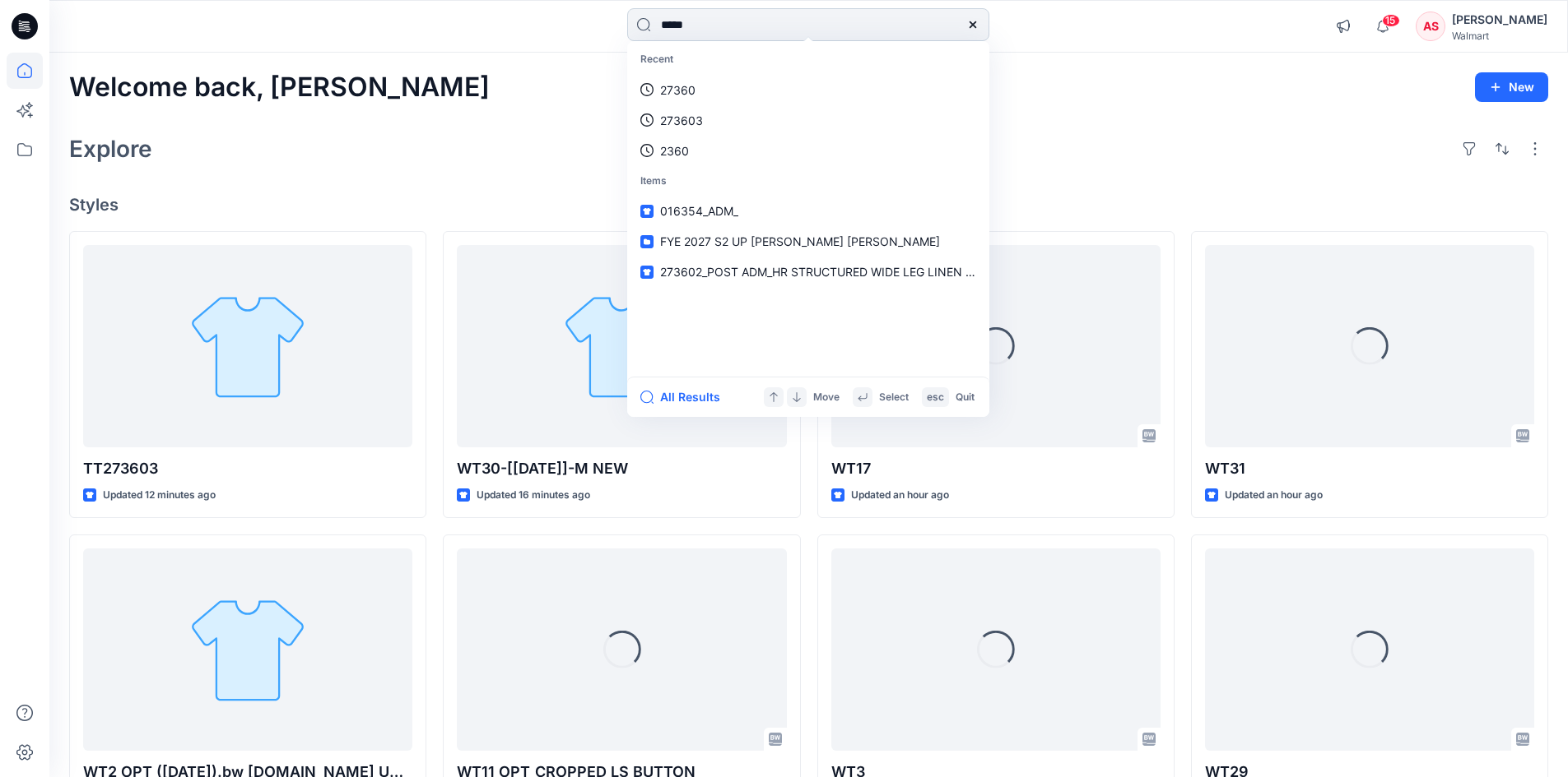
type input "*****"
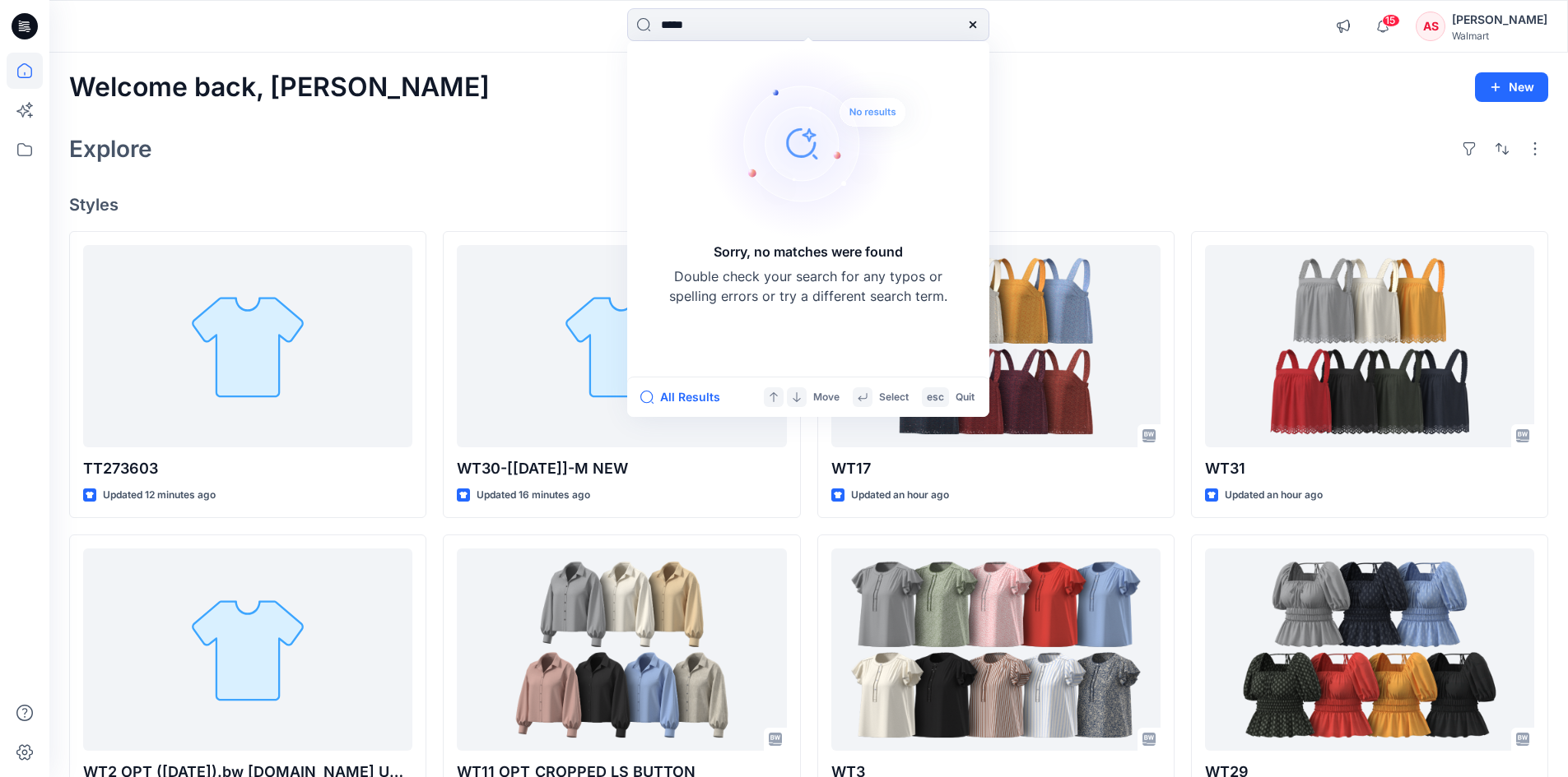
click at [25, 35] on icon at bounding box center [24, 26] width 26 height 26
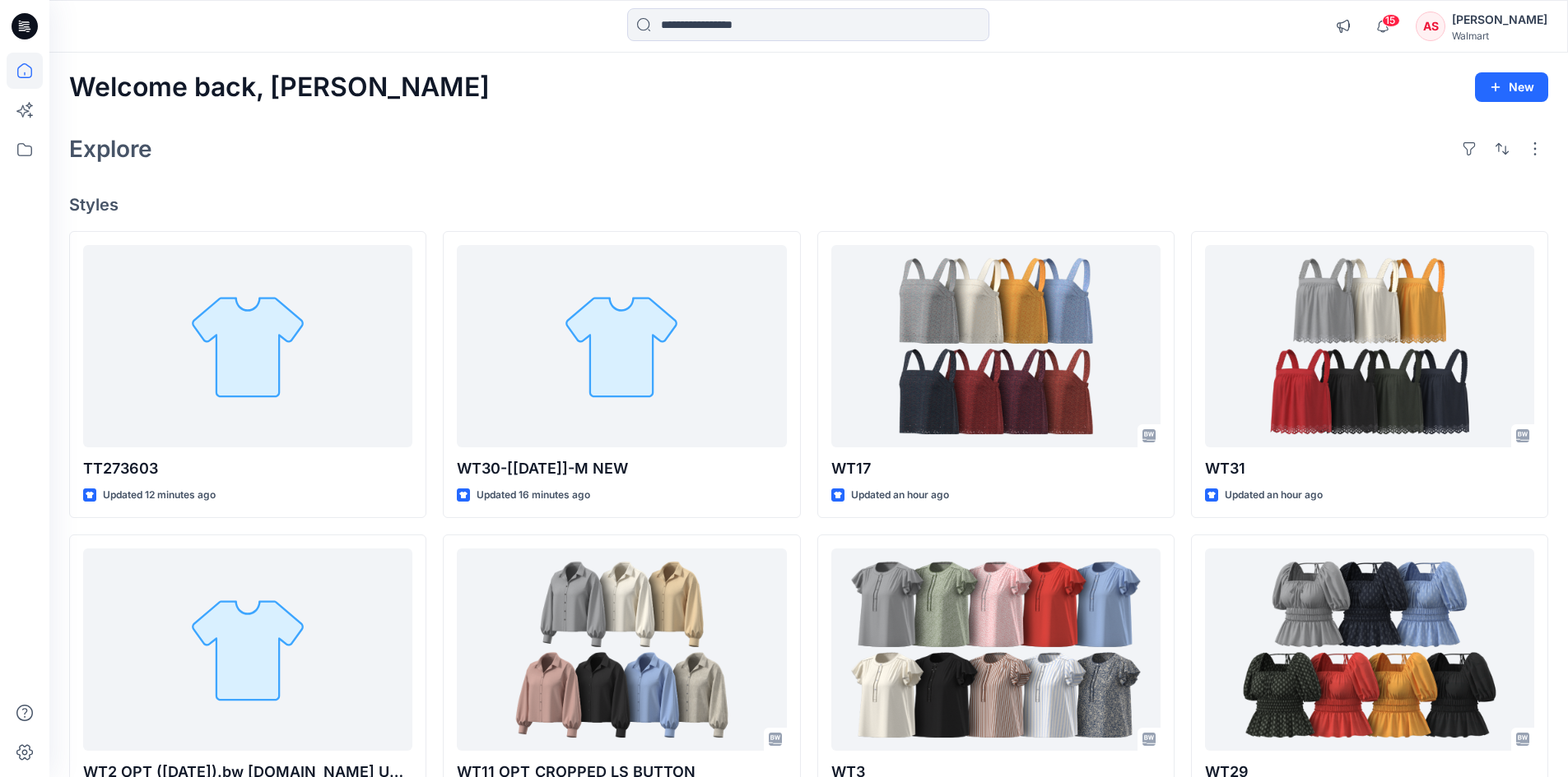
click at [32, 30] on icon at bounding box center [24, 26] width 26 height 26
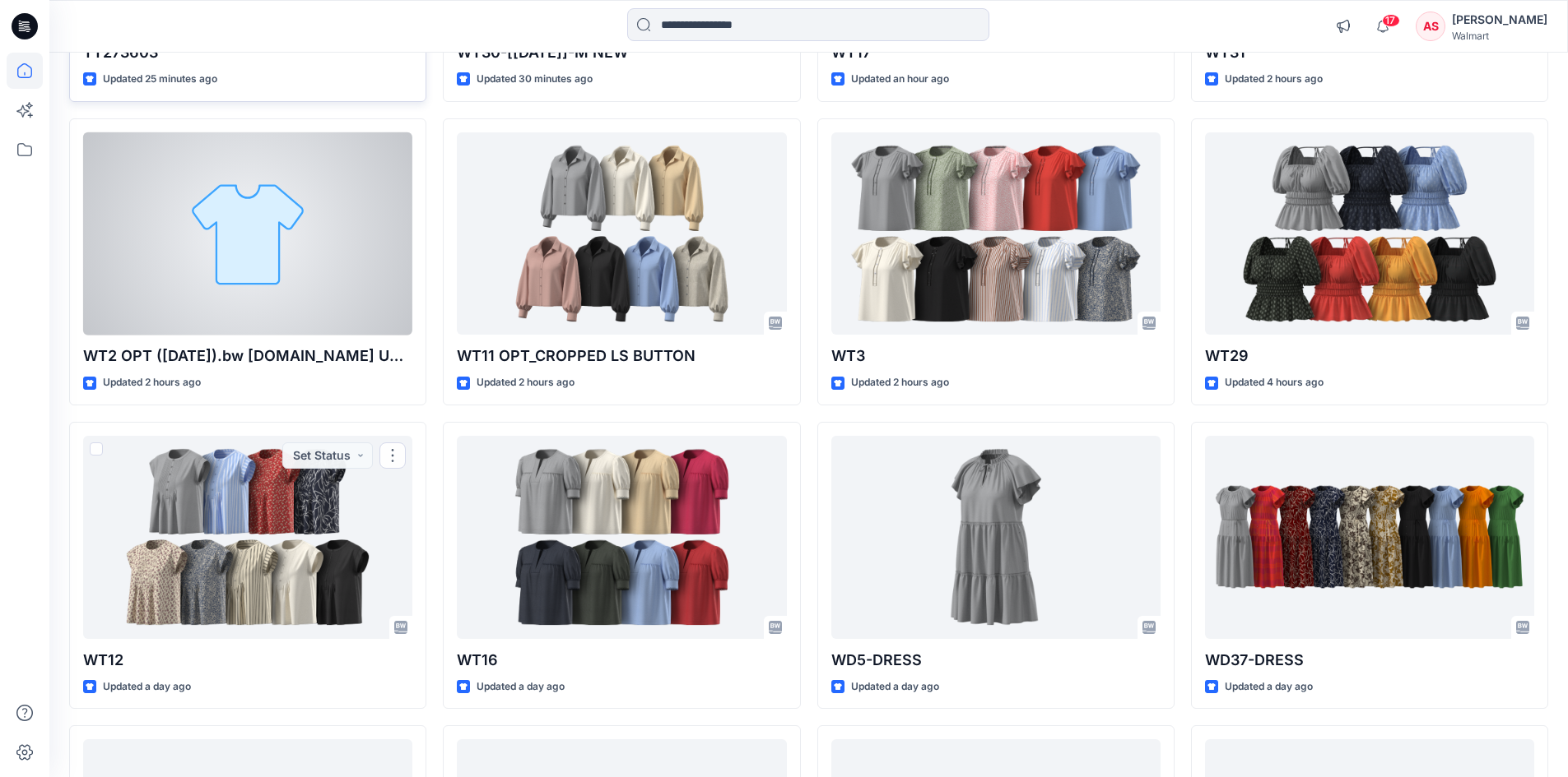
scroll to position [180, 0]
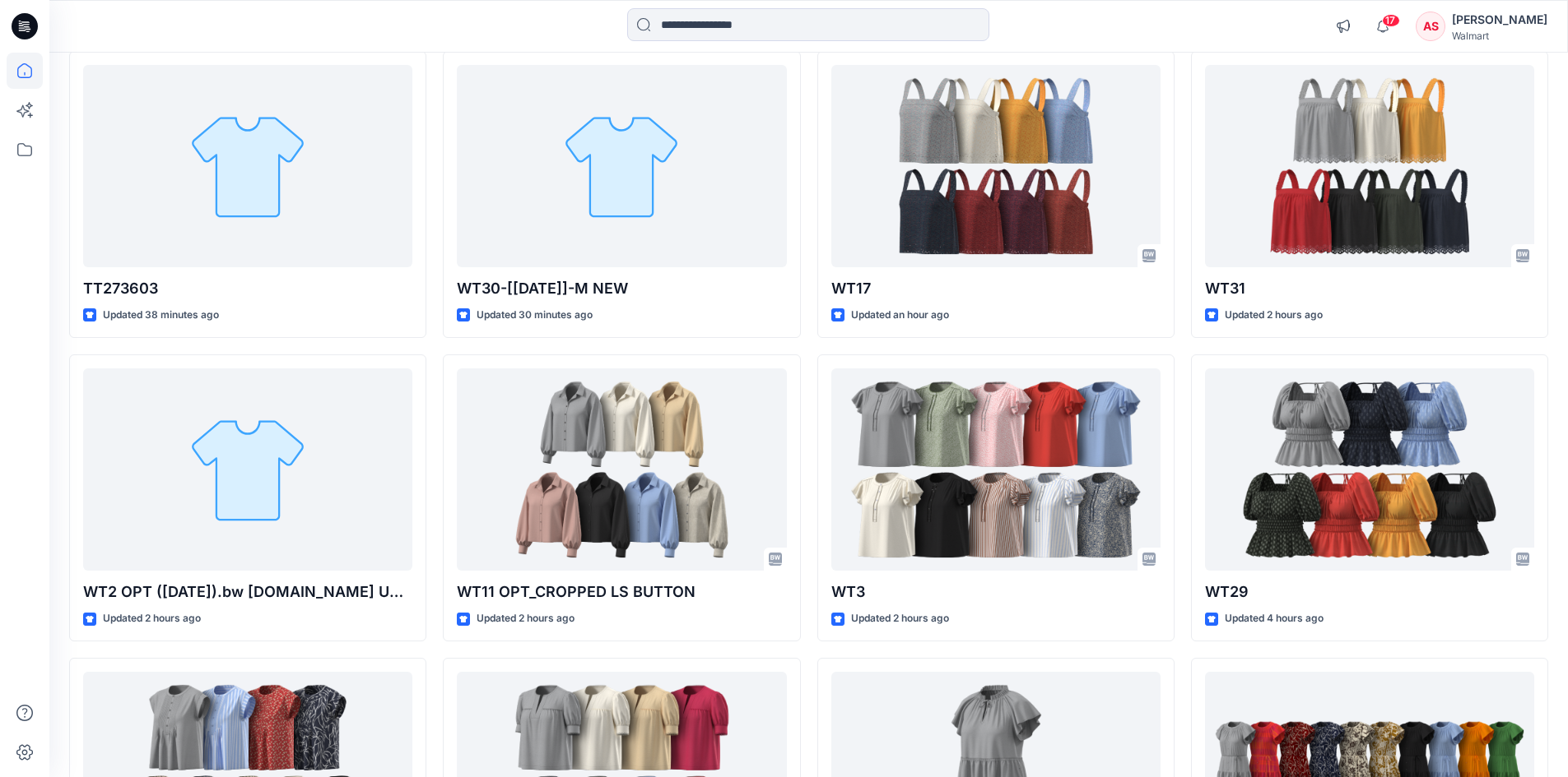
click at [29, 38] on icon at bounding box center [24, 26] width 26 height 26
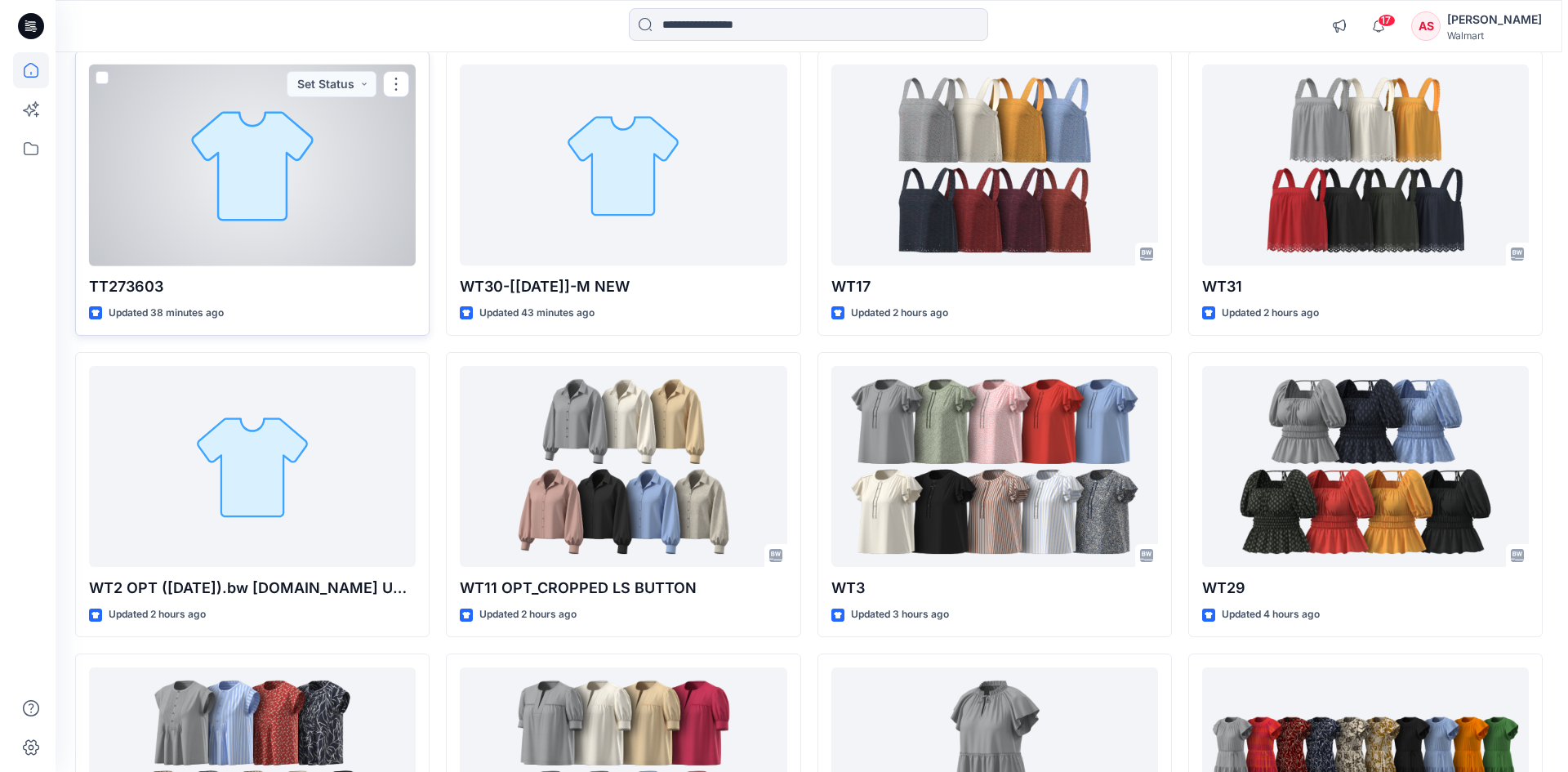
scroll to position [0, 0]
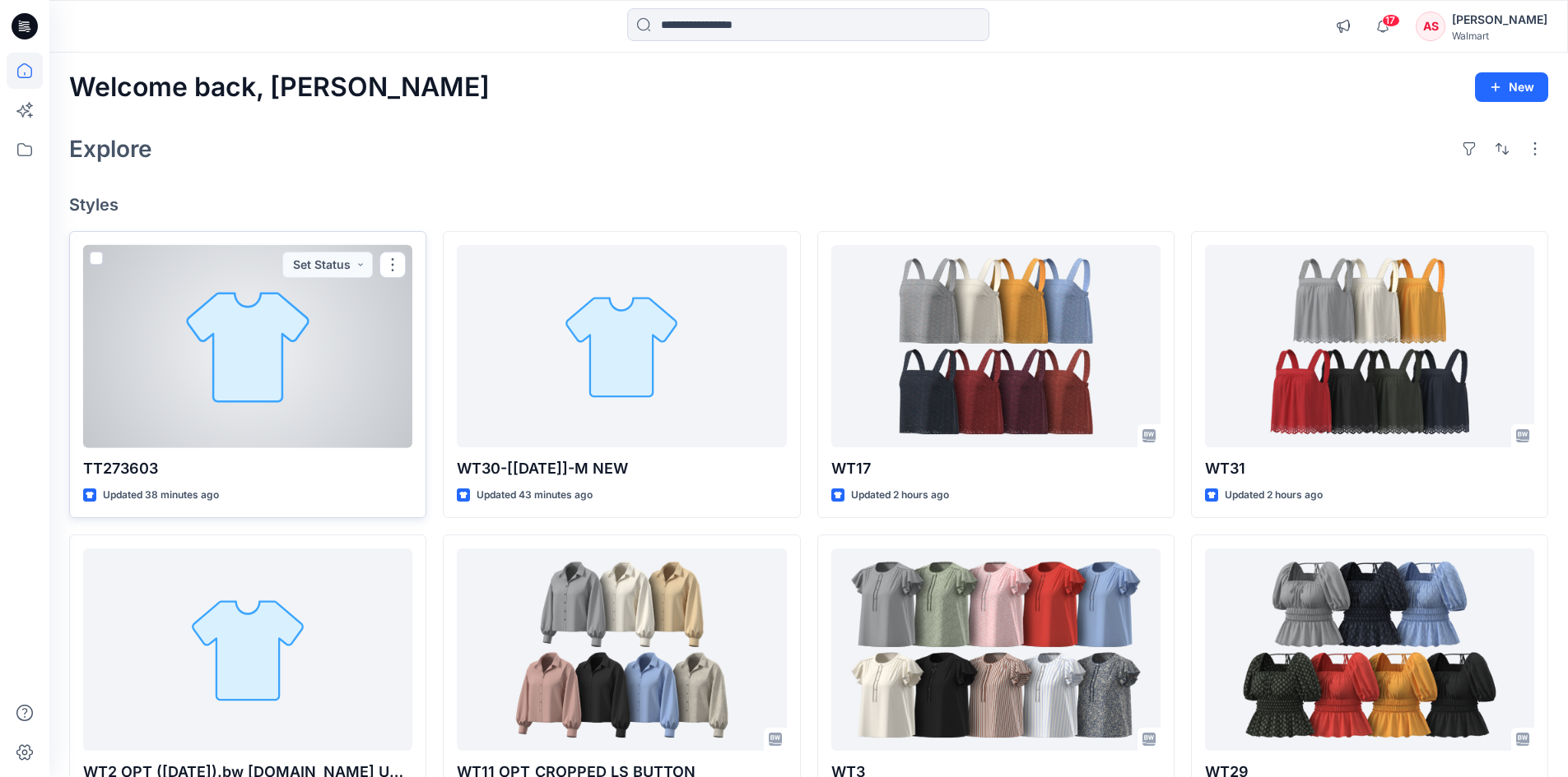
click at [295, 354] on div at bounding box center [248, 346] width 329 height 203
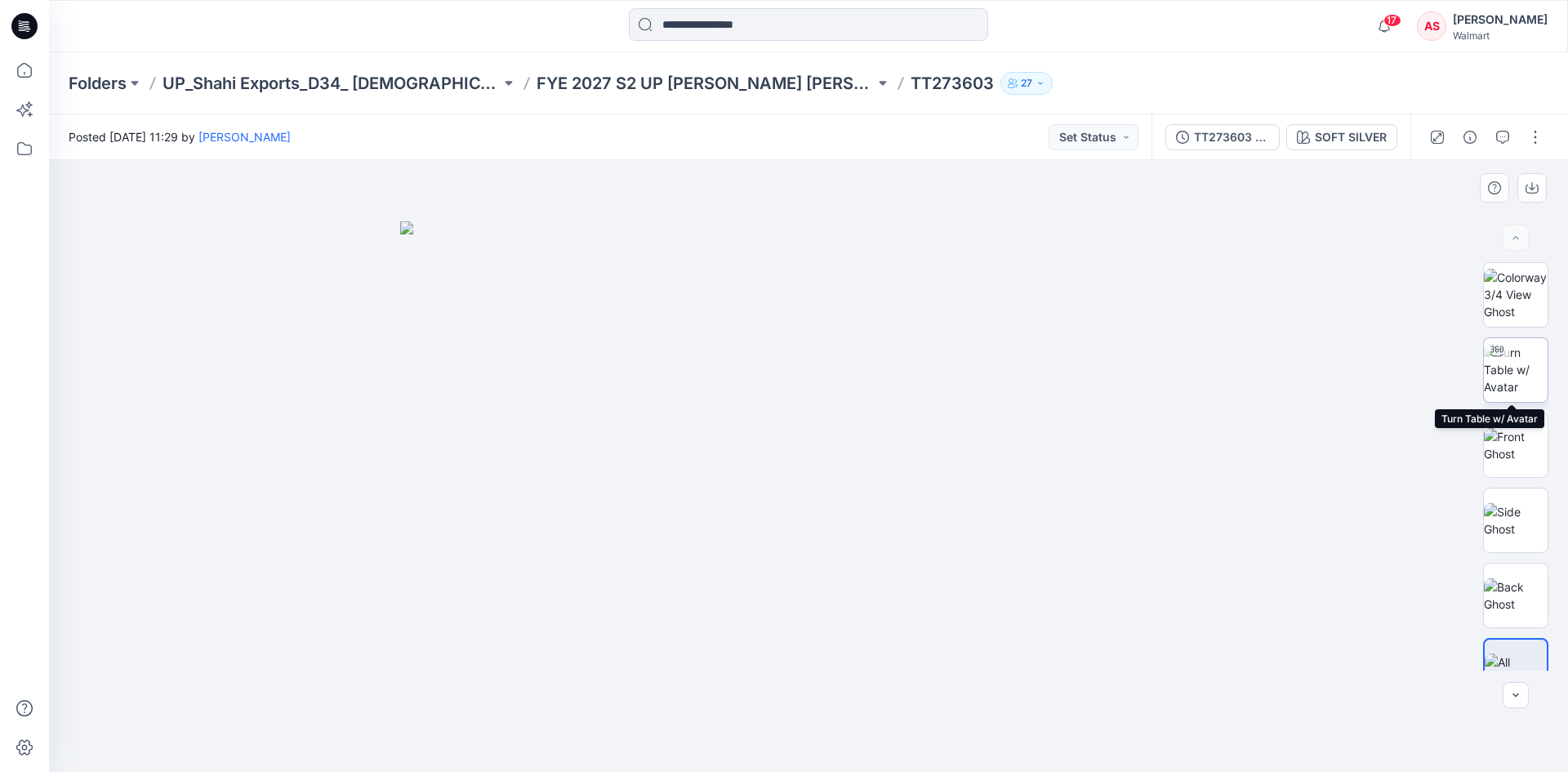
click at [1519, 367] on img at bounding box center [1515, 370] width 64 height 52
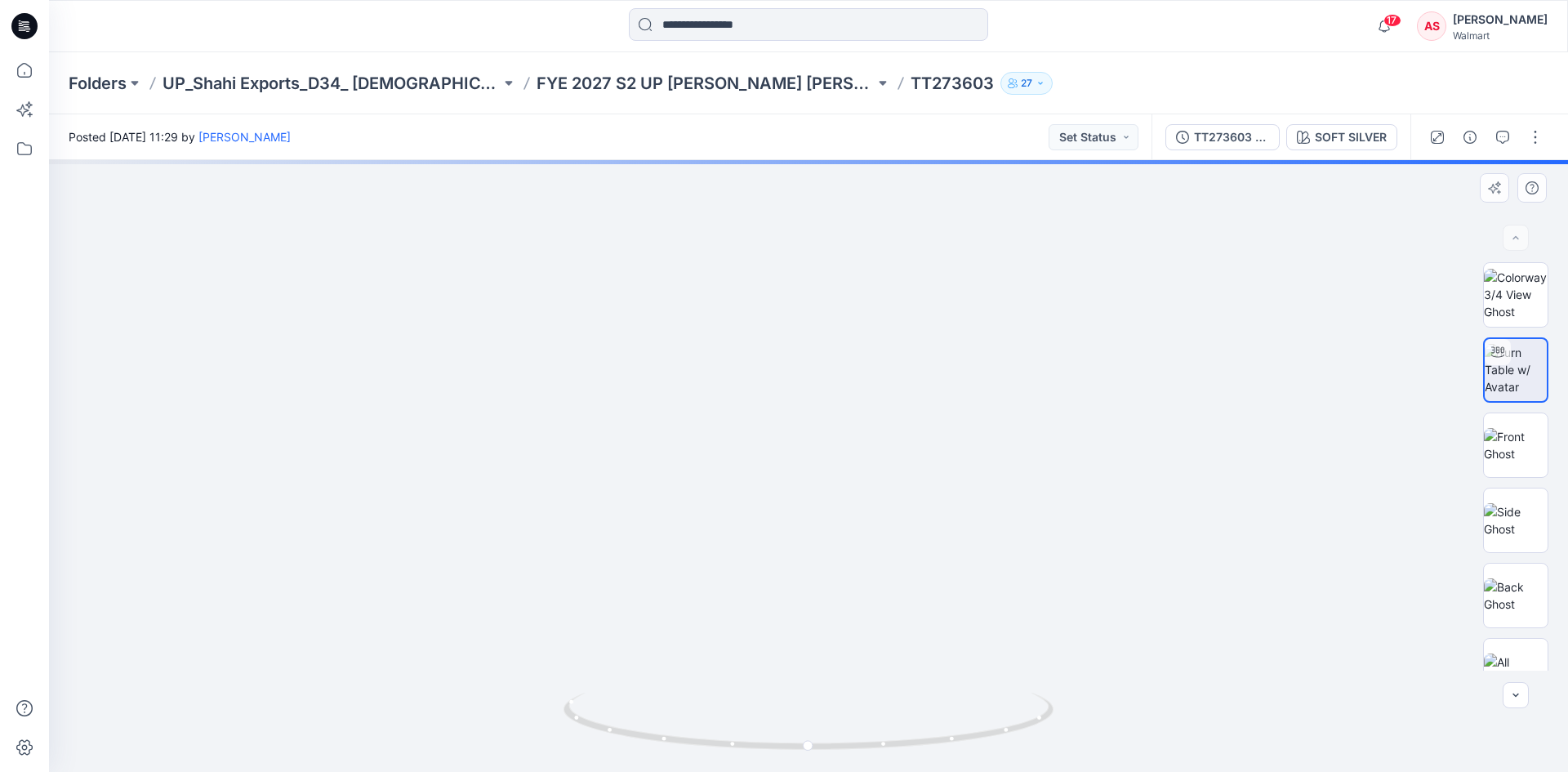
drag, startPoint x: 806, startPoint y: 590, endPoint x: 797, endPoint y: 435, distance: 155.3
click at [789, 409] on img at bounding box center [809, 355] width 834 height 835
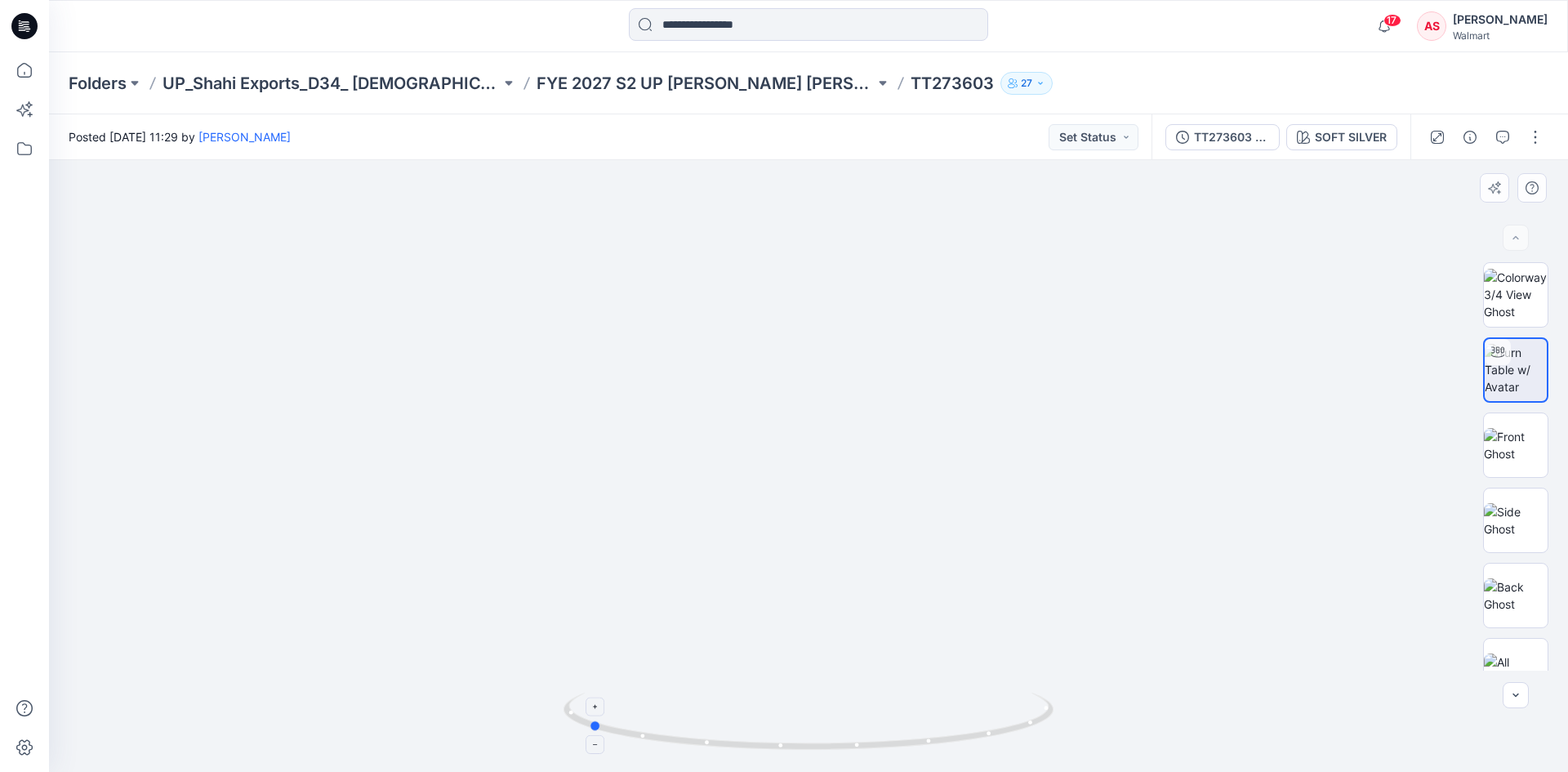
drag, startPoint x: 924, startPoint y: 736, endPoint x: 704, endPoint y: 735, distance: 220.0
click at [704, 735] on icon at bounding box center [810, 723] width 494 height 61
drag, startPoint x: 953, startPoint y: 549, endPoint x: 964, endPoint y: 448, distance: 101.6
click at [952, 763] on div at bounding box center [809, 466] width 1519 height 612
drag, startPoint x: 996, startPoint y: 554, endPoint x: 980, endPoint y: 788, distance: 234.5
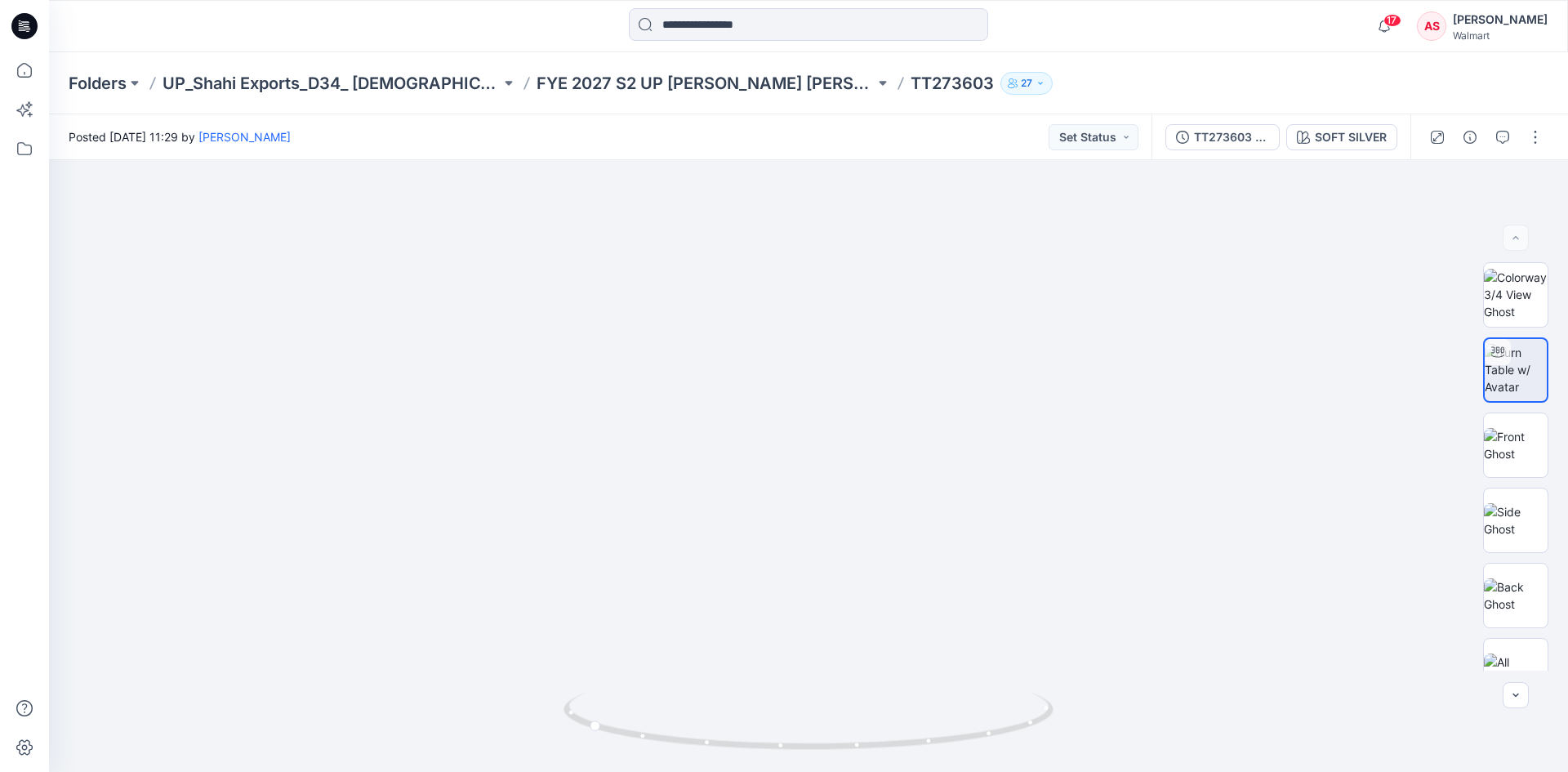
click at [980, 771] on html "17 Notifications Rahul Singh shared WT17 in UP FYE 2027 S2 D34 Ladies Woven Top…" at bounding box center [784, 386] width 1568 height 772
drag, startPoint x: 988, startPoint y: 367, endPoint x: 1006, endPoint y: 619, distance: 252.6
drag, startPoint x: 961, startPoint y: 602, endPoint x: 834, endPoint y: 374, distance: 261.0
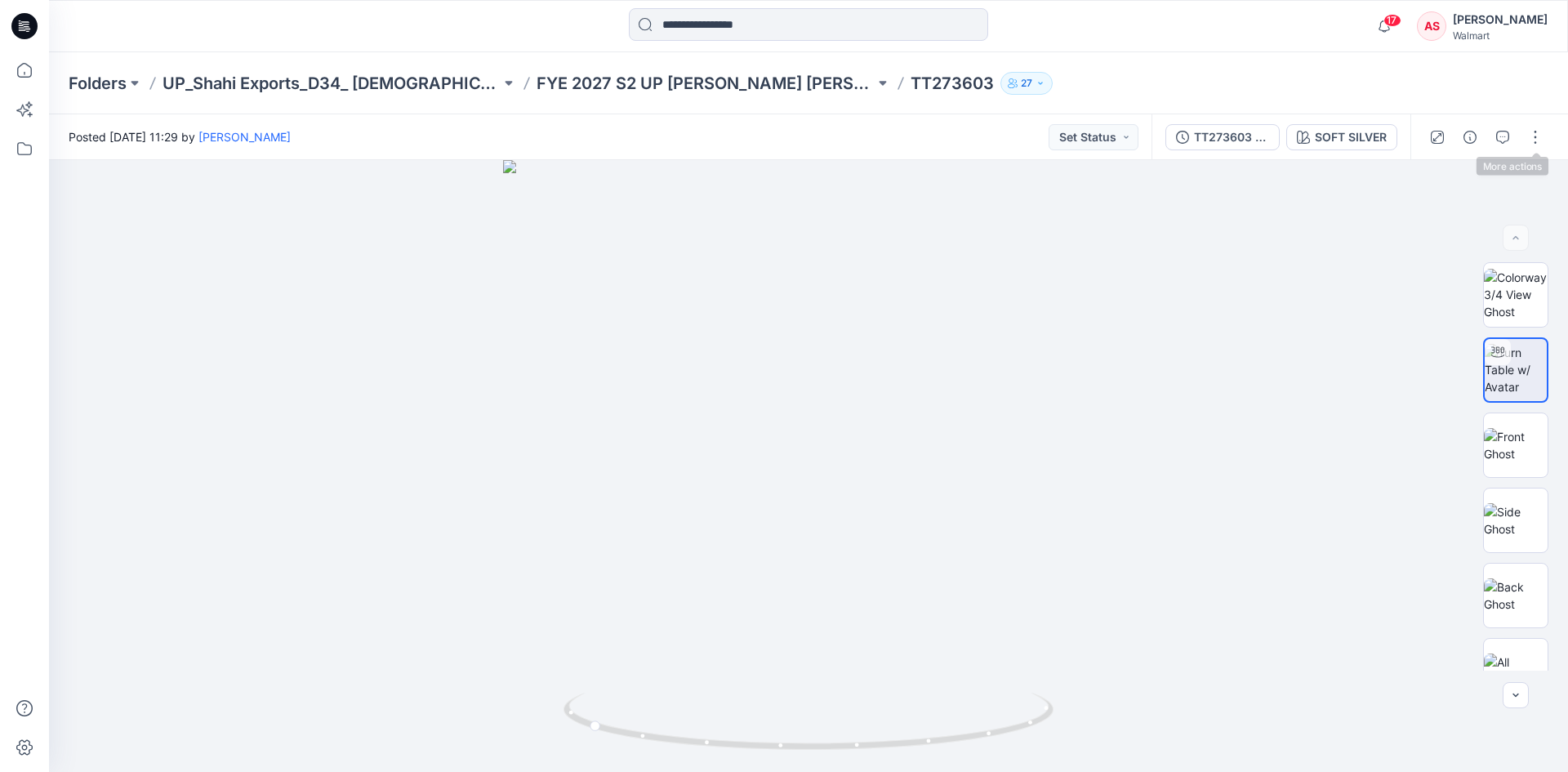
drag, startPoint x: 1527, startPoint y: 134, endPoint x: 1519, endPoint y: 147, distance: 15.3
click at [1527, 134] on button "button" at bounding box center [1535, 137] width 26 height 26
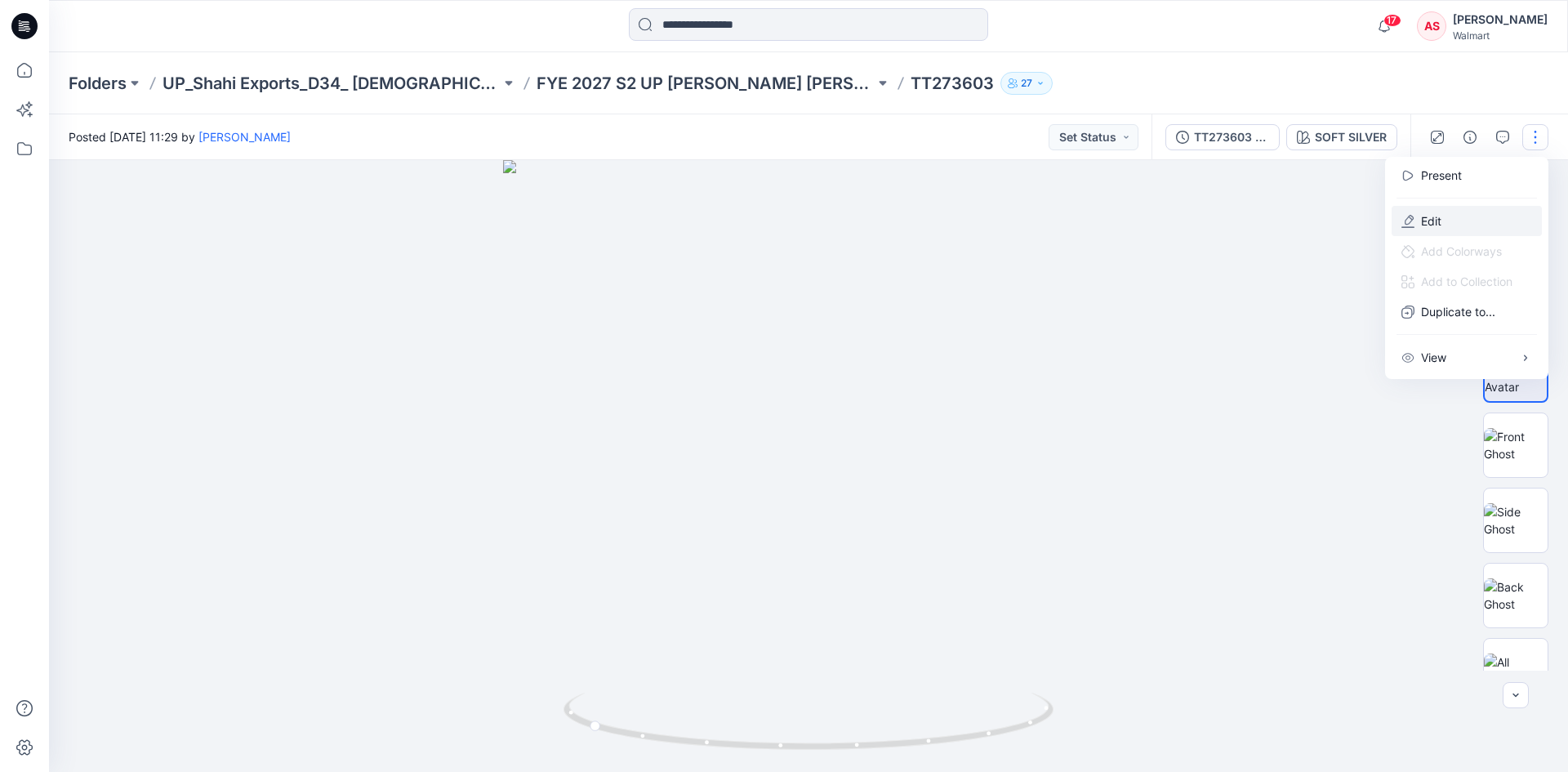
click at [1440, 223] on p "Edit" at bounding box center [1431, 221] width 21 height 17
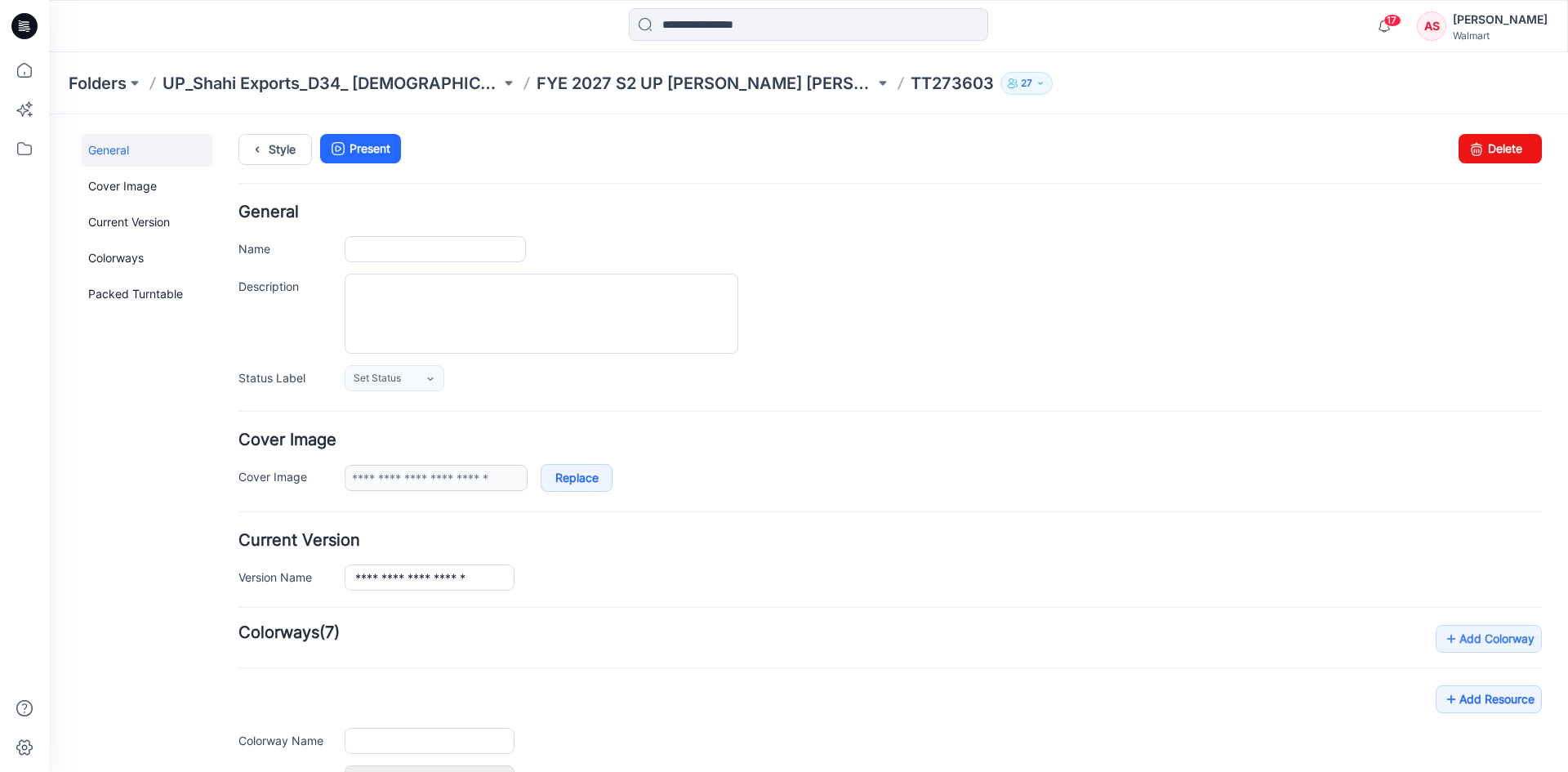
type input "********"
type input "**********"
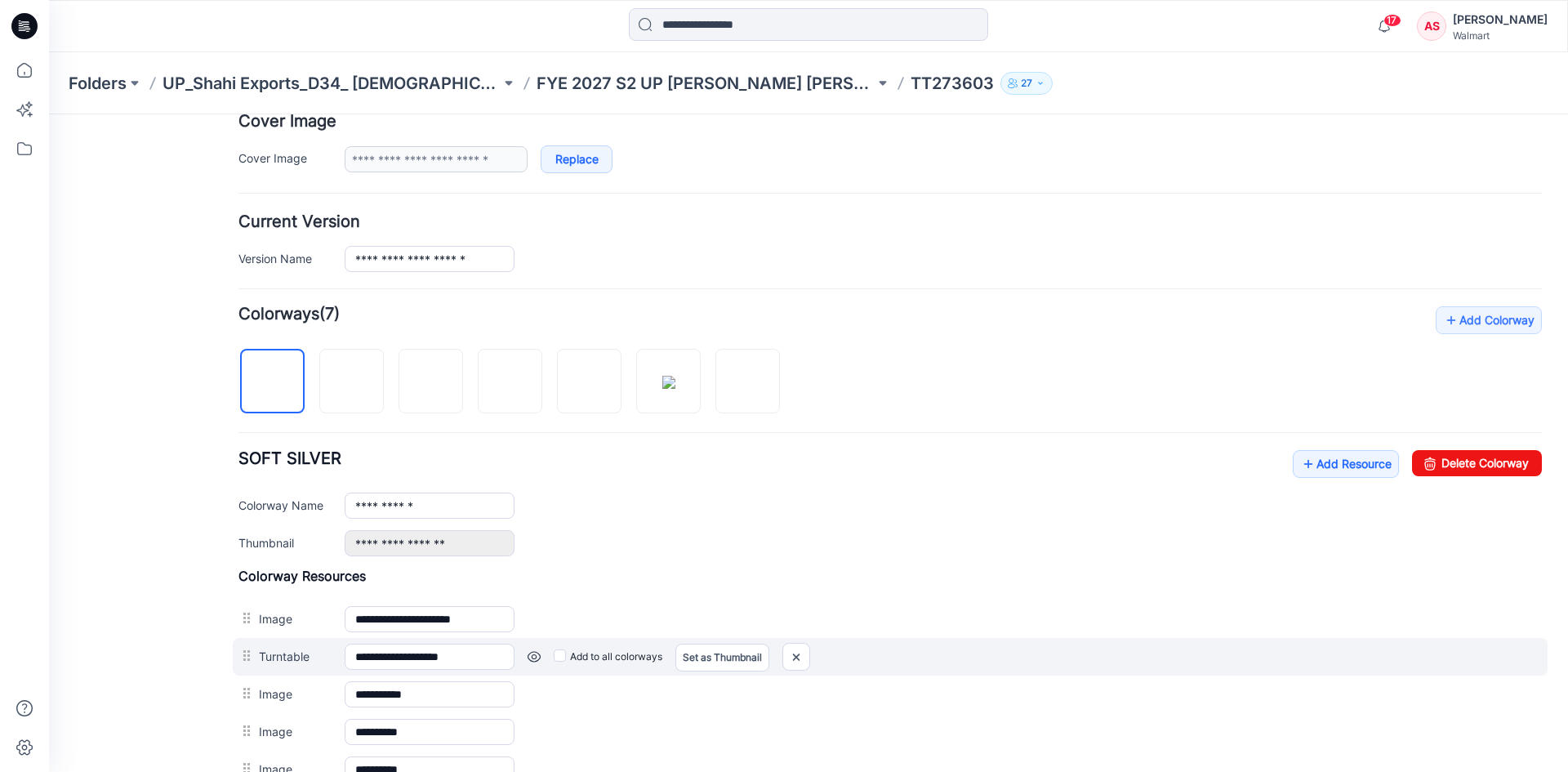
scroll to position [409, 0]
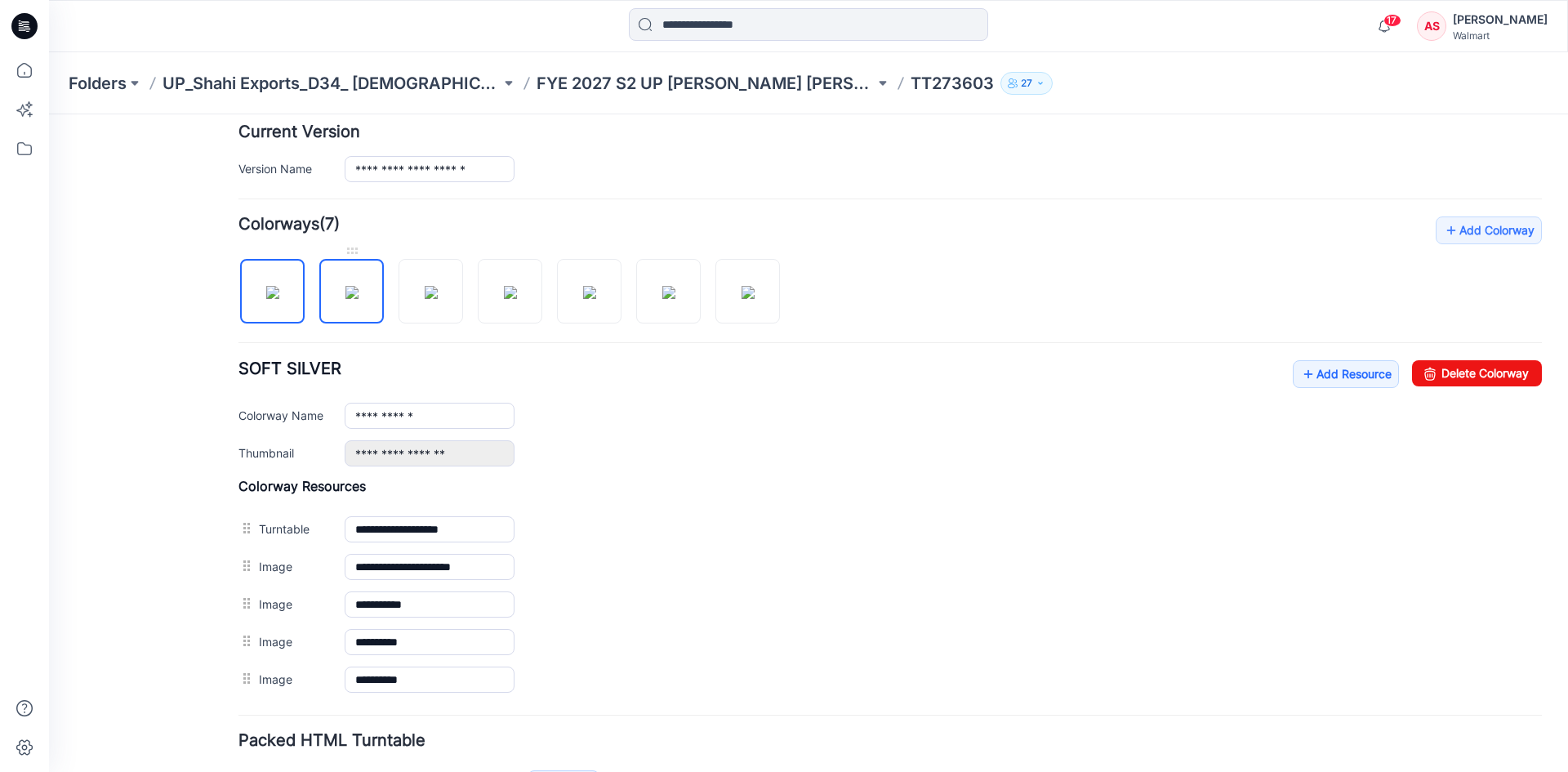
click at [359, 289] on img at bounding box center [352, 292] width 13 height 13
click at [431, 286] on img at bounding box center [431, 292] width 13 height 13
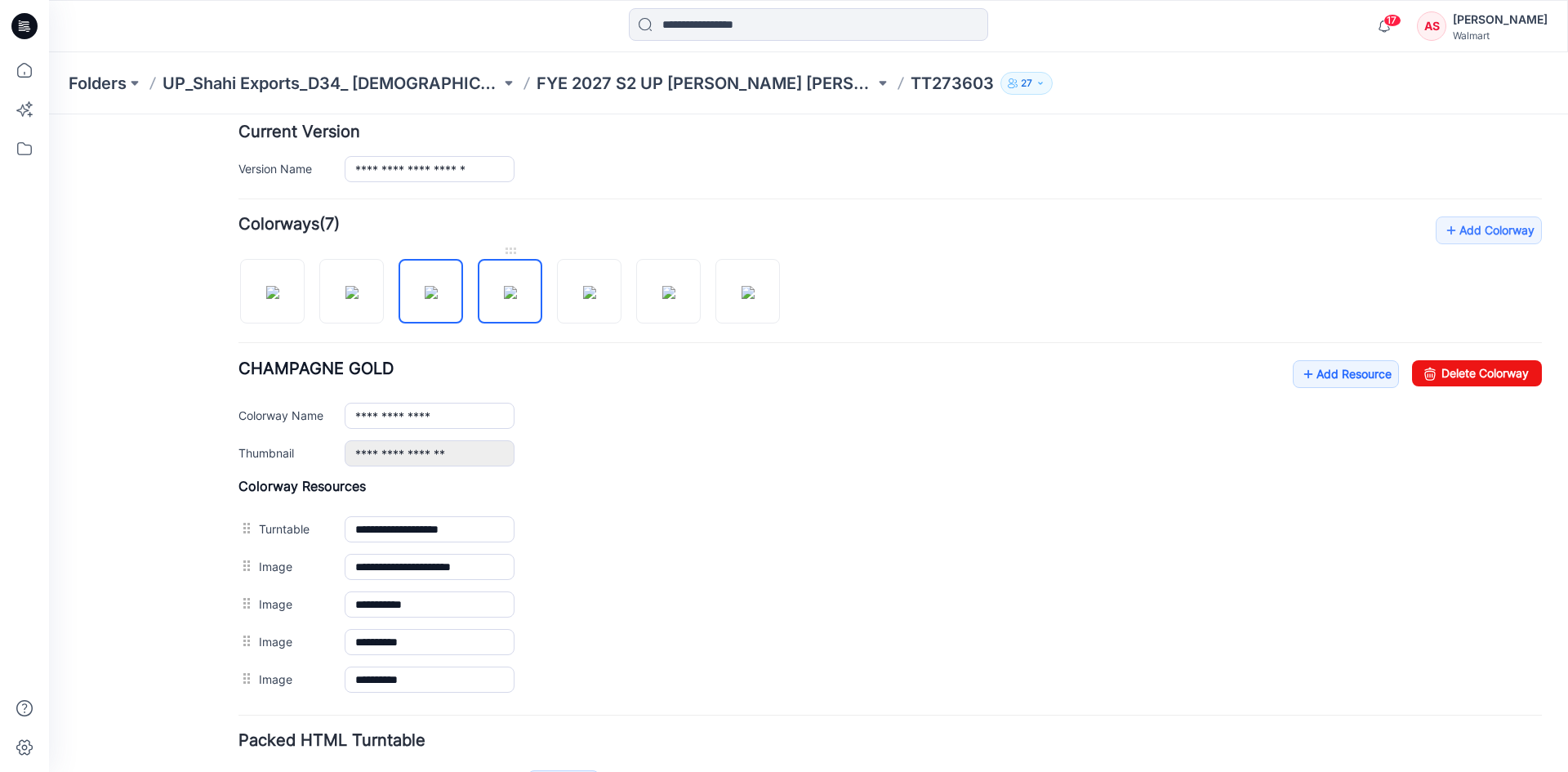
click at [517, 286] on img at bounding box center [509, 292] width 13 height 13
drag, startPoint x: 584, startPoint y: 287, endPoint x: 534, endPoint y: 353, distance: 82.8
click at [583, 286] on img at bounding box center [589, 292] width 13 height 13
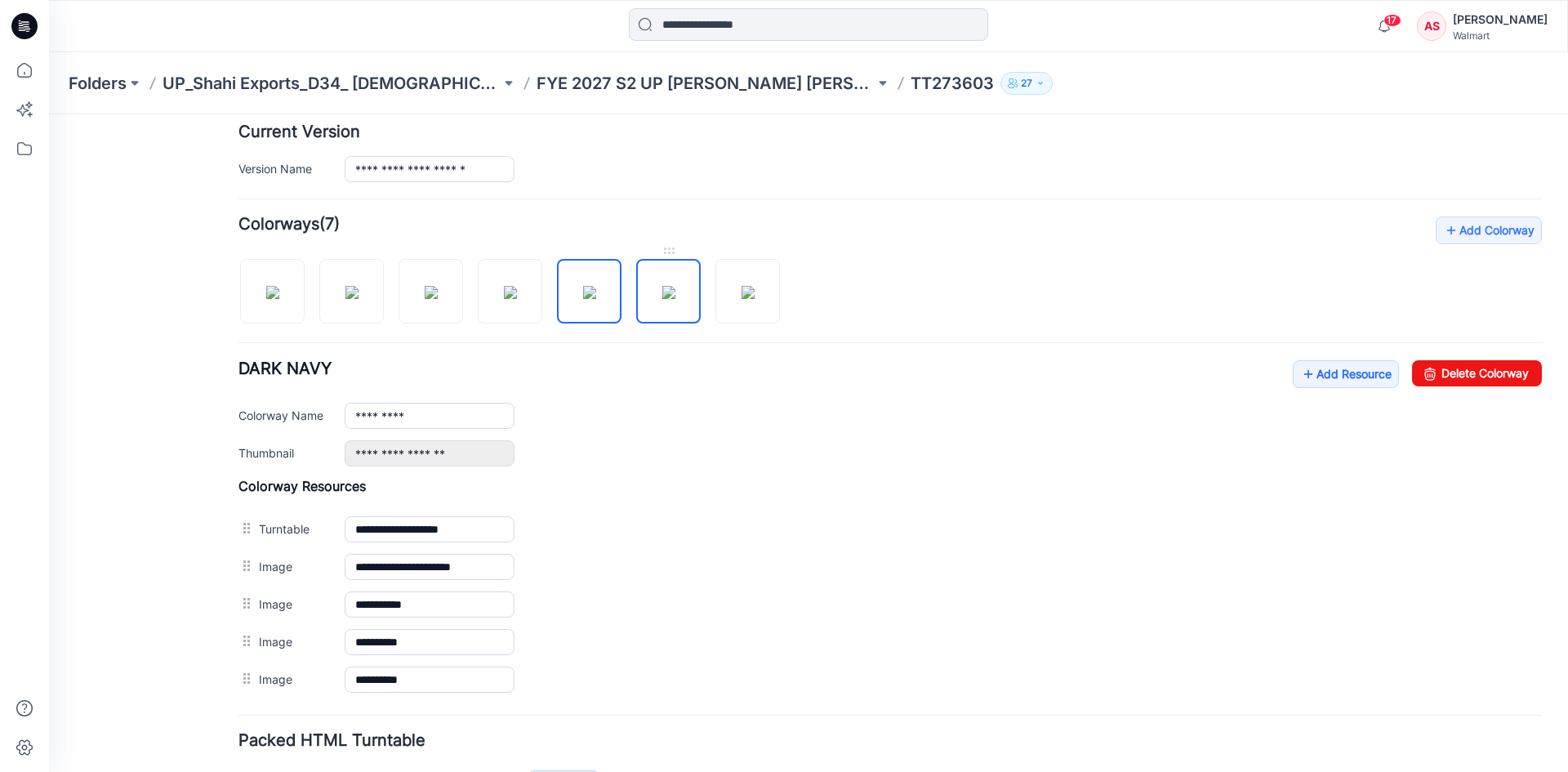
click at [662, 286] on img at bounding box center [668, 292] width 13 height 13
click at [754, 296] on img at bounding box center [747, 292] width 13 height 13
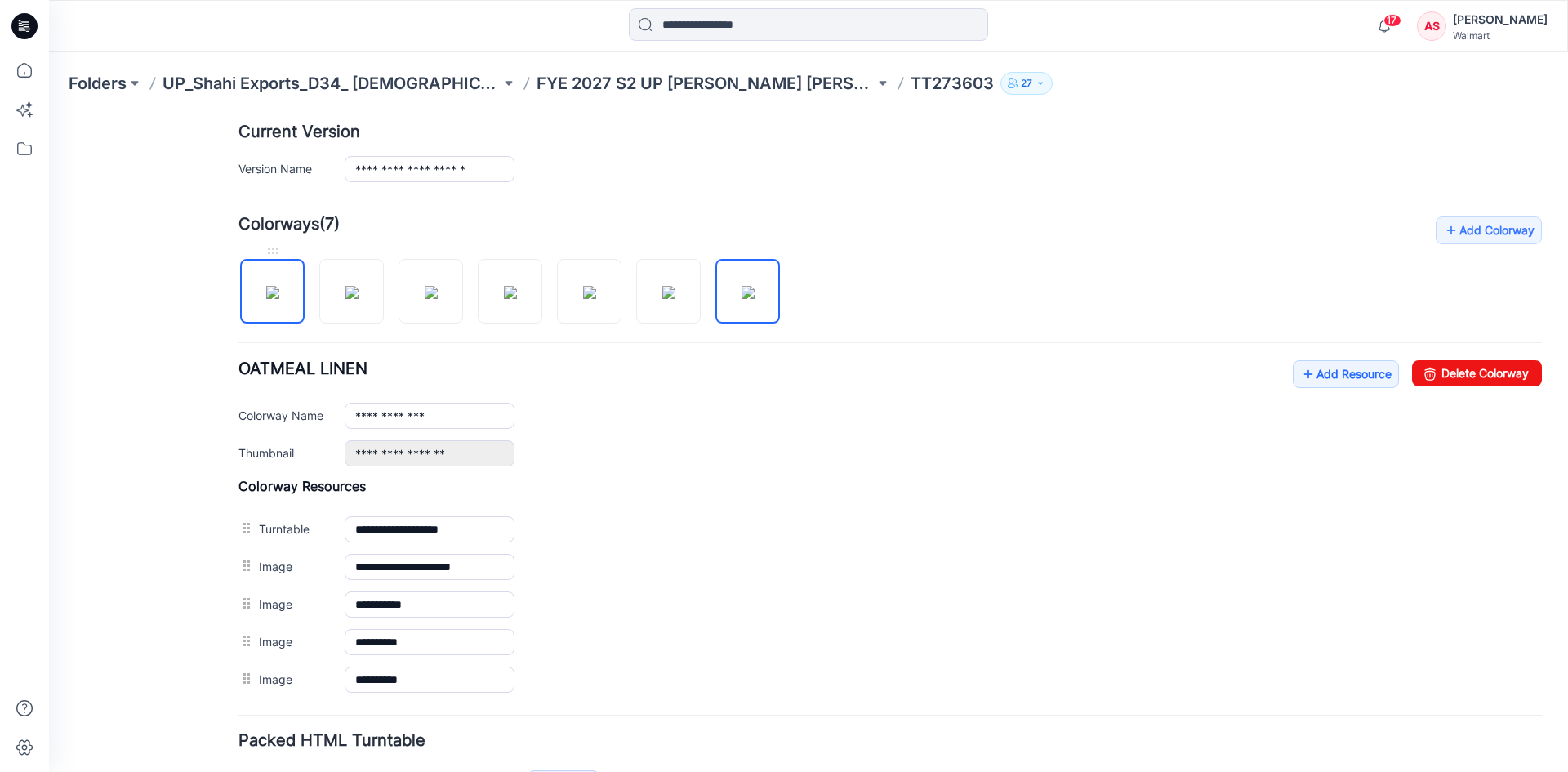
click at [270, 299] on img at bounding box center [272, 292] width 13 height 13
type input "**********"
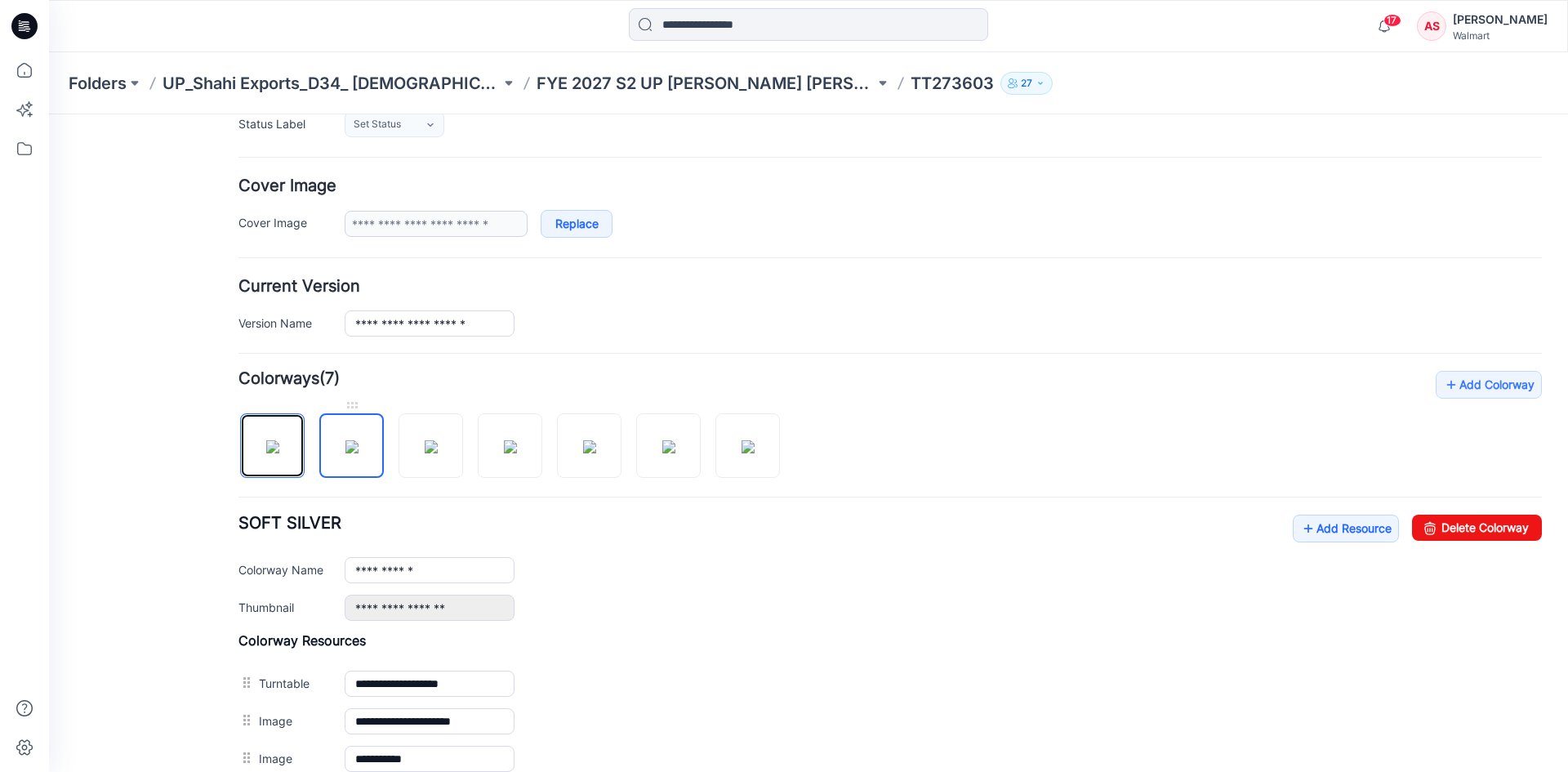
scroll to position [0, 0]
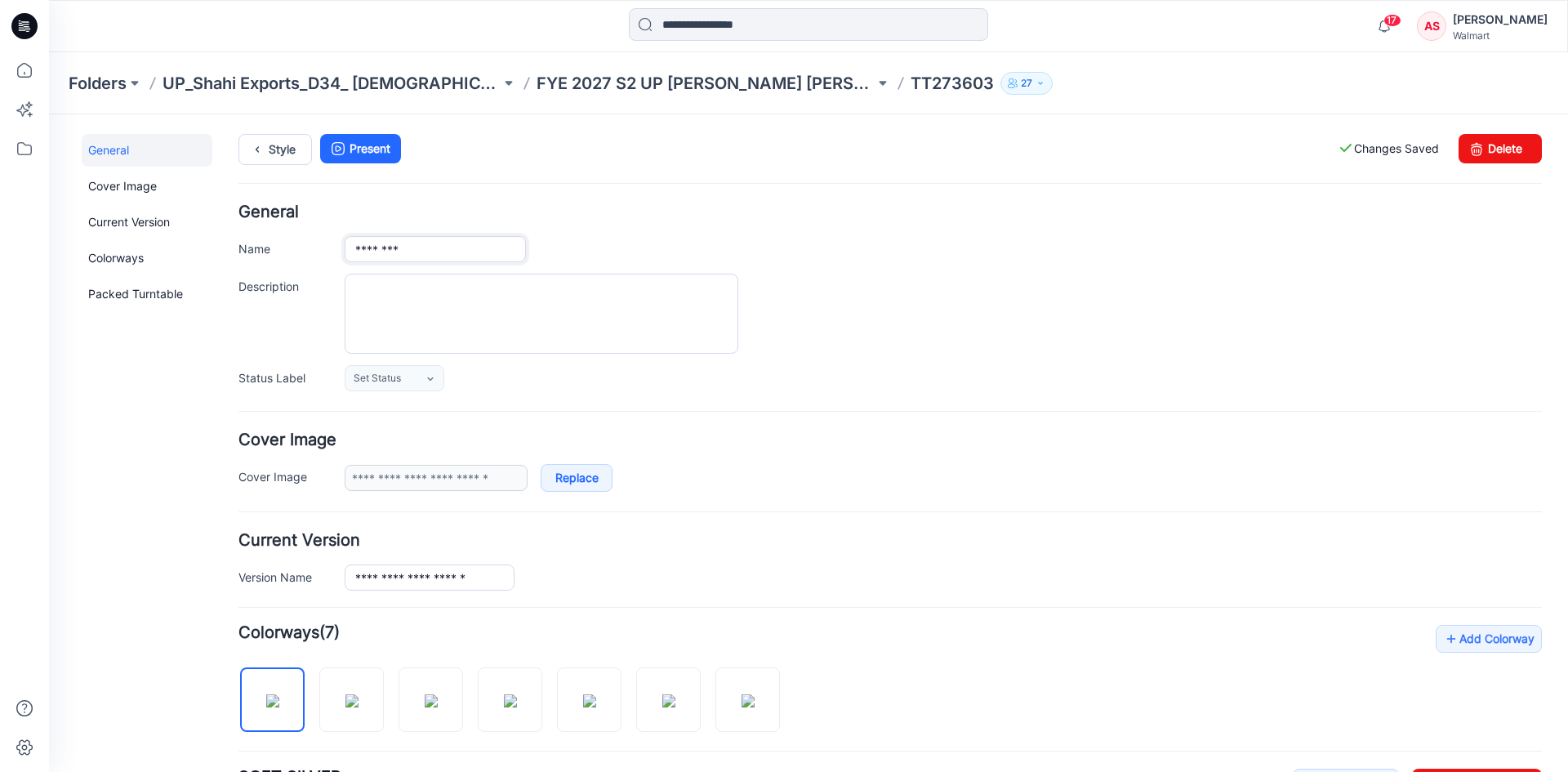
click at [413, 237] on input "********" at bounding box center [435, 249] width 181 height 26
drag, startPoint x: 363, startPoint y: 248, endPoint x: 340, endPoint y: 251, distance: 23.2
click at [340, 251] on div "Name ********" at bounding box center [890, 249] width 1303 height 26
click at [421, 248] on input "******" at bounding box center [435, 249] width 181 height 26
drag, startPoint x: 455, startPoint y: 254, endPoint x: 346, endPoint y: 261, distance: 109.2
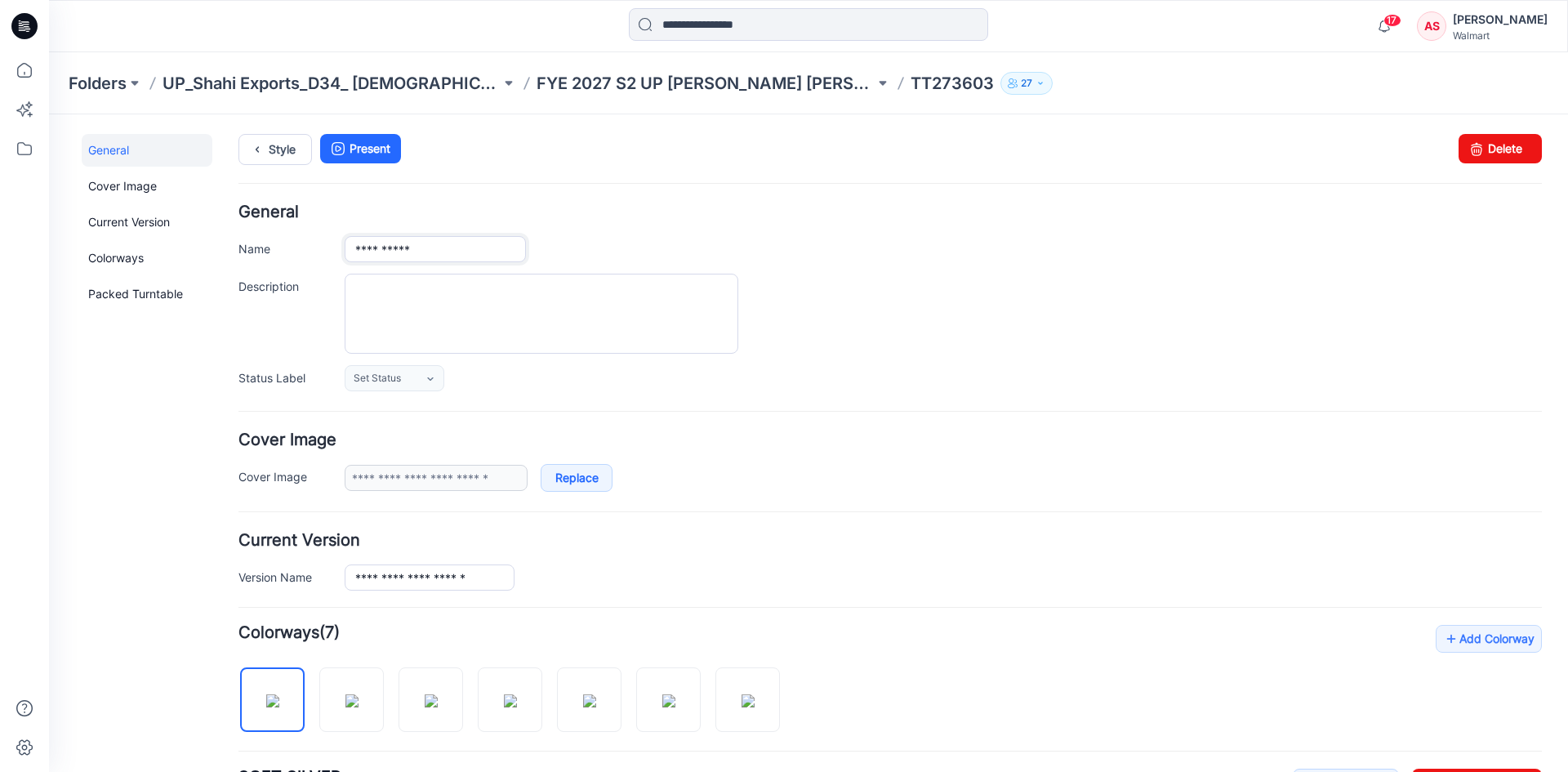
click at [346, 261] on div "**********" at bounding box center [943, 249] width 1197 height 26
type input "**********"
drag, startPoint x: 500, startPoint y: 584, endPoint x: 183, endPoint y: 587, distance: 317.0
click at [201, 589] on div "**********" at bounding box center [798, 696] width 1499 height 1164
paste input "text"
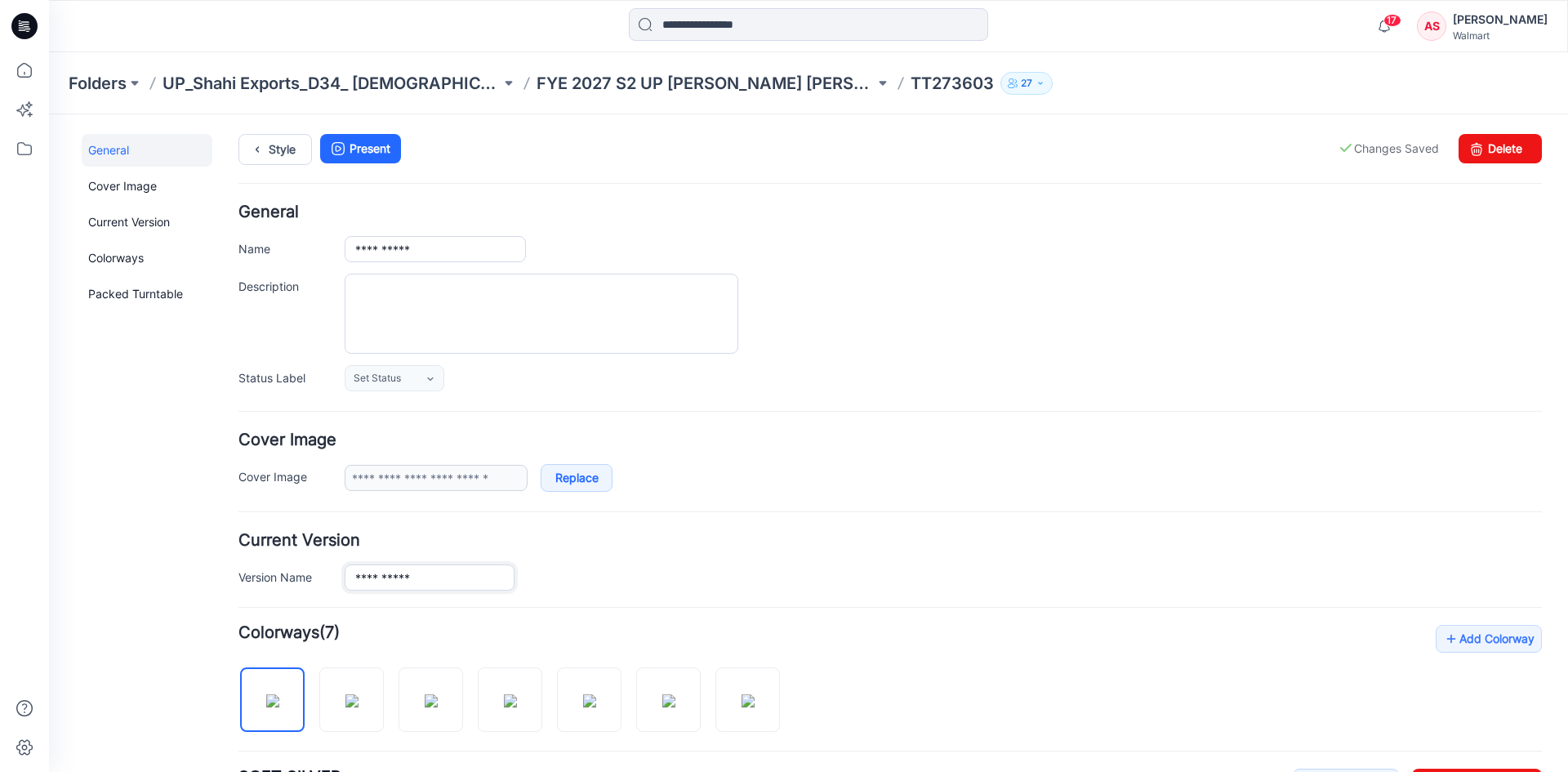
type input "**********"
drag, startPoint x: 463, startPoint y: 247, endPoint x: 203, endPoint y: 286, distance: 262.9
click at [203, 286] on div "**********" at bounding box center [798, 696] width 1499 height 1164
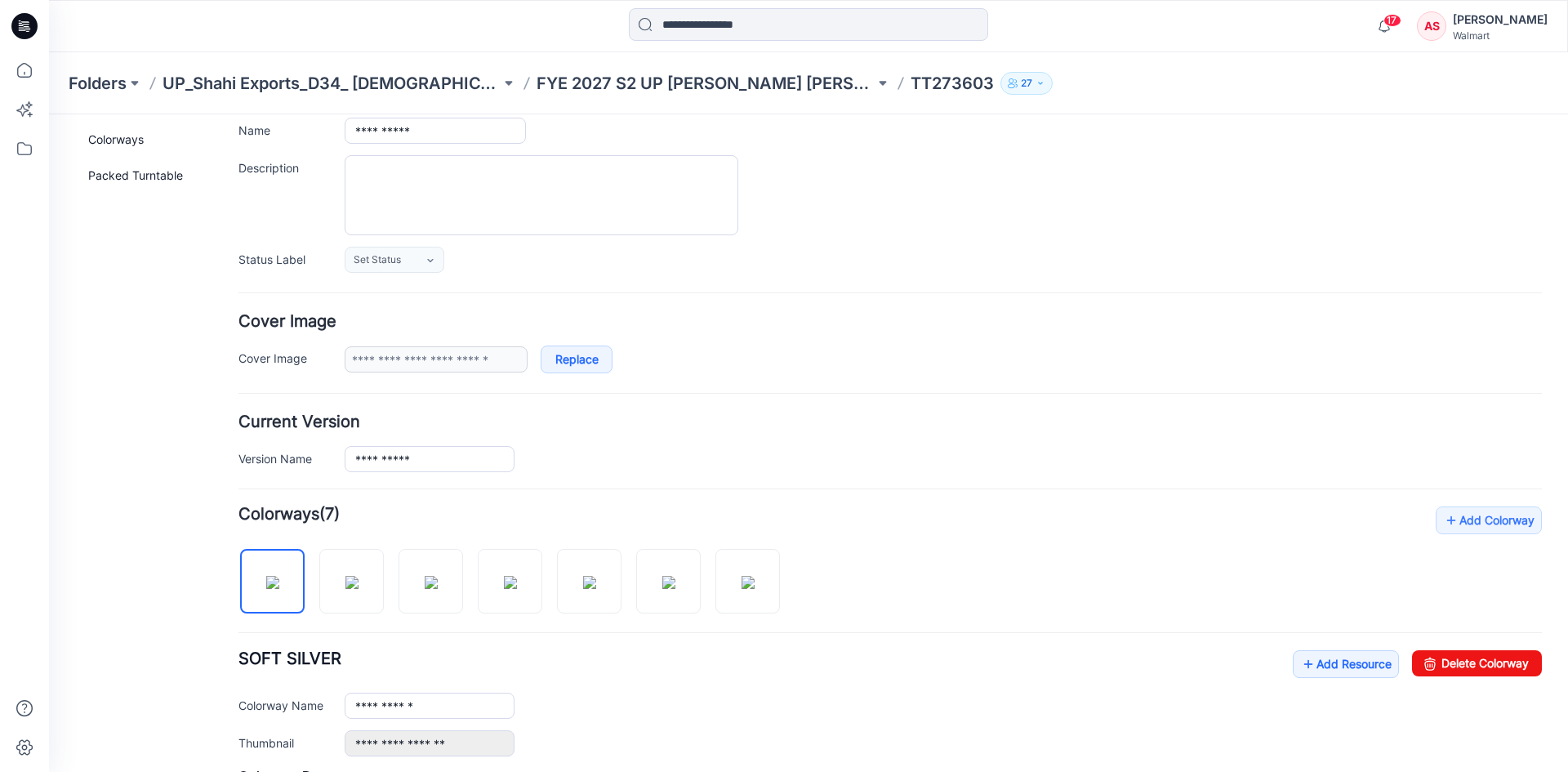
scroll to position [490, 0]
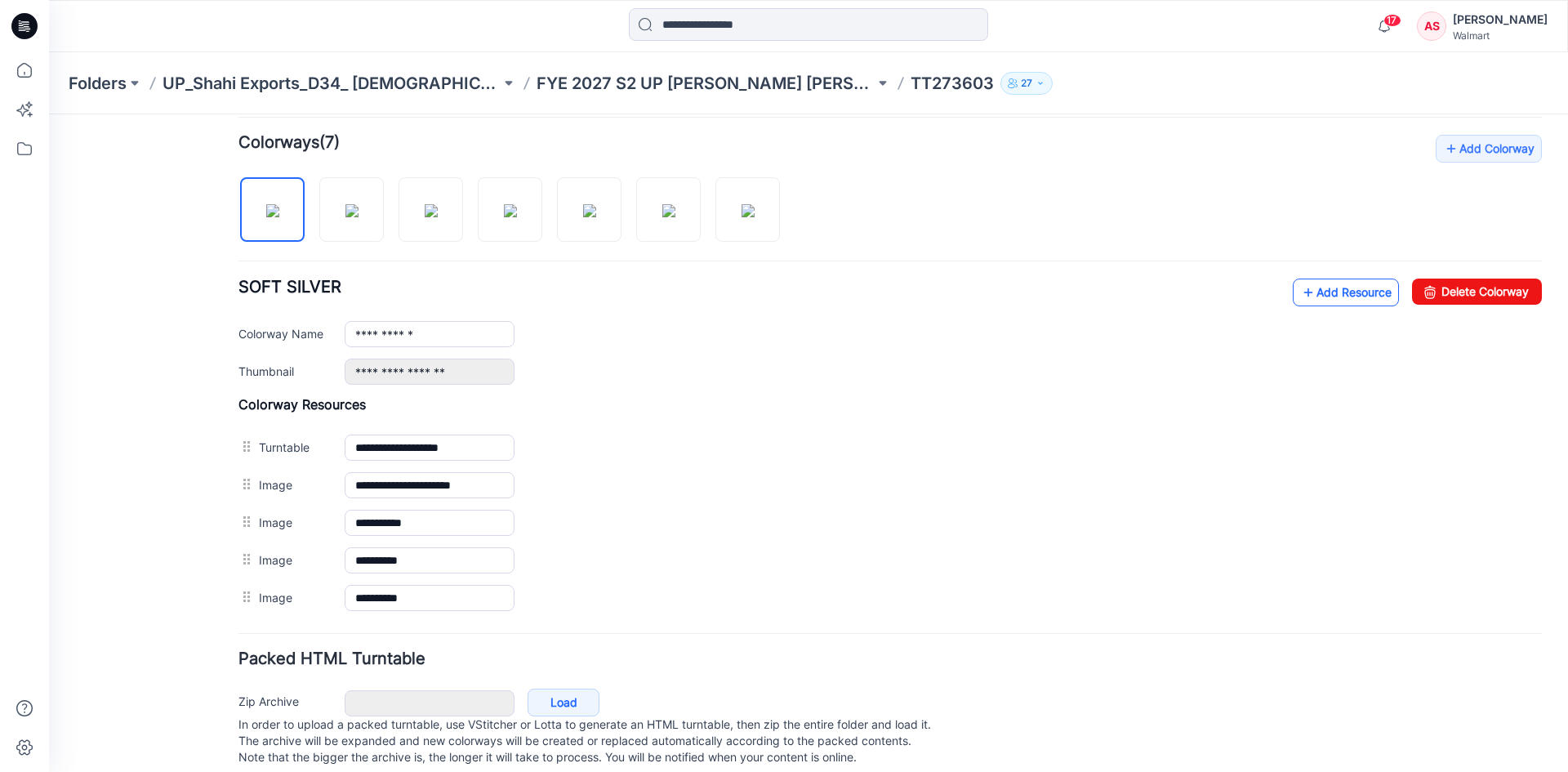
click at [1328, 287] on link "Add Resource" at bounding box center [1346, 292] width 106 height 28
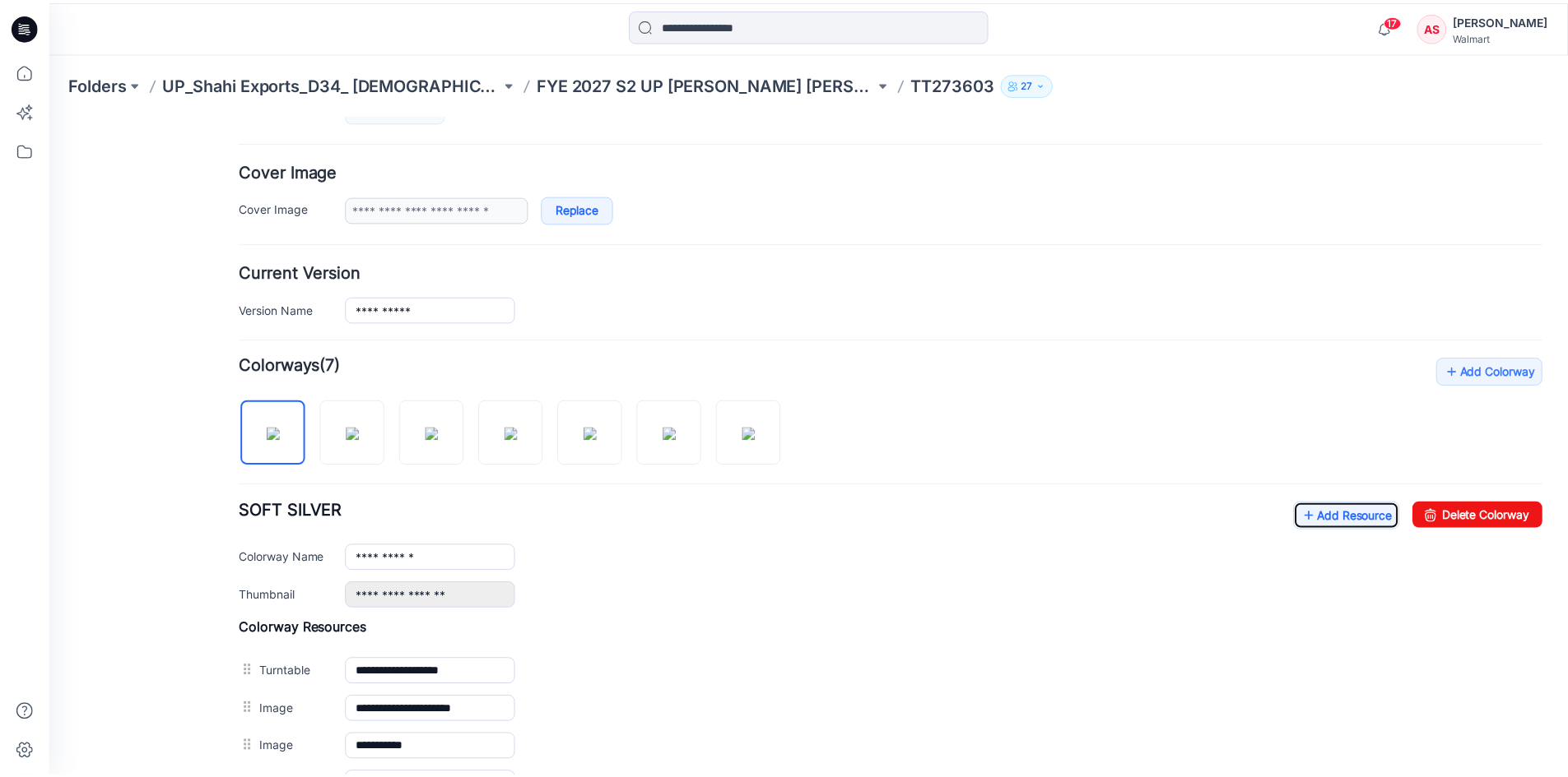
scroll to position [70, 0]
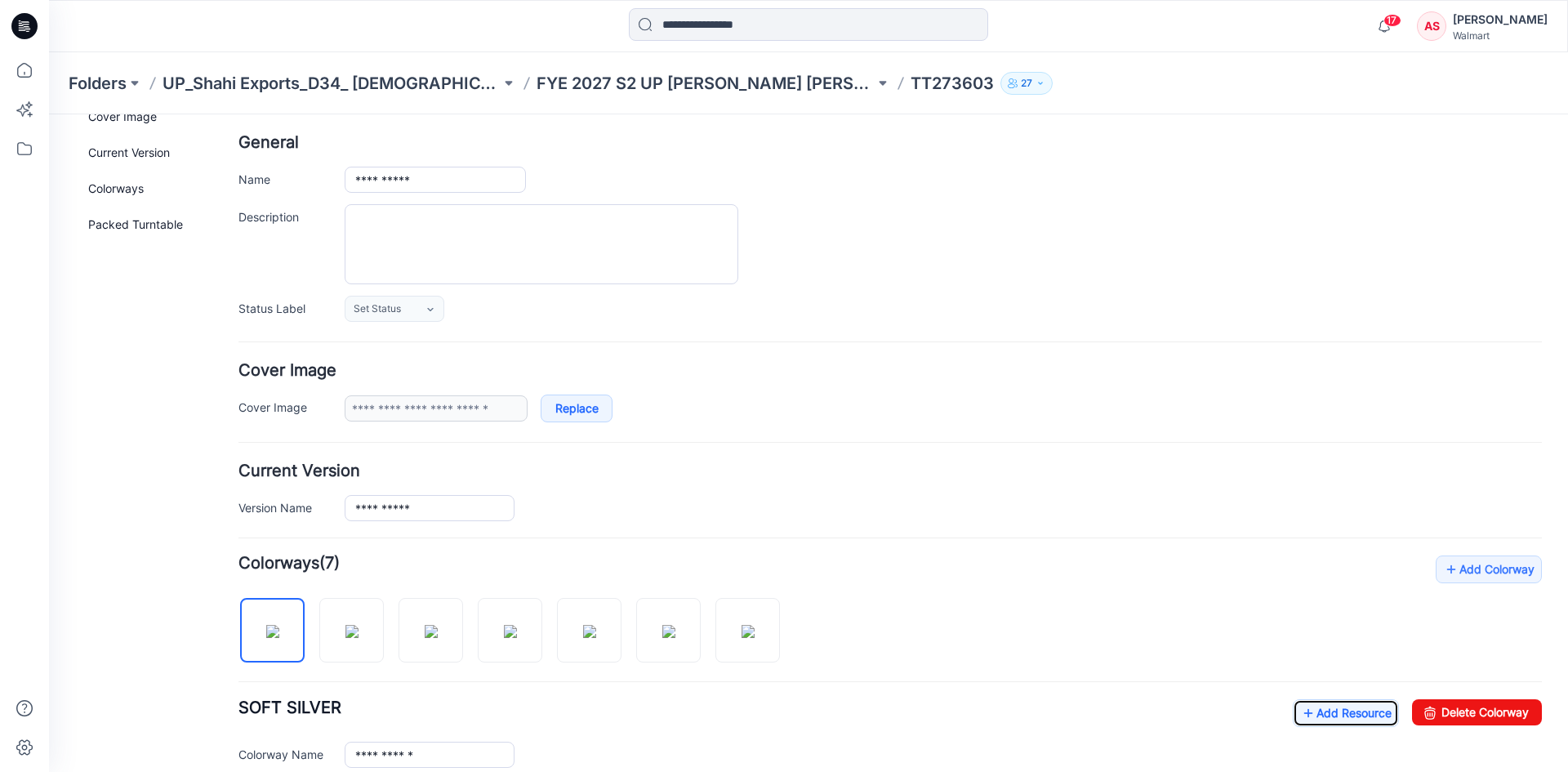
click at [28, 30] on icon at bounding box center [24, 26] width 26 height 26
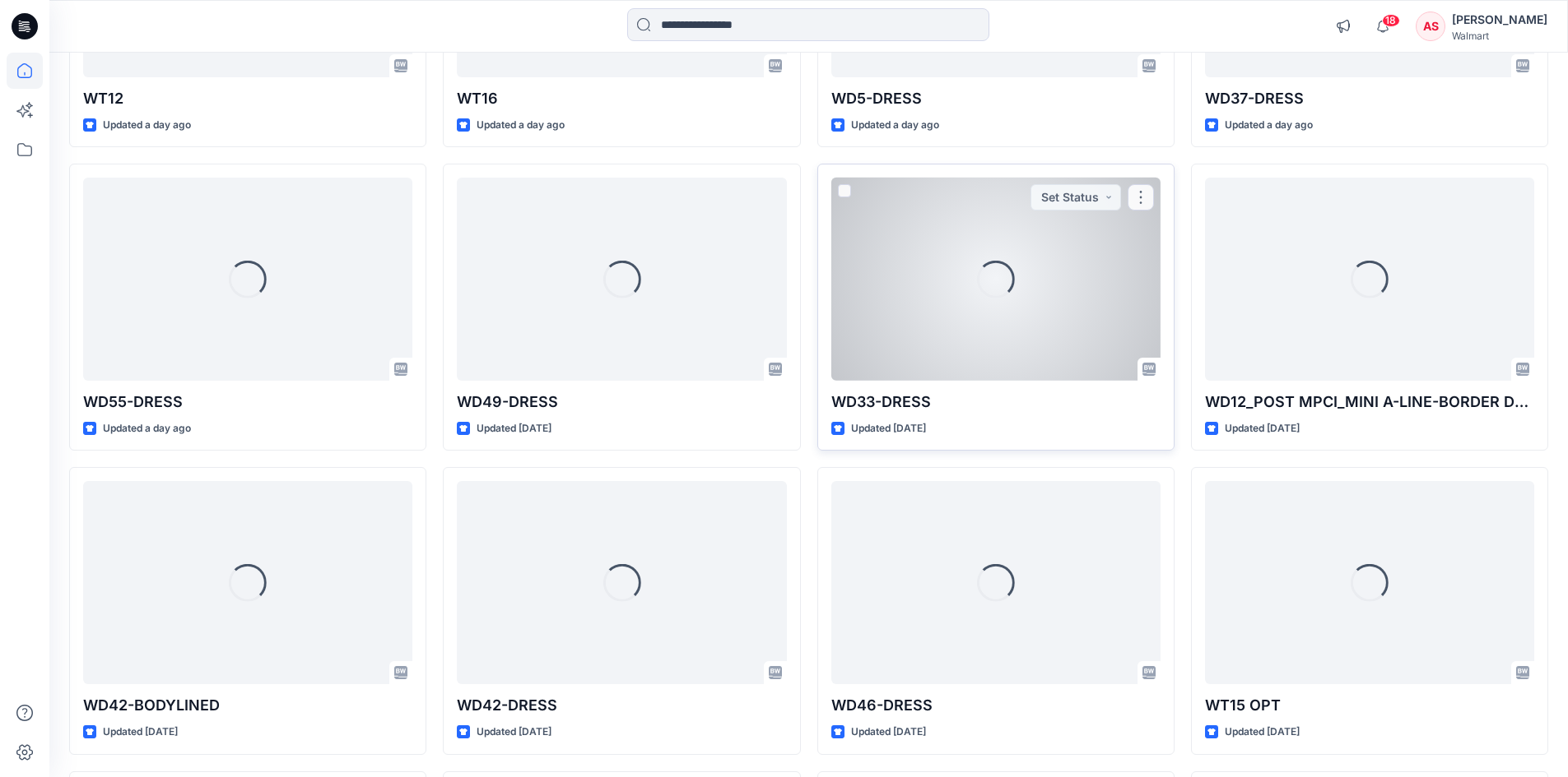
scroll to position [987, 0]
